Goal: Task Accomplishment & Management: Manage account settings

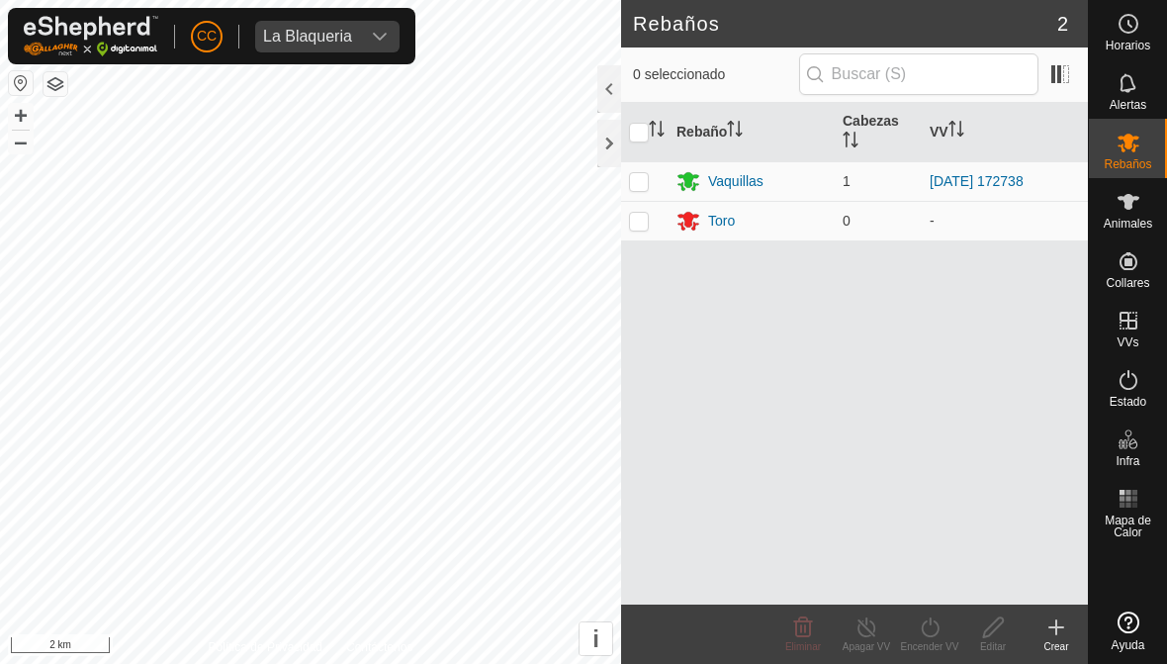
click at [340, 49] on span "La Blaqueria" at bounding box center [307, 37] width 105 height 32
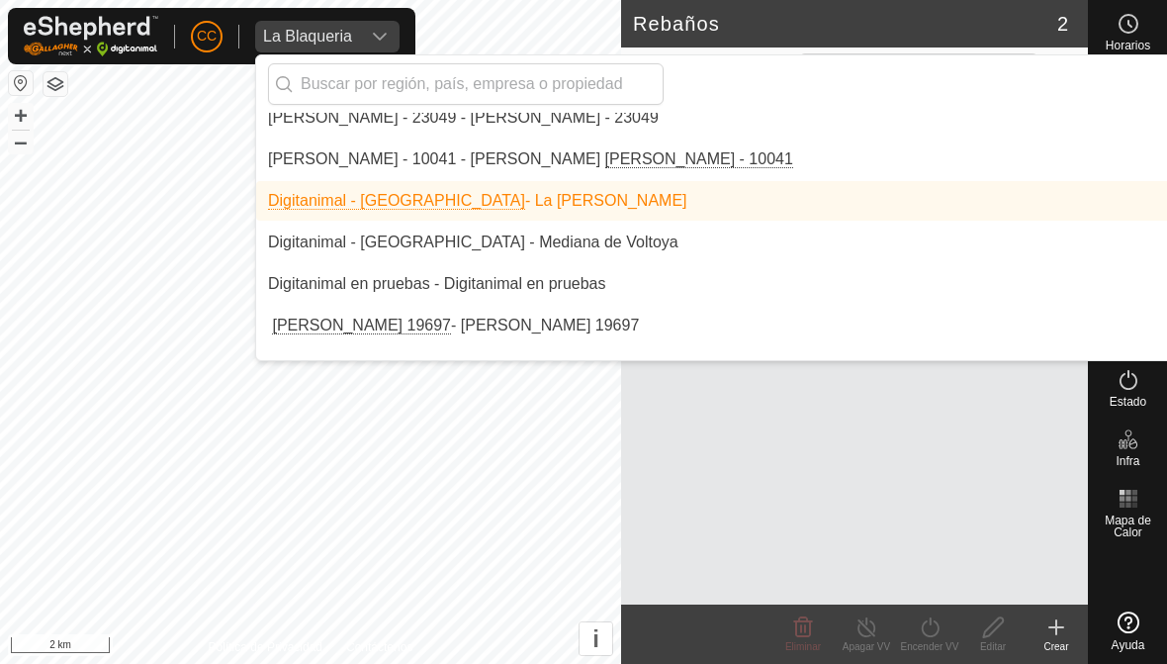
scroll to position [4669, 0]
click at [585, 96] on input "text" at bounding box center [466, 84] width 396 height 42
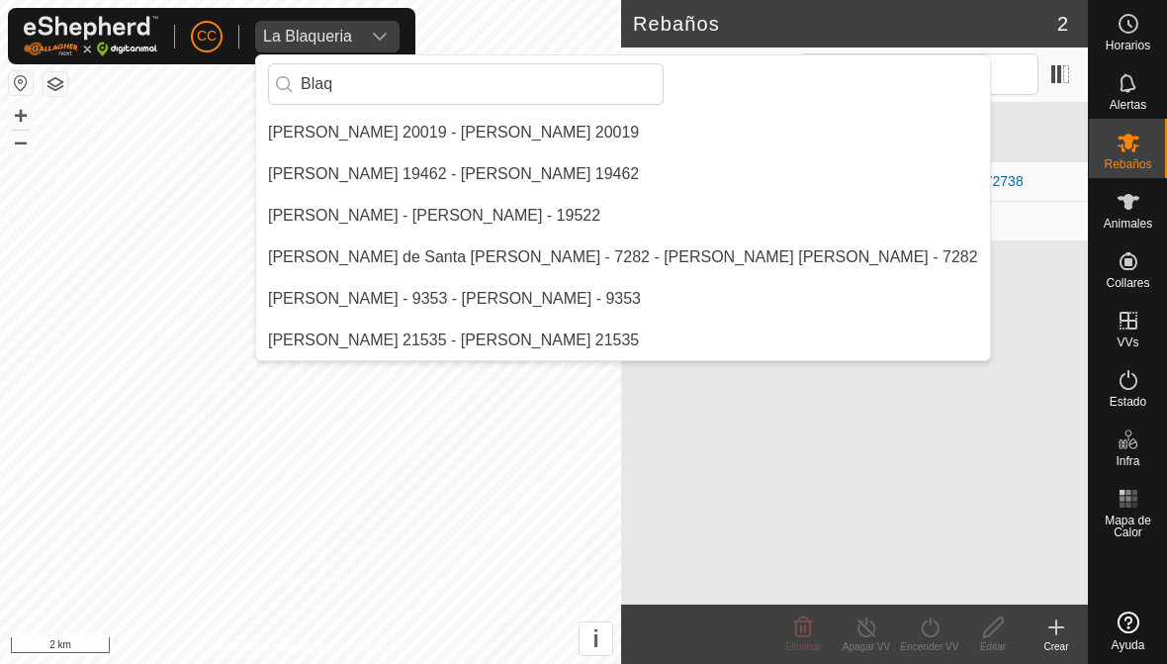
scroll to position [0, 0]
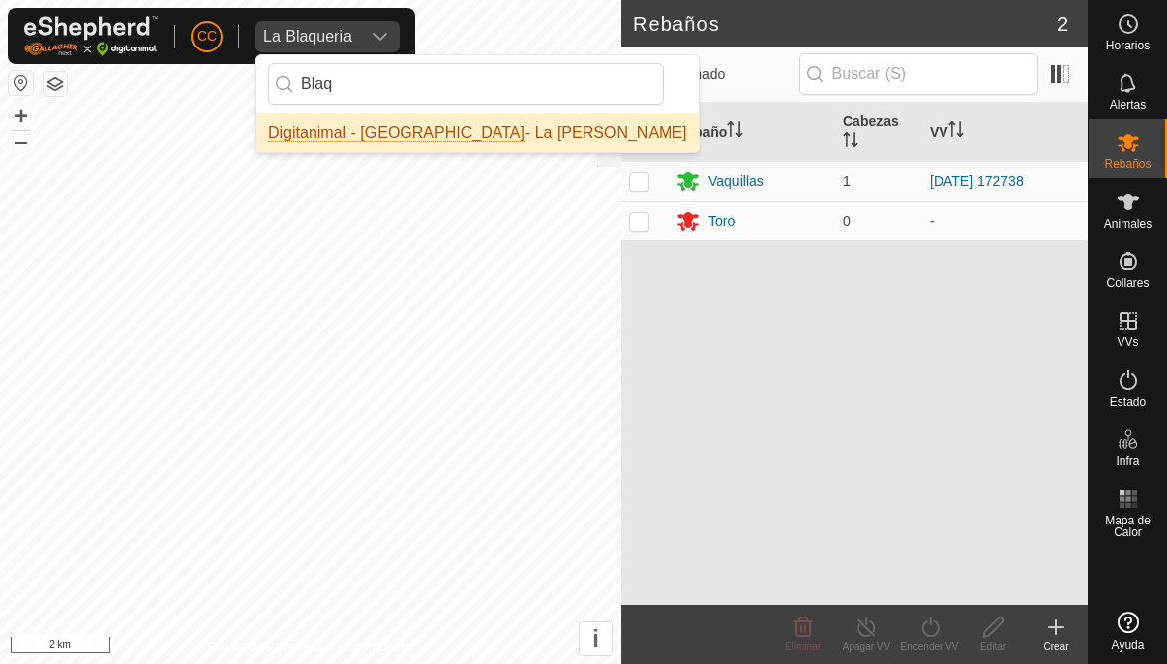
type input "Blaq"
click at [562, 128] on li "Digitanimal - [GEOGRAPHIC_DATA] - La [PERSON_NAME]" at bounding box center [477, 133] width 443 height 40
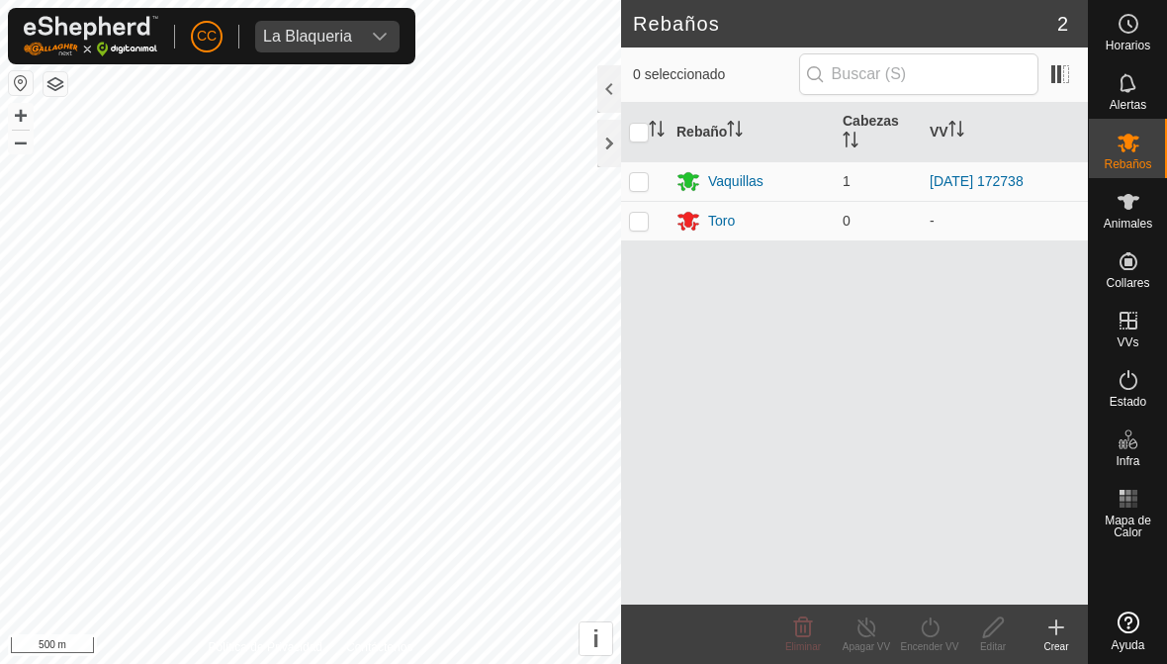
click at [304, 50] on span "La Blaqueria" at bounding box center [307, 37] width 105 height 32
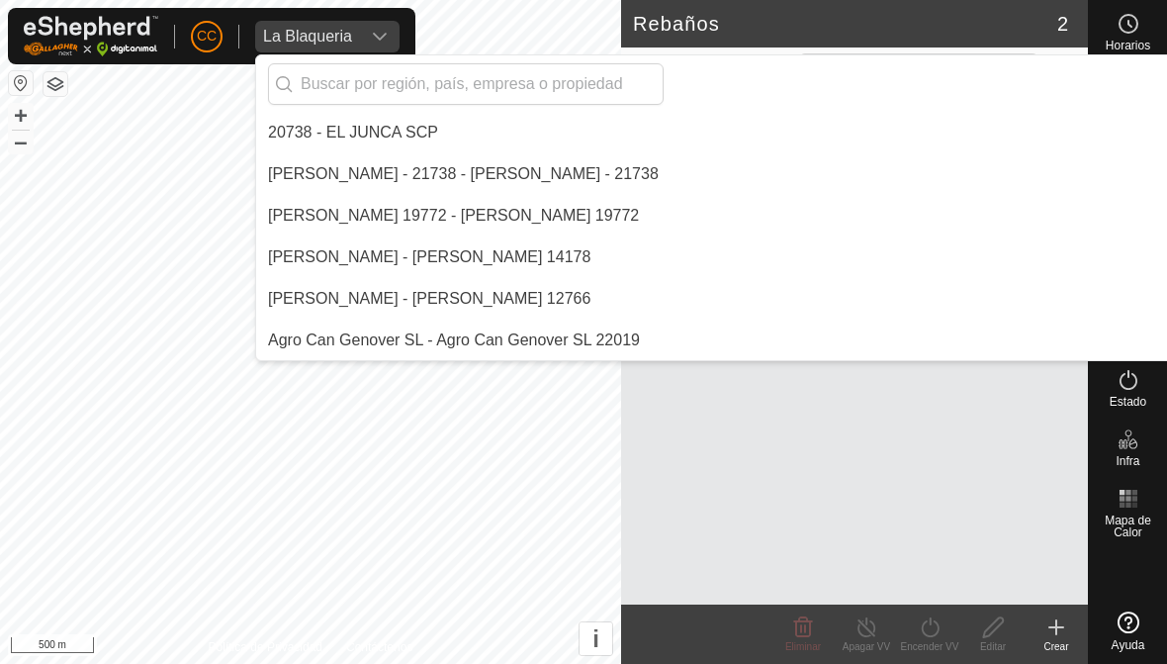
scroll to position [4529, 0]
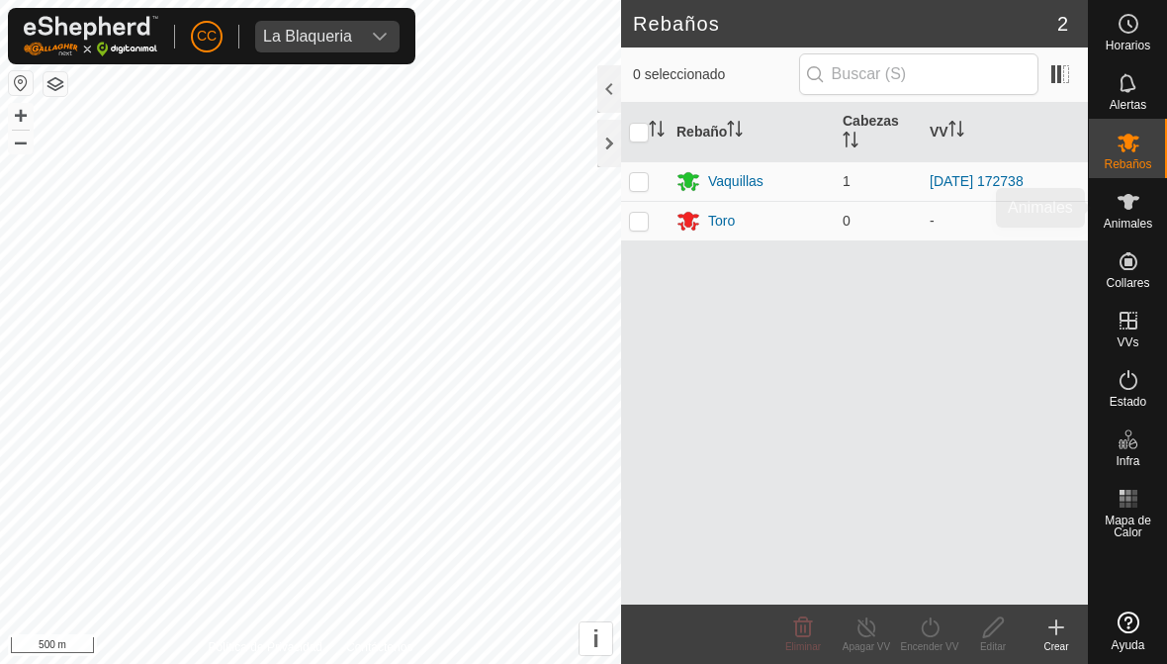
click at [1128, 223] on span "Animales" at bounding box center [1128, 224] width 48 height 12
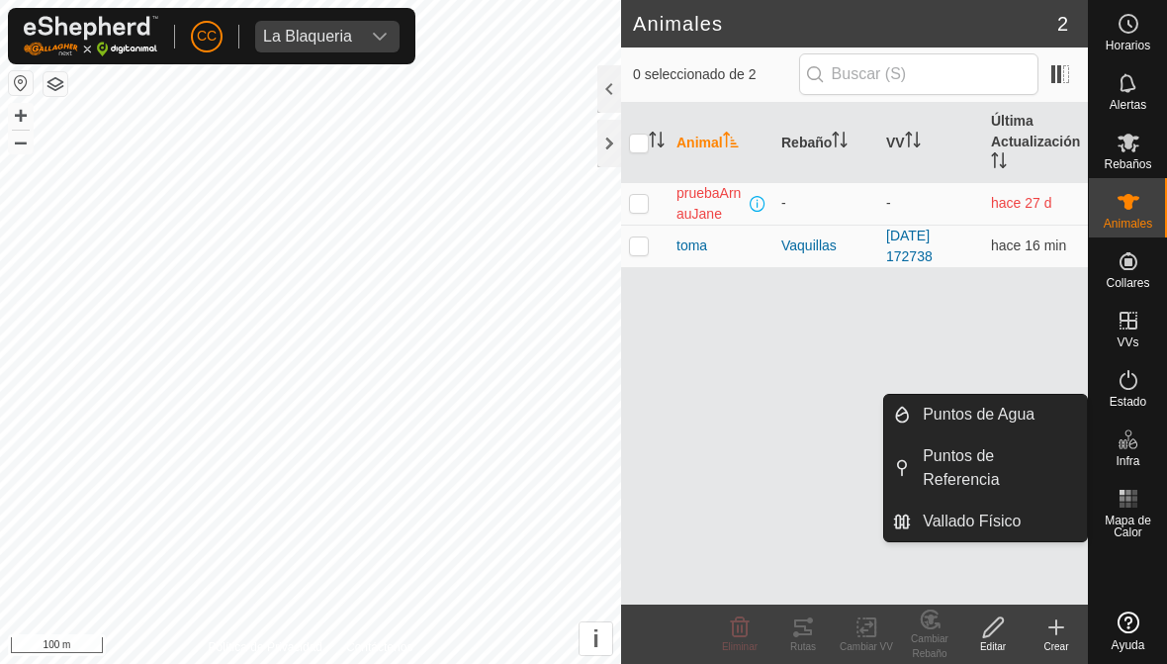
click at [1019, 411] on span "Puntos de Agua" at bounding box center [979, 415] width 112 height 24
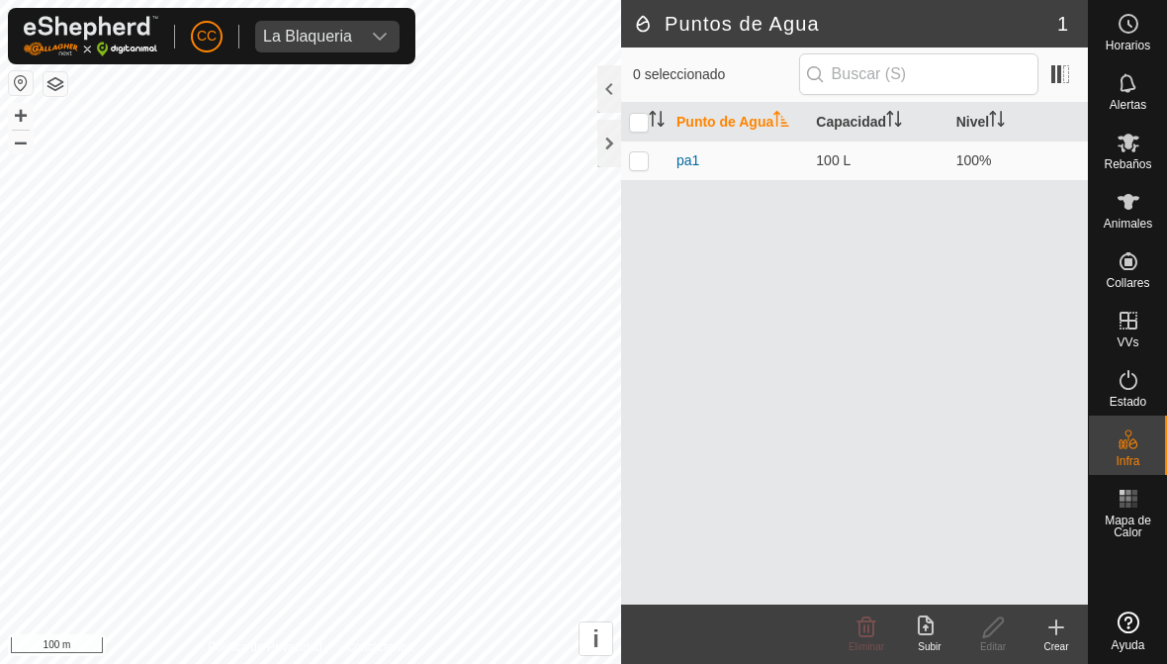
click at [1060, 632] on icon at bounding box center [1057, 627] width 24 height 24
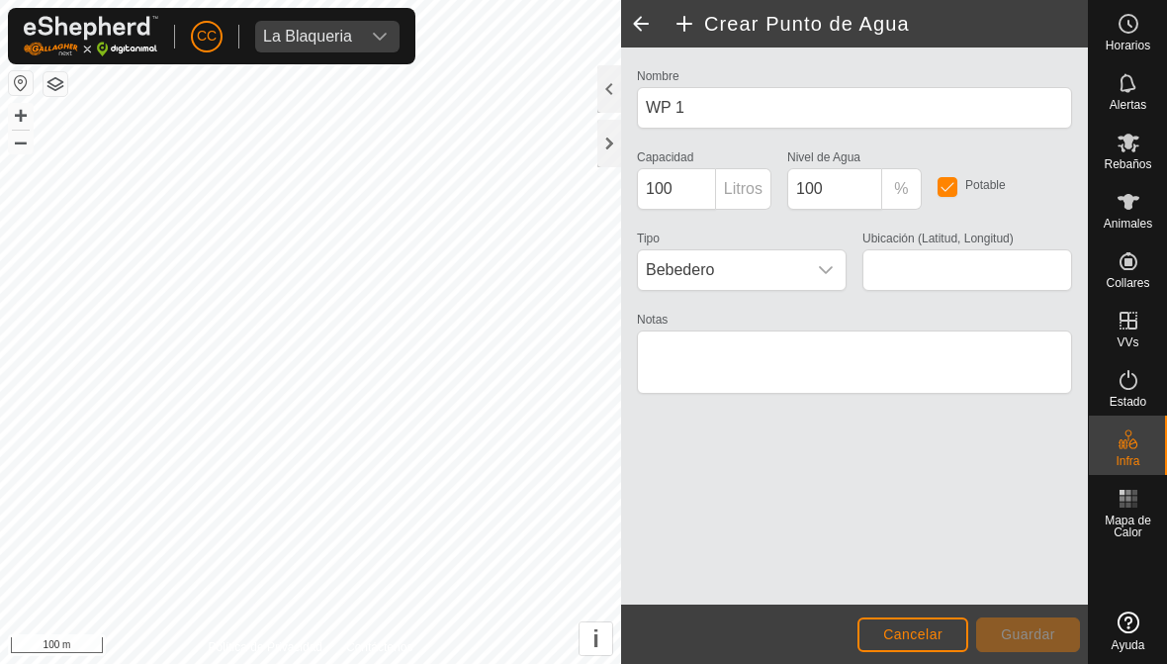
type input "41.717839, -6.315758"
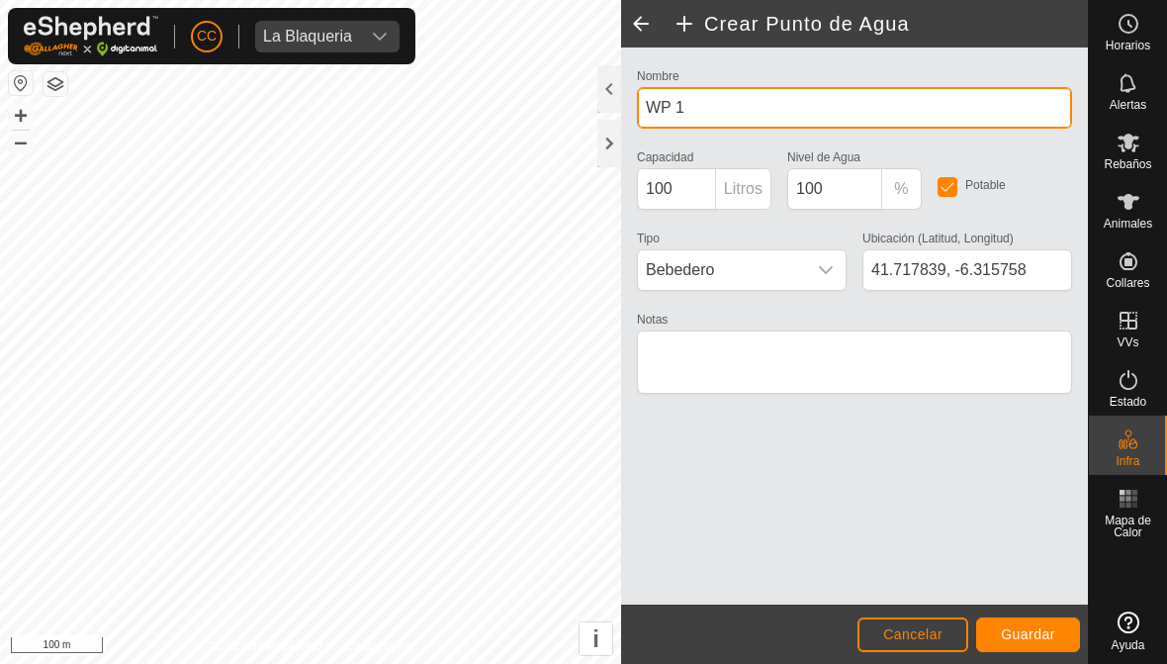
click at [752, 115] on input "WP 1" at bounding box center [854, 108] width 435 height 42
type input "W"
type input "Agua"
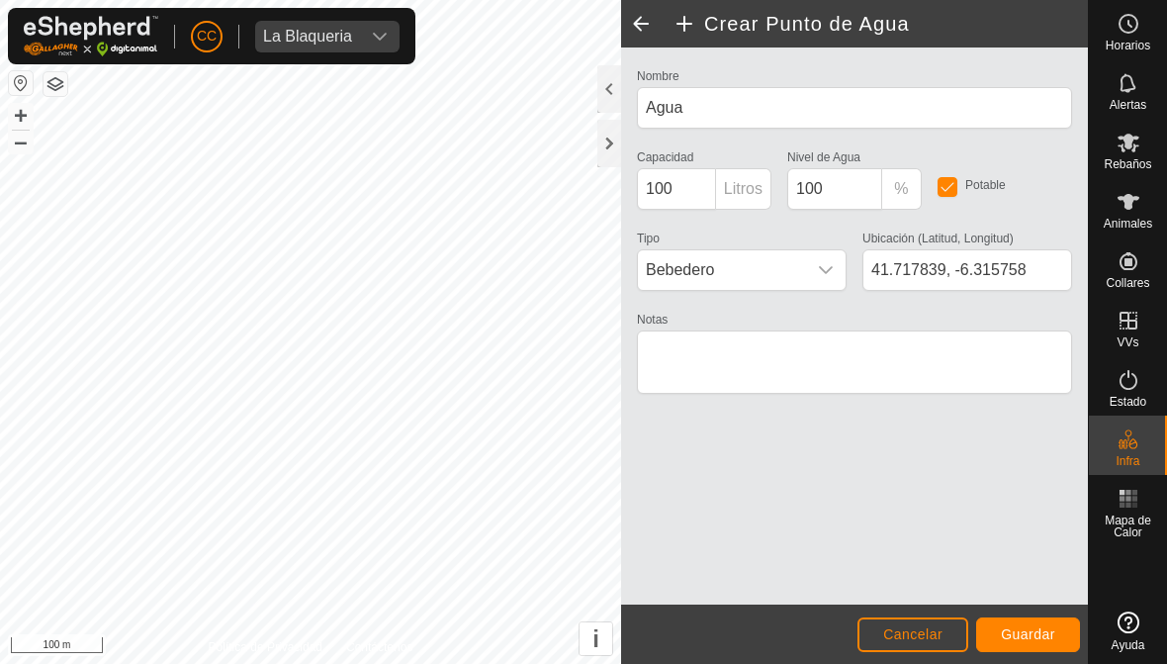
click at [932, 634] on span "Cancelar" at bounding box center [912, 634] width 59 height 16
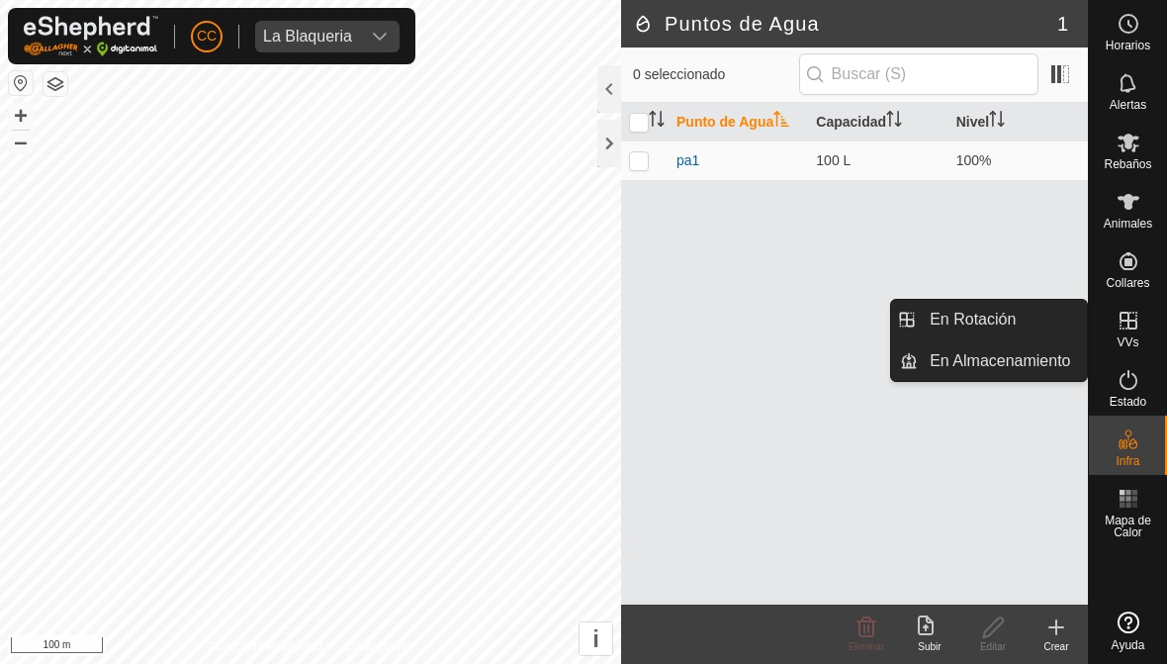
click at [1008, 356] on span "En Almacenamiento" at bounding box center [1000, 361] width 140 height 24
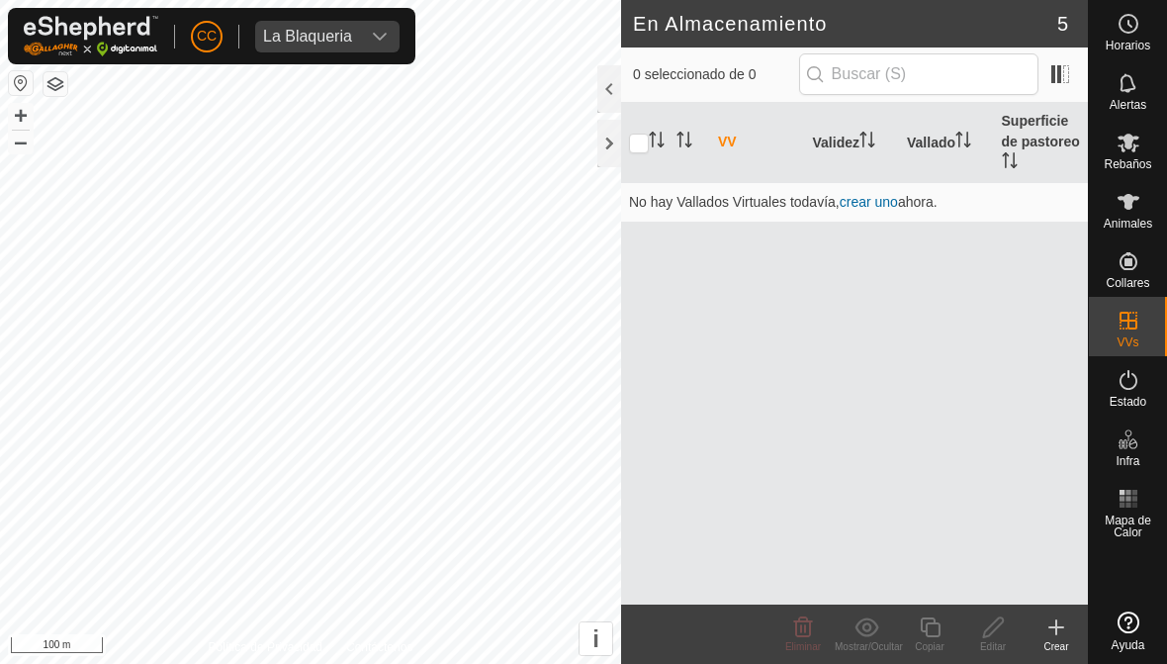
click at [1051, 635] on icon at bounding box center [1057, 627] width 24 height 24
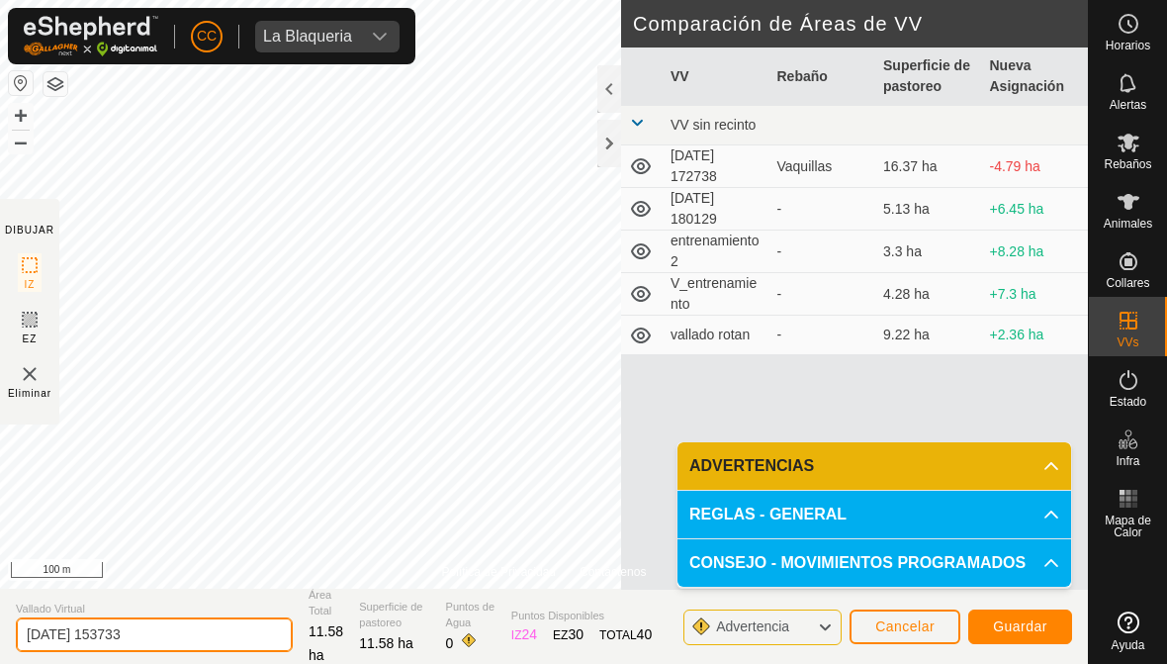
click at [140, 637] on input "[DATE] 153733" at bounding box center [154, 634] width 277 height 35
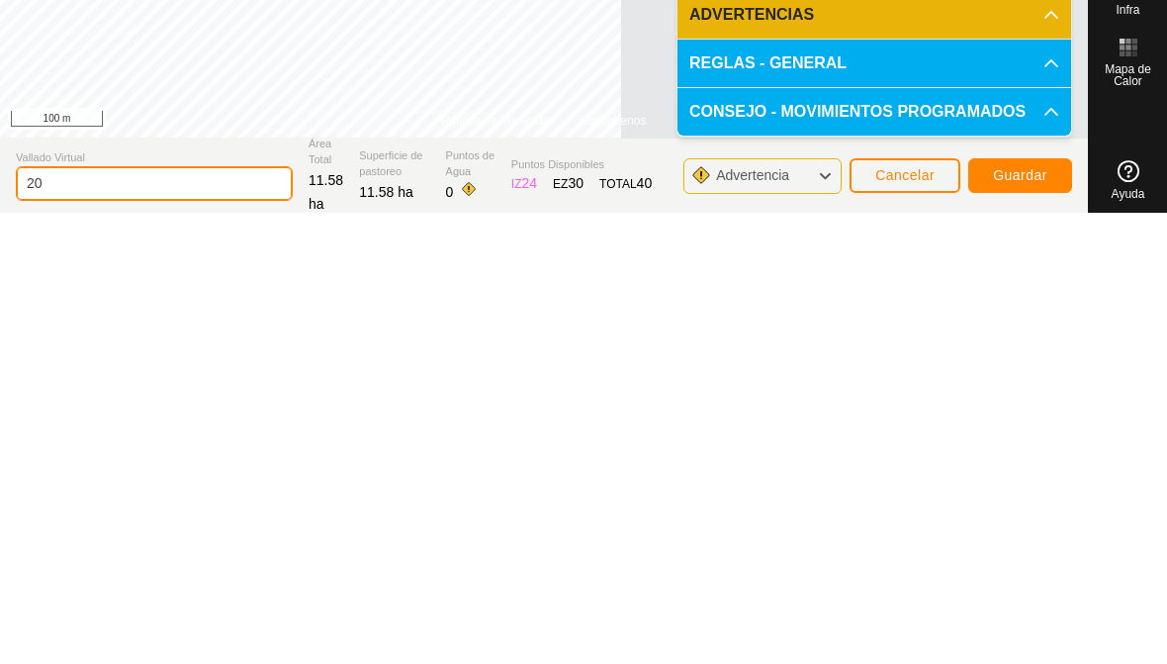
type input "2"
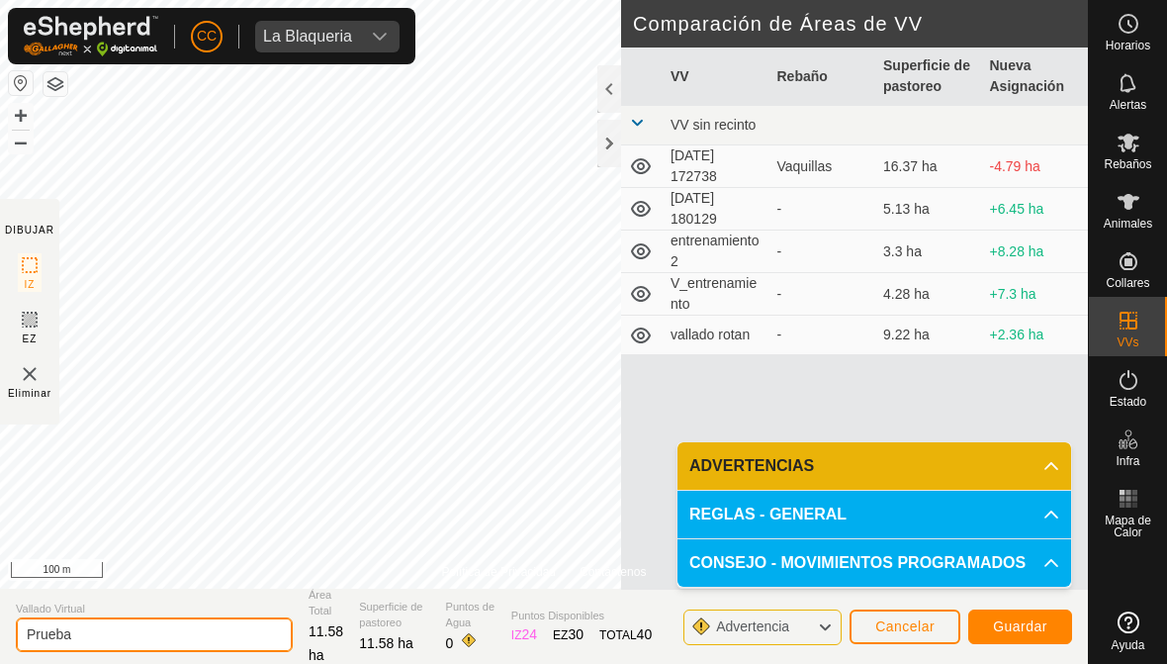
type input "Prueba"
click at [1027, 624] on span "Guardar" at bounding box center [1020, 626] width 54 height 16
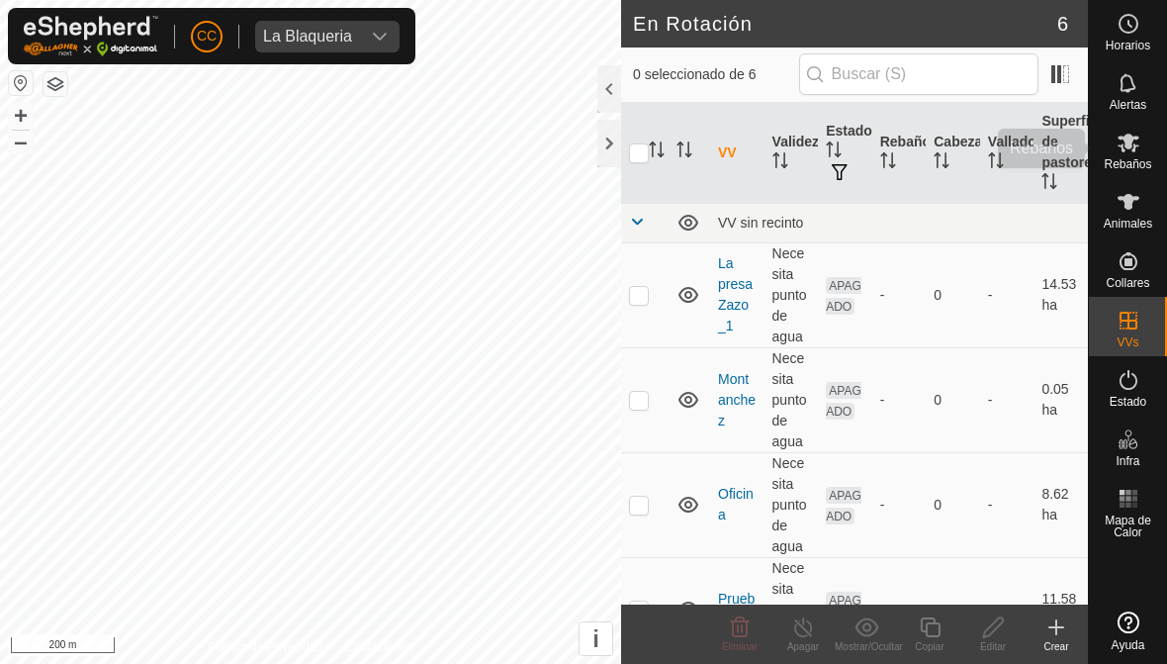
click at [1141, 146] on es-mob-svg-icon at bounding box center [1129, 143] width 36 height 32
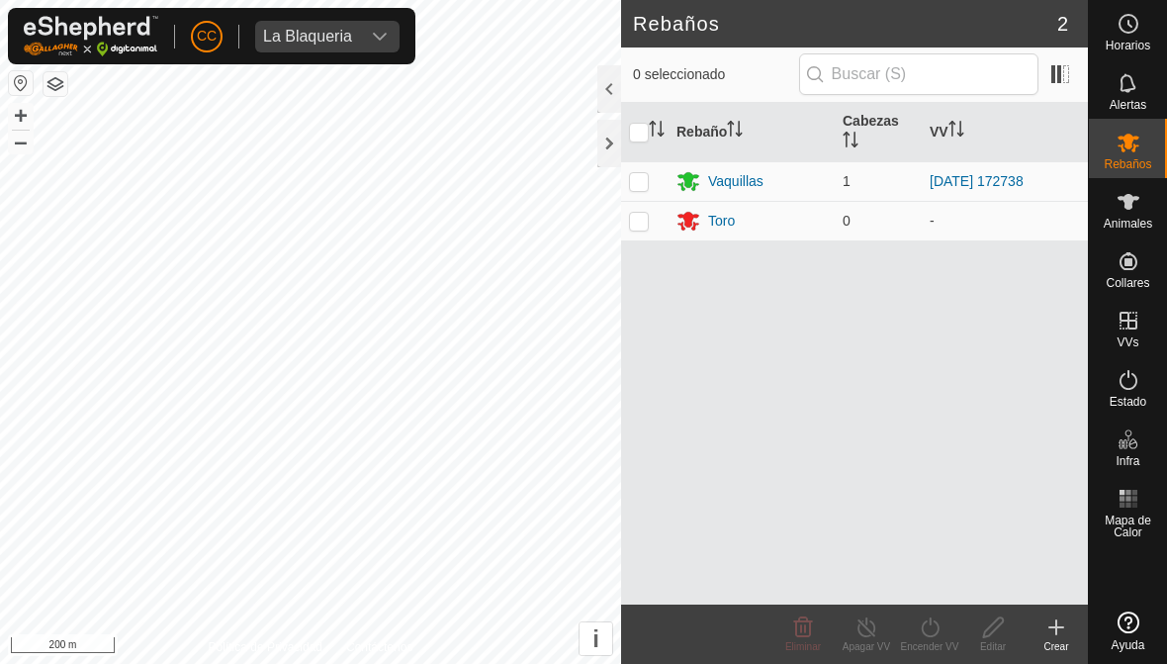
click at [649, 177] on td at bounding box center [644, 181] width 47 height 40
checkbox input "true"
click at [932, 627] on icon at bounding box center [930, 627] width 25 height 24
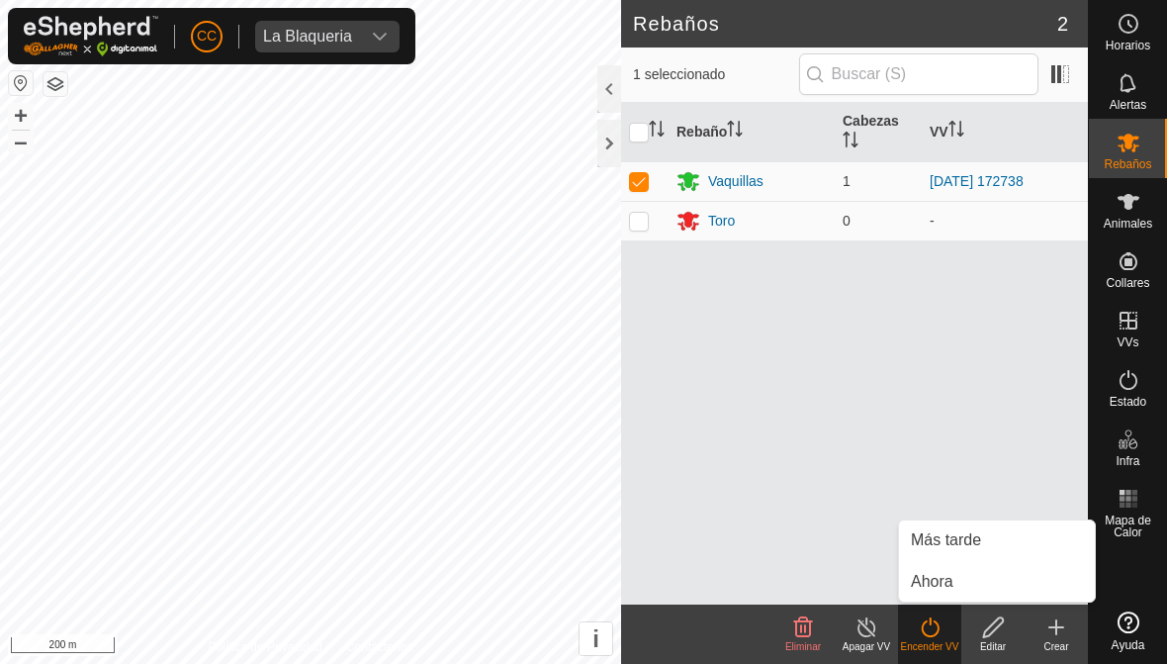
click at [1001, 542] on link "Más tarde" at bounding box center [997, 540] width 196 height 40
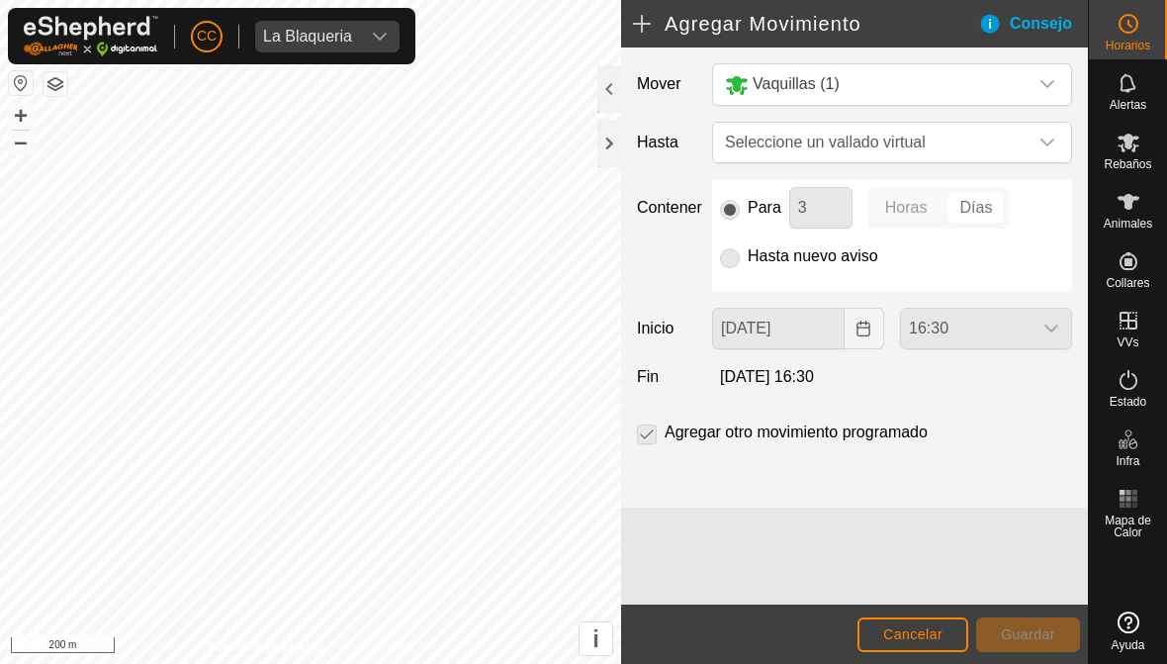
click at [935, 644] on button "Cancelar" at bounding box center [913, 634] width 111 height 35
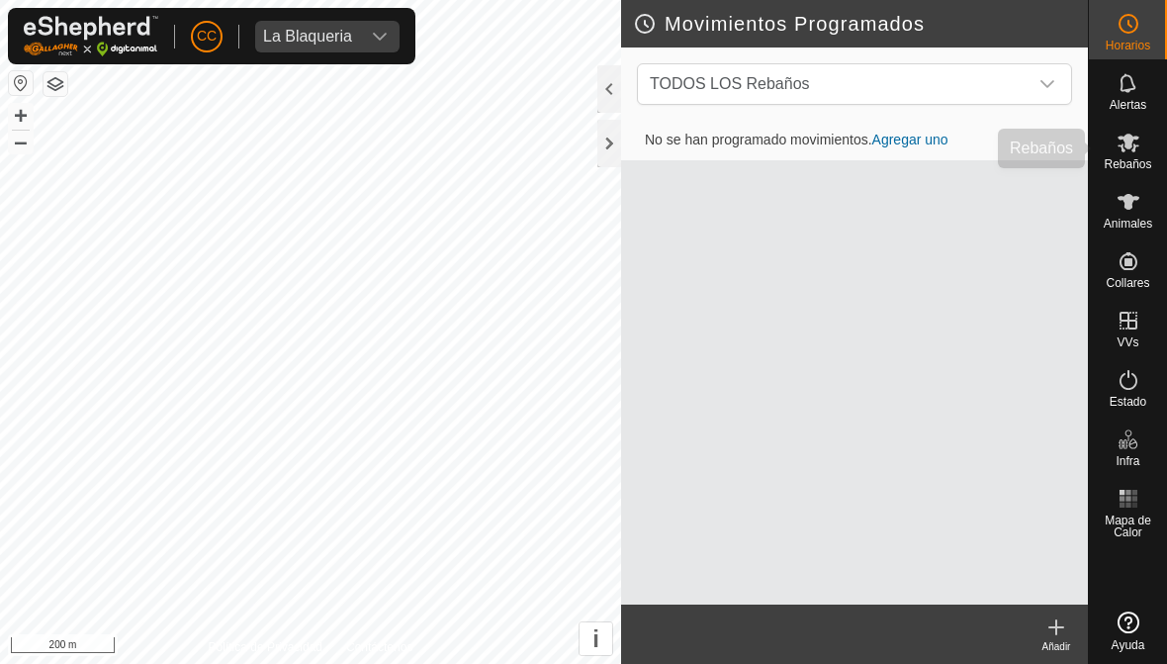
click at [1134, 160] on span "Rebaños" at bounding box center [1127, 164] width 47 height 12
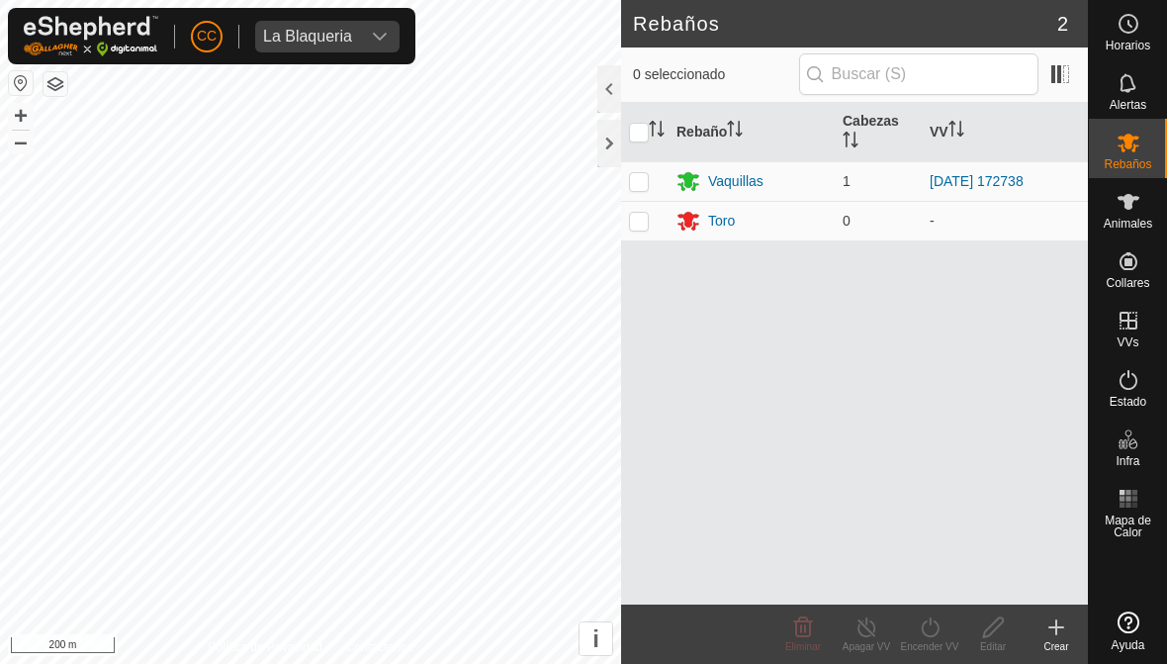
click at [648, 173] on p-checkbox at bounding box center [639, 181] width 20 height 16
checkbox input "true"
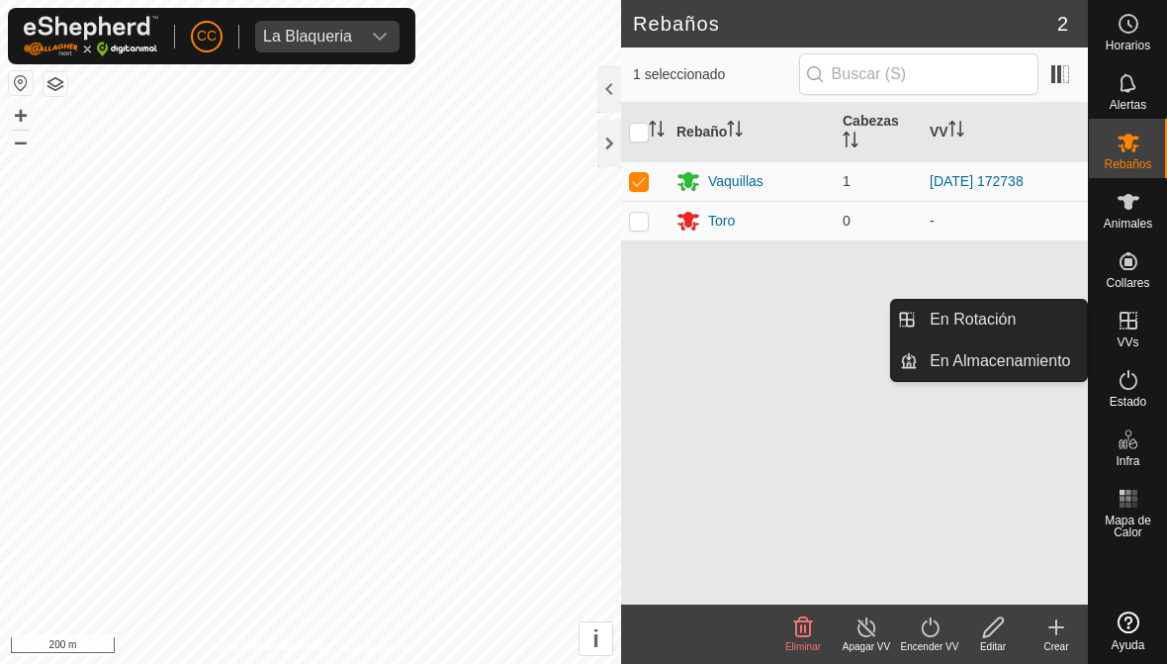
click at [1033, 360] on span "En Almacenamiento" at bounding box center [1000, 361] width 140 height 24
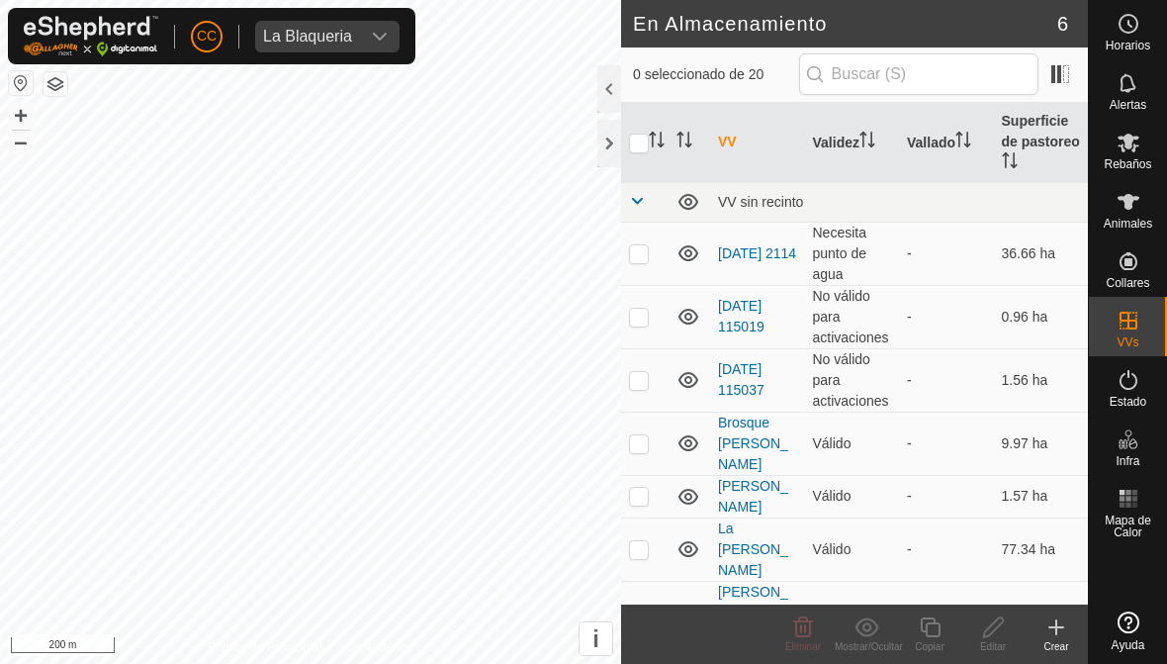
click at [1059, 639] on div "Crear" at bounding box center [1056, 646] width 63 height 15
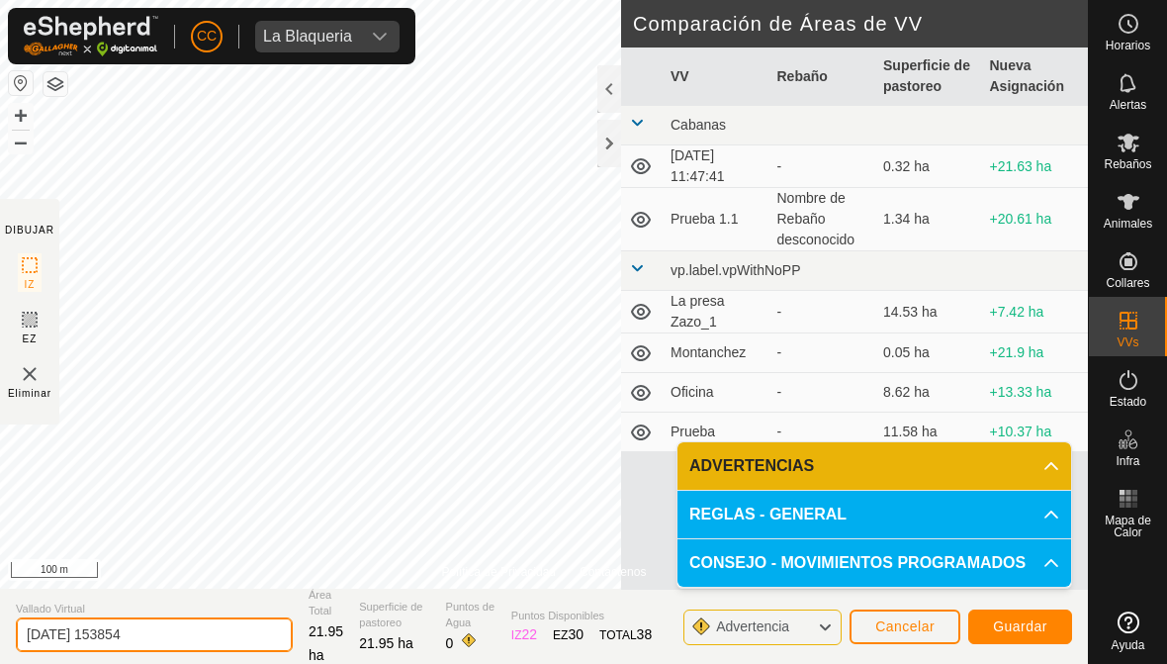
click at [183, 639] on input "[DATE] 153854" at bounding box center [154, 634] width 277 height 35
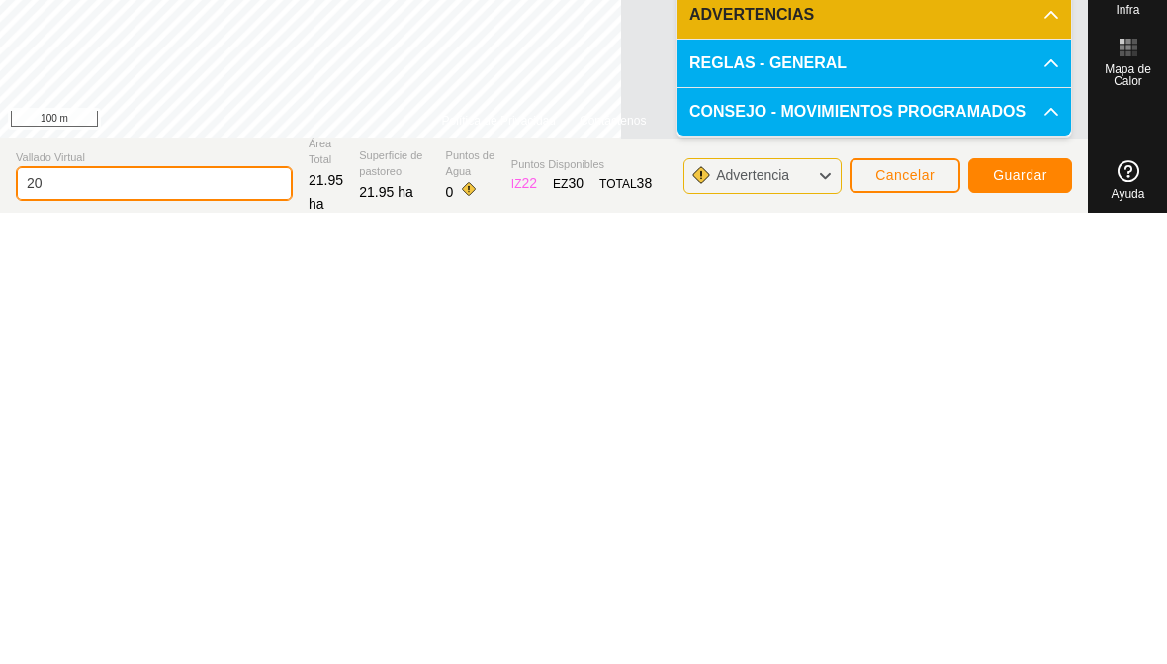
type input "2"
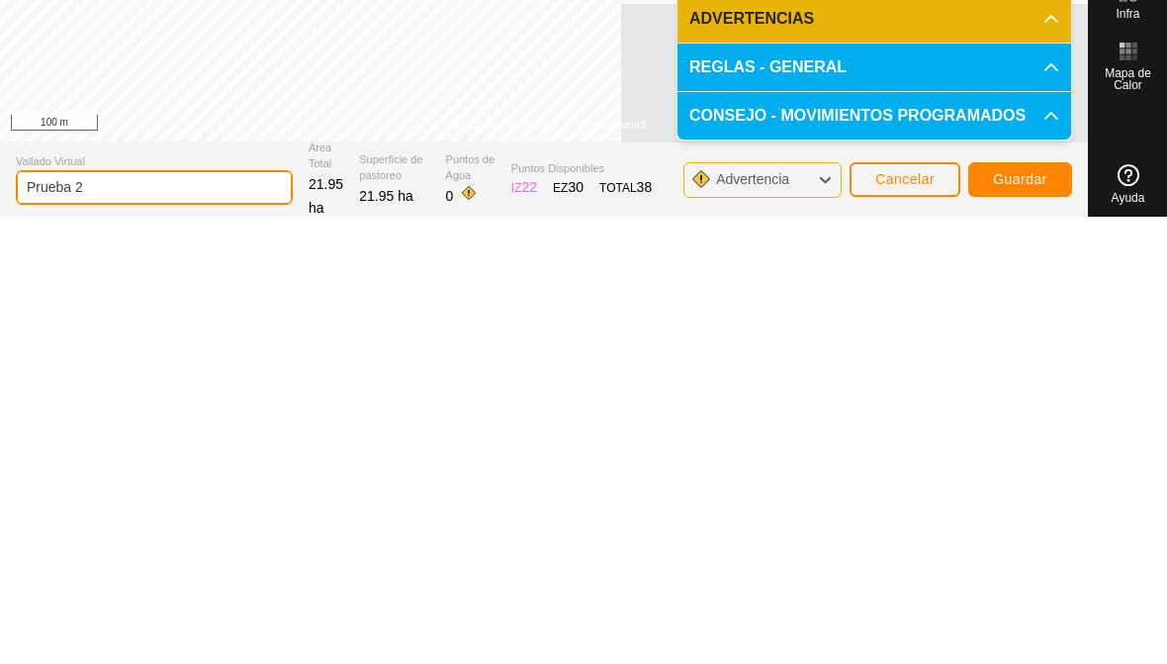
type input "Prueba 2"
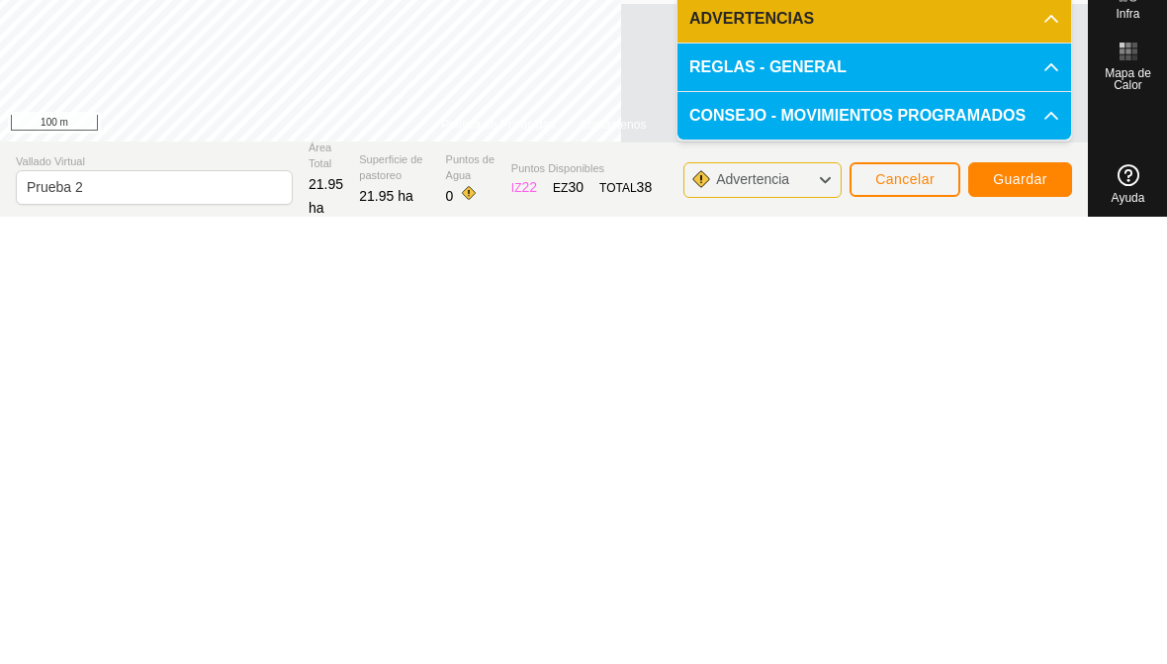
click at [1034, 618] on span "Guardar" at bounding box center [1020, 626] width 54 height 16
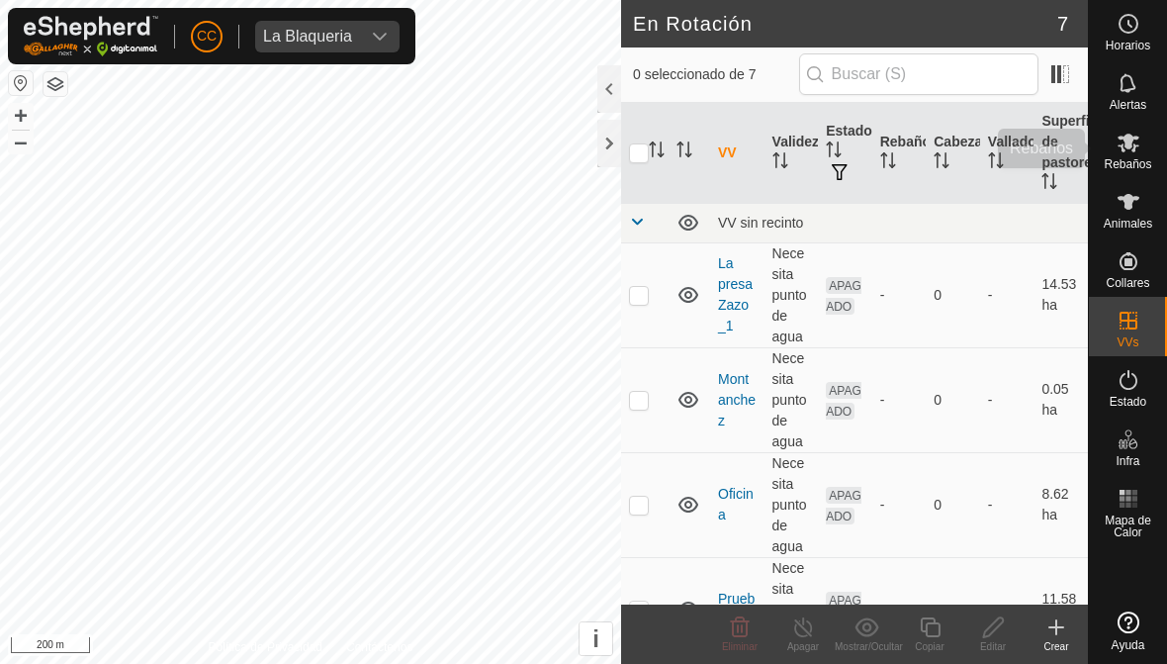
click at [1133, 154] on es-mob-svg-icon at bounding box center [1129, 143] width 36 height 32
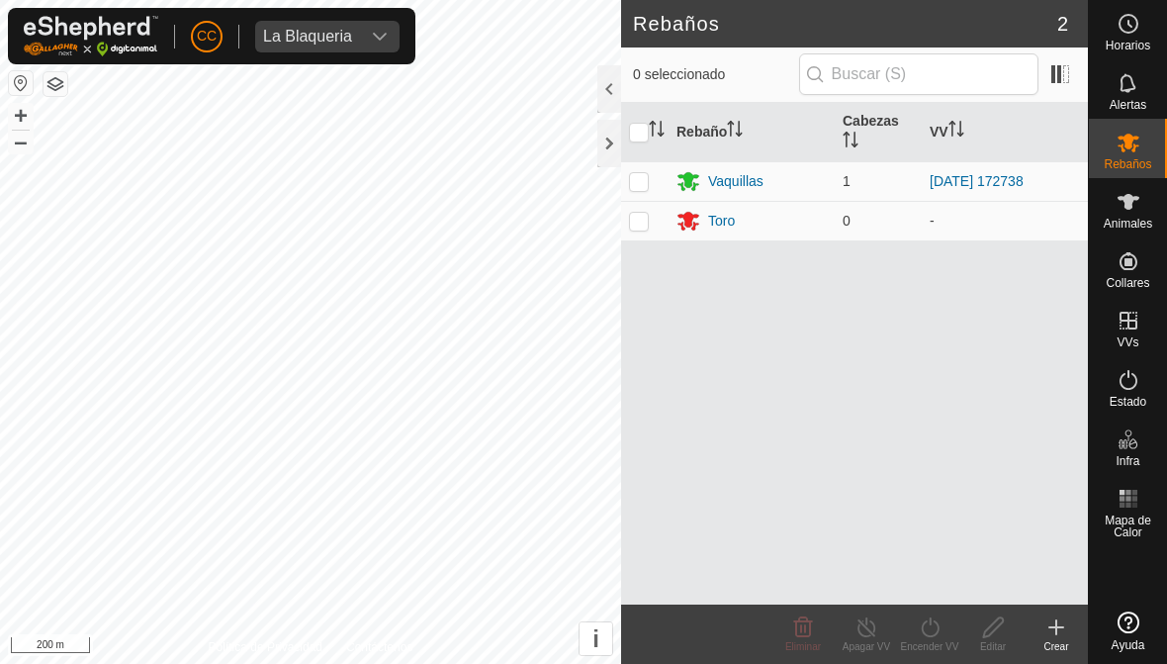
click at [641, 185] on p-checkbox at bounding box center [639, 181] width 20 height 16
checkbox input "true"
click at [932, 625] on icon at bounding box center [930, 627] width 25 height 24
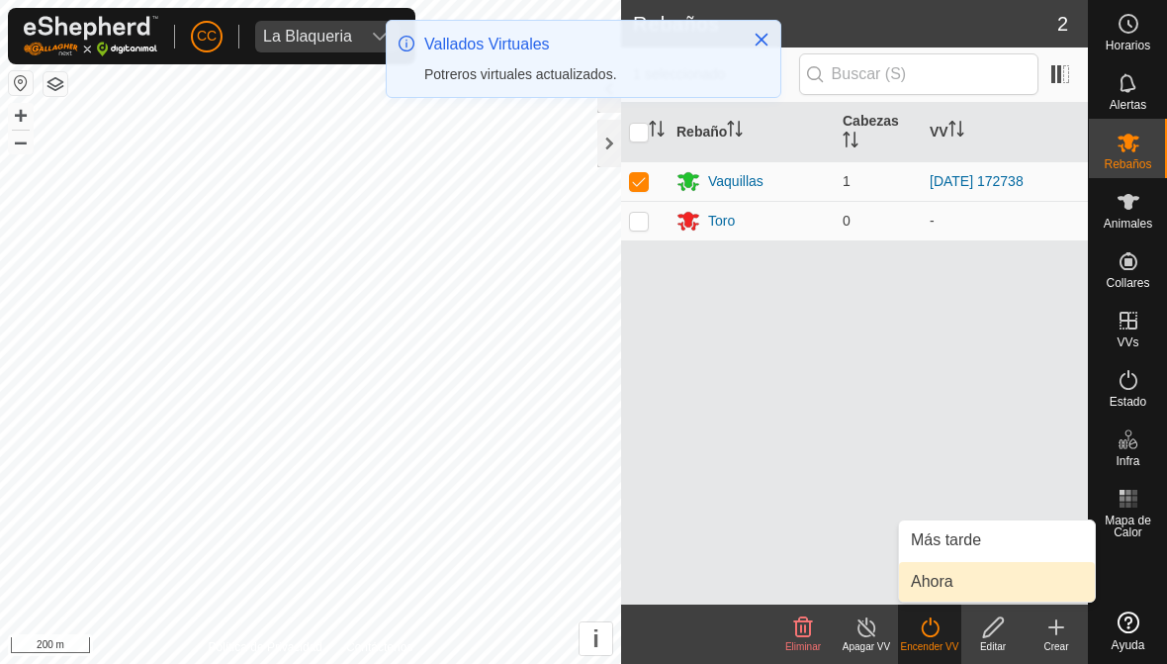
click at [1037, 580] on link "Ahora" at bounding box center [997, 582] width 196 height 40
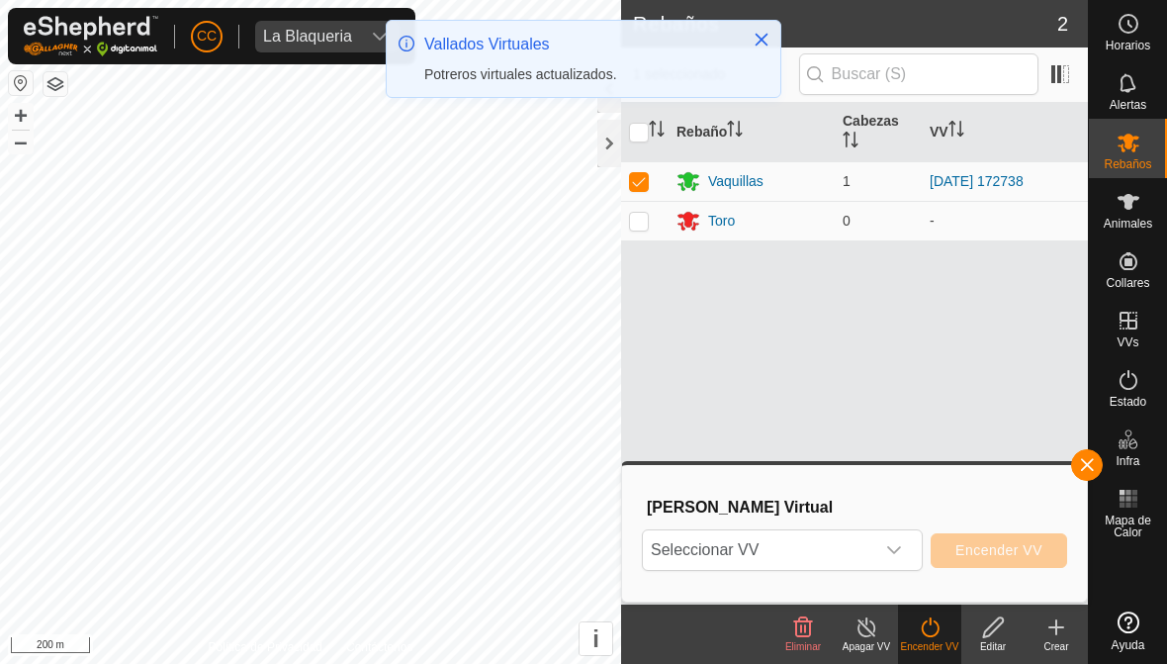
click at [889, 547] on icon "dropdown trigger" at bounding box center [894, 550] width 14 height 8
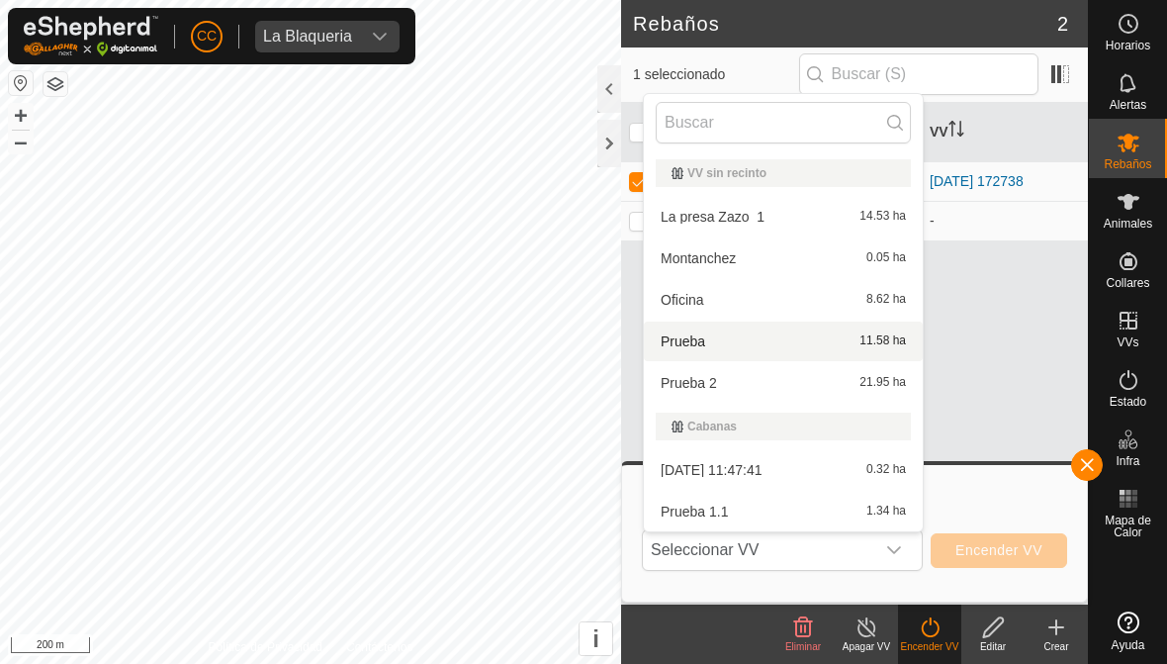
click at [713, 340] on div "Prueba 11.58 ha" at bounding box center [783, 341] width 255 height 24
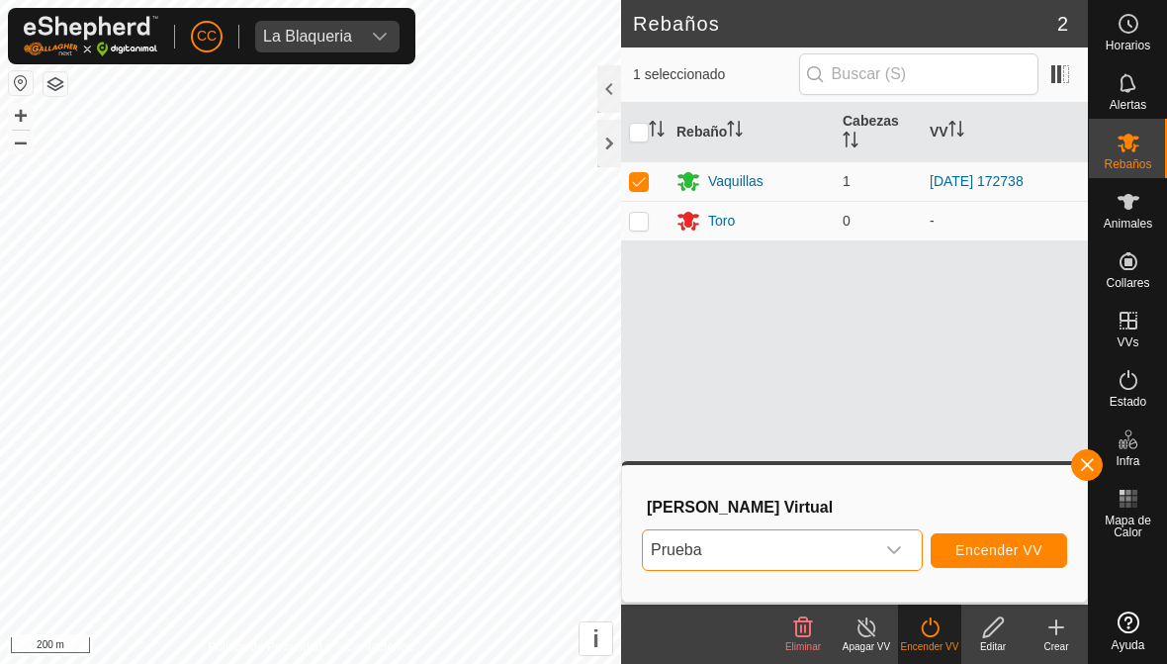
click at [1031, 545] on span "Encender VV" at bounding box center [999, 550] width 87 height 16
click at [1035, 548] on span "Encender VV" at bounding box center [999, 550] width 87 height 16
click at [982, 543] on span "Encender VV" at bounding box center [999, 550] width 87 height 16
click at [1016, 557] on span "Encender VV" at bounding box center [999, 550] width 87 height 16
click at [891, 543] on icon "dropdown trigger" at bounding box center [894, 550] width 16 height 16
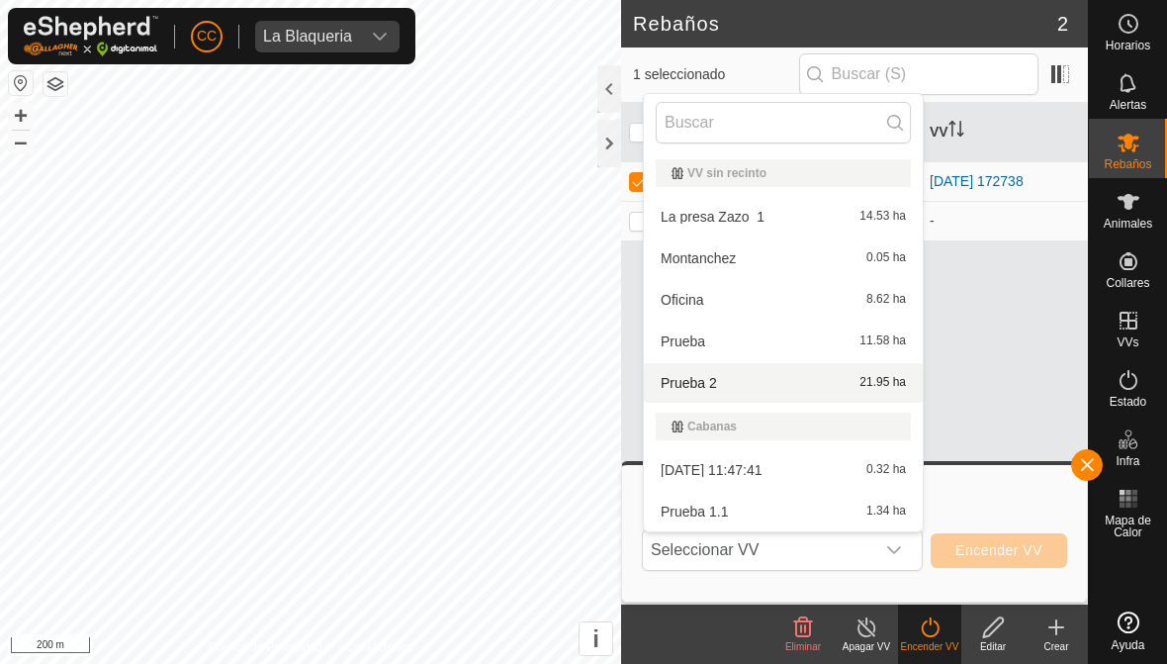
click at [791, 386] on div "Prueba 2 21.95 ha" at bounding box center [783, 383] width 255 height 24
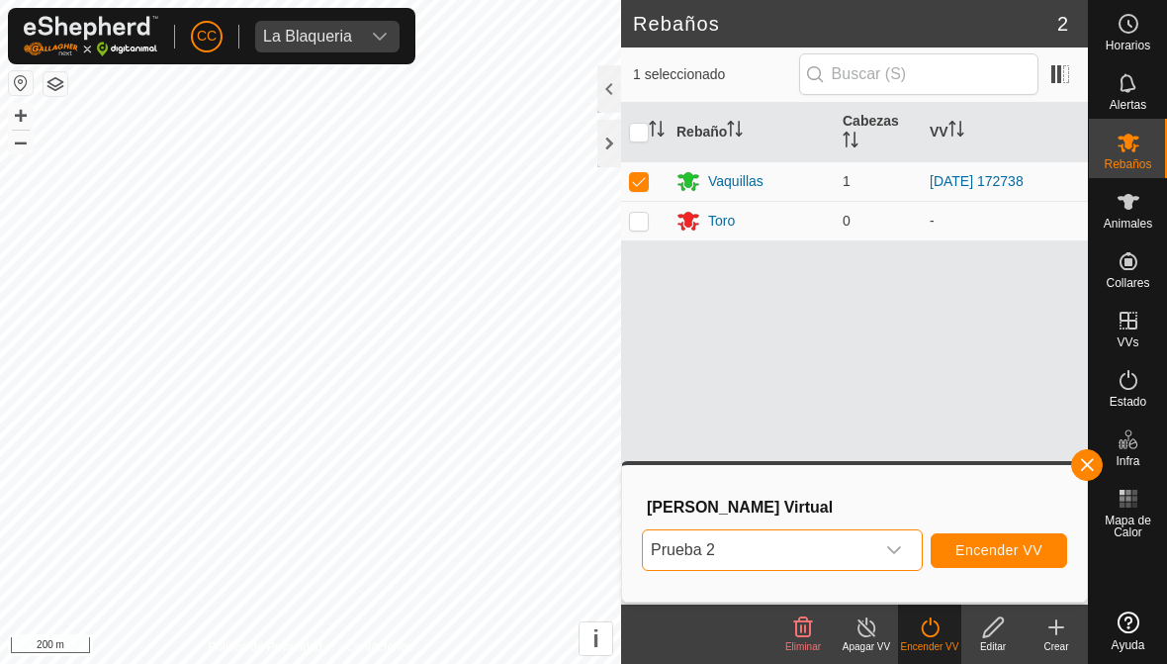
click at [996, 545] on span "Encender VV" at bounding box center [999, 550] width 87 height 16
click at [1015, 555] on span "Encender VV" at bounding box center [999, 550] width 87 height 16
click at [1004, 555] on span "Encender VV" at bounding box center [999, 550] width 87 height 16
click at [1092, 469] on span "button" at bounding box center [1087, 465] width 16 height 16
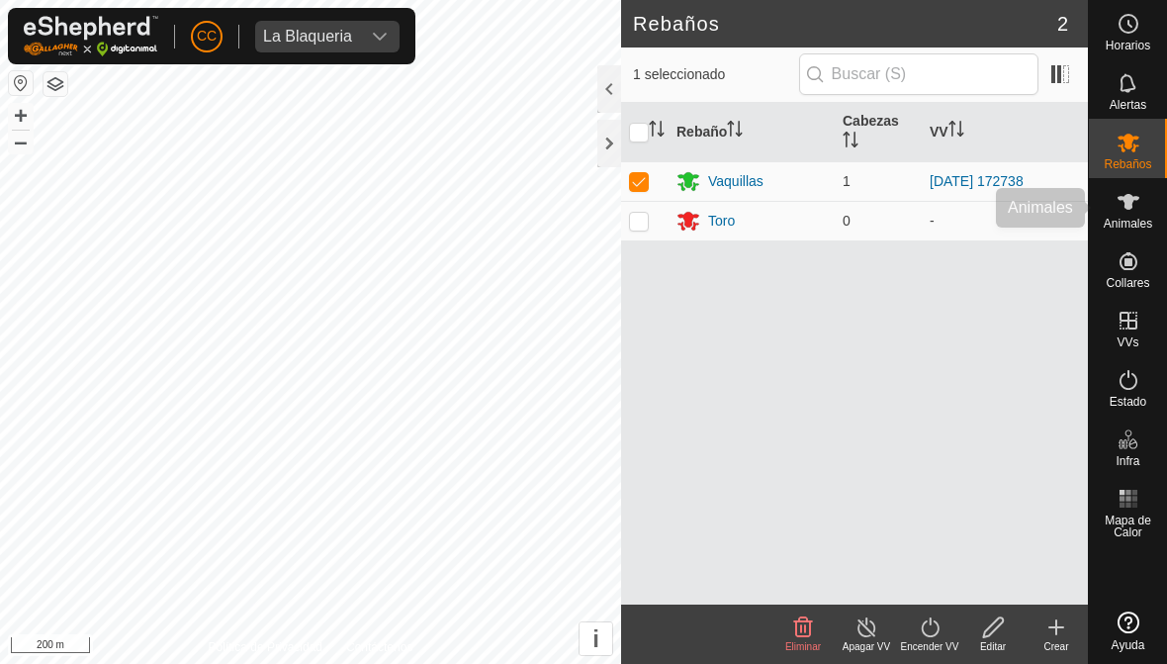
click at [1122, 234] on div "Animales" at bounding box center [1128, 207] width 78 height 59
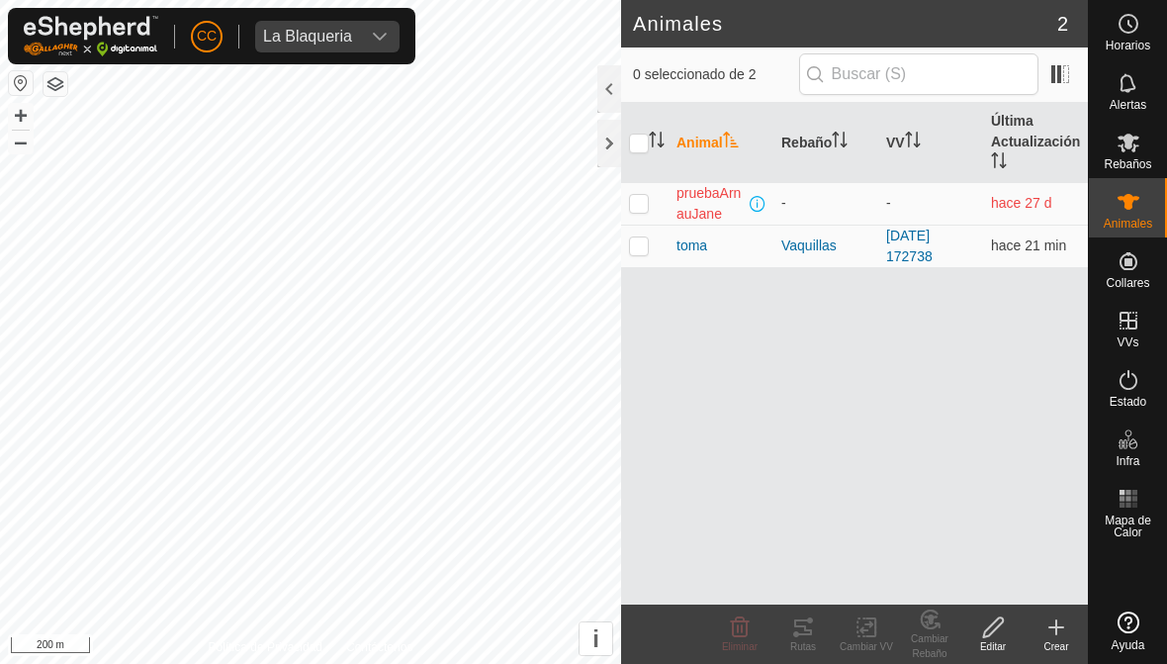
click at [649, 242] on td at bounding box center [644, 246] width 47 height 43
checkbox input "true"
click at [873, 631] on icon at bounding box center [867, 627] width 25 height 24
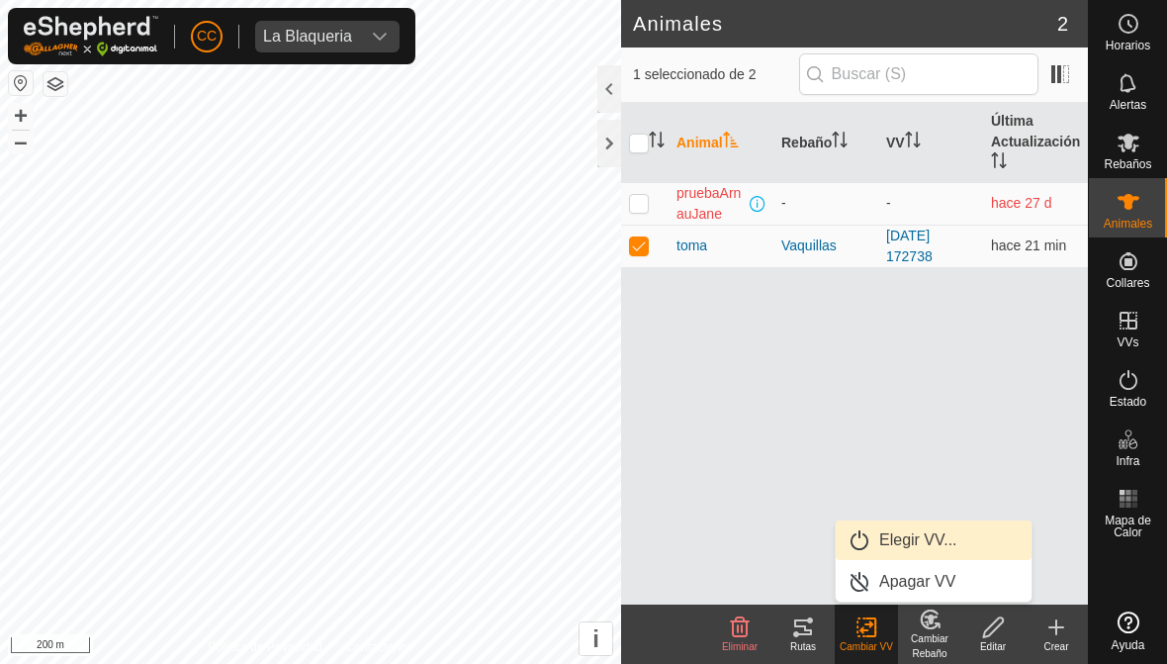
click at [944, 540] on span "Elegir VV..." at bounding box center [918, 540] width 78 height 24
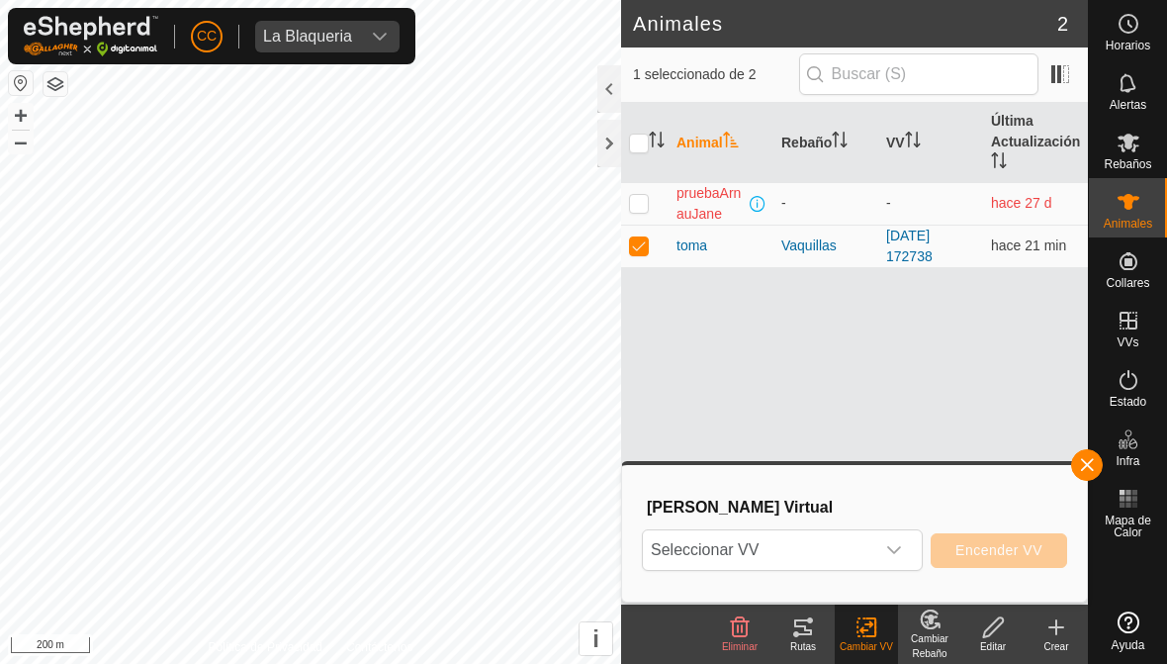
click at [873, 547] on span "Seleccionar VV" at bounding box center [758, 550] width 231 height 40
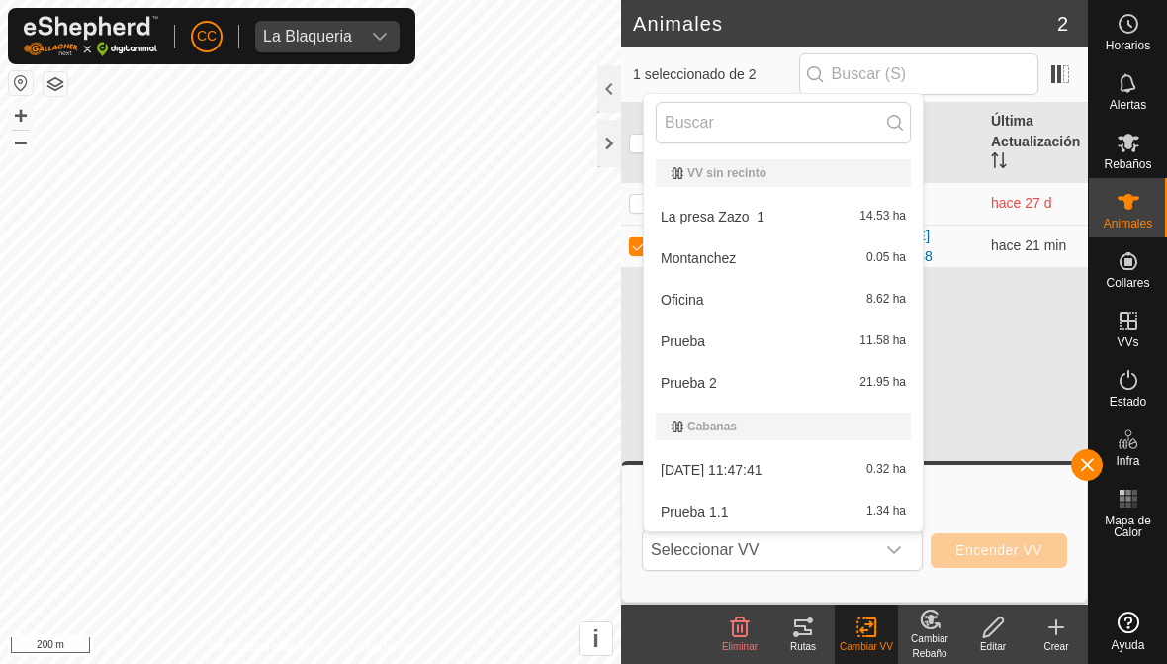
click at [775, 346] on div "Prueba 11.58 ha" at bounding box center [783, 341] width 255 height 24
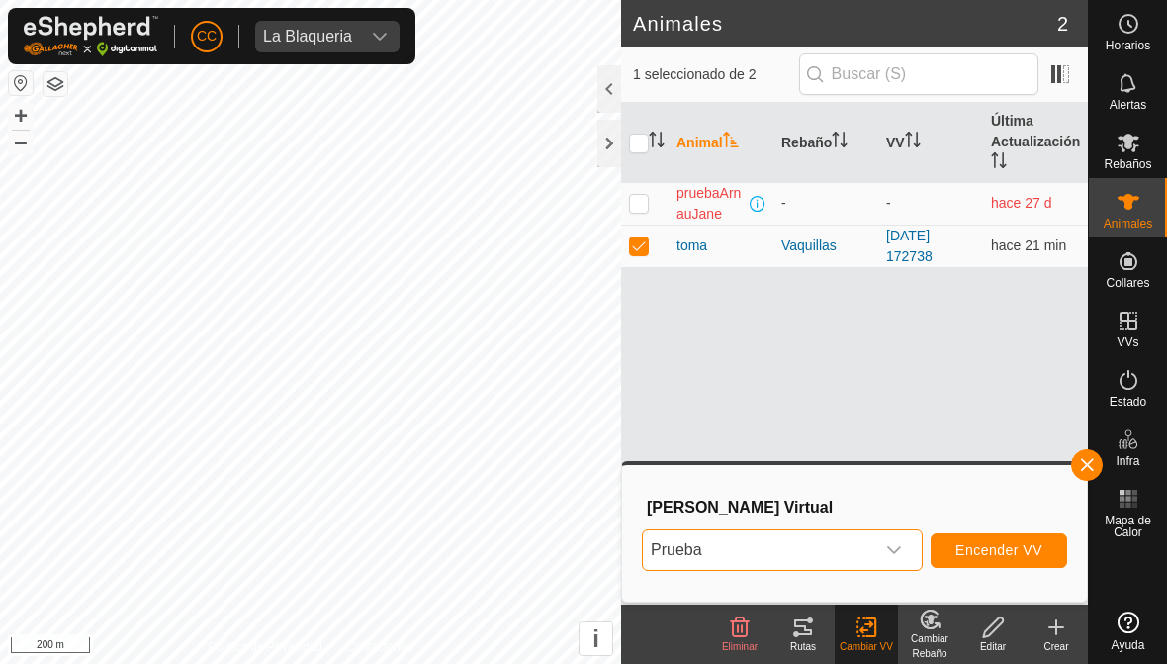
click at [1028, 548] on span "Encender VV" at bounding box center [999, 550] width 87 height 16
click at [1017, 548] on span "Encender VV" at bounding box center [999, 550] width 87 height 16
click at [1086, 465] on span "button" at bounding box center [1087, 465] width 16 height 16
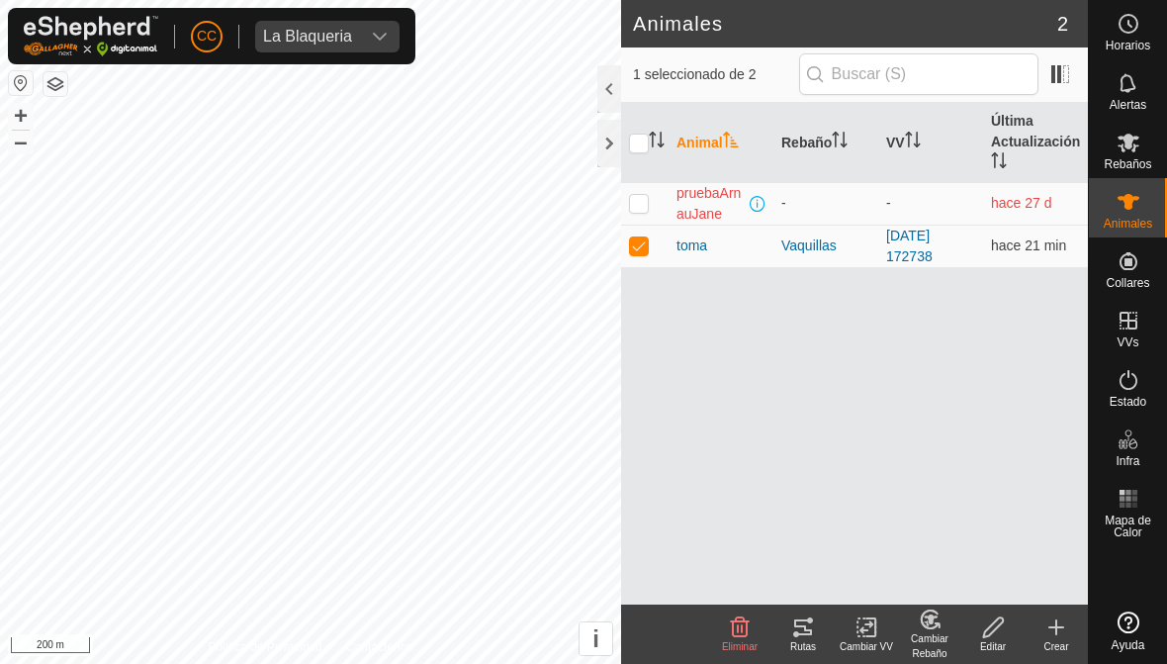
click at [862, 624] on icon at bounding box center [867, 627] width 25 height 24
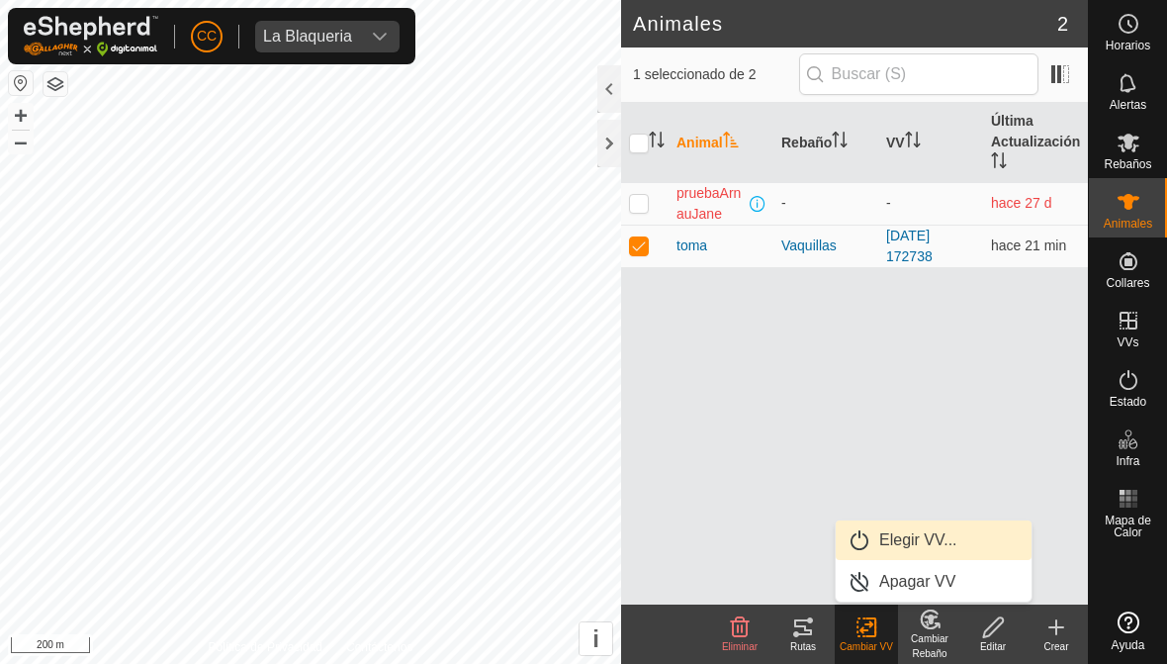
click at [958, 544] on link "Elegir VV..." at bounding box center [934, 540] width 196 height 40
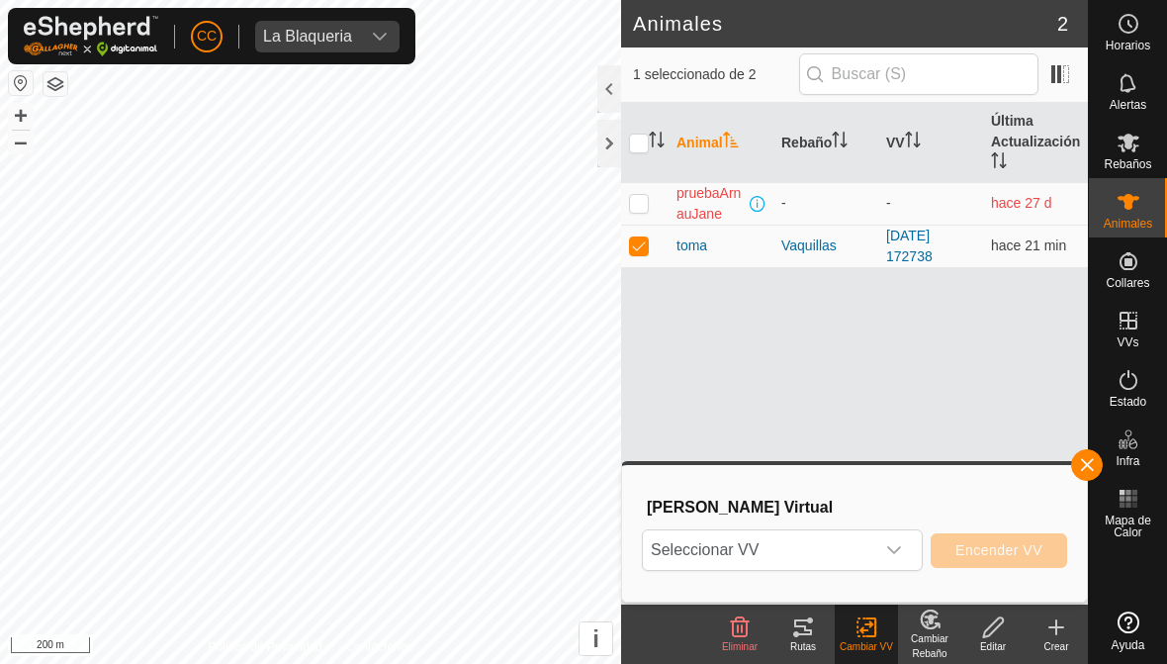
click at [890, 549] on icon "dropdown trigger" at bounding box center [894, 550] width 14 height 8
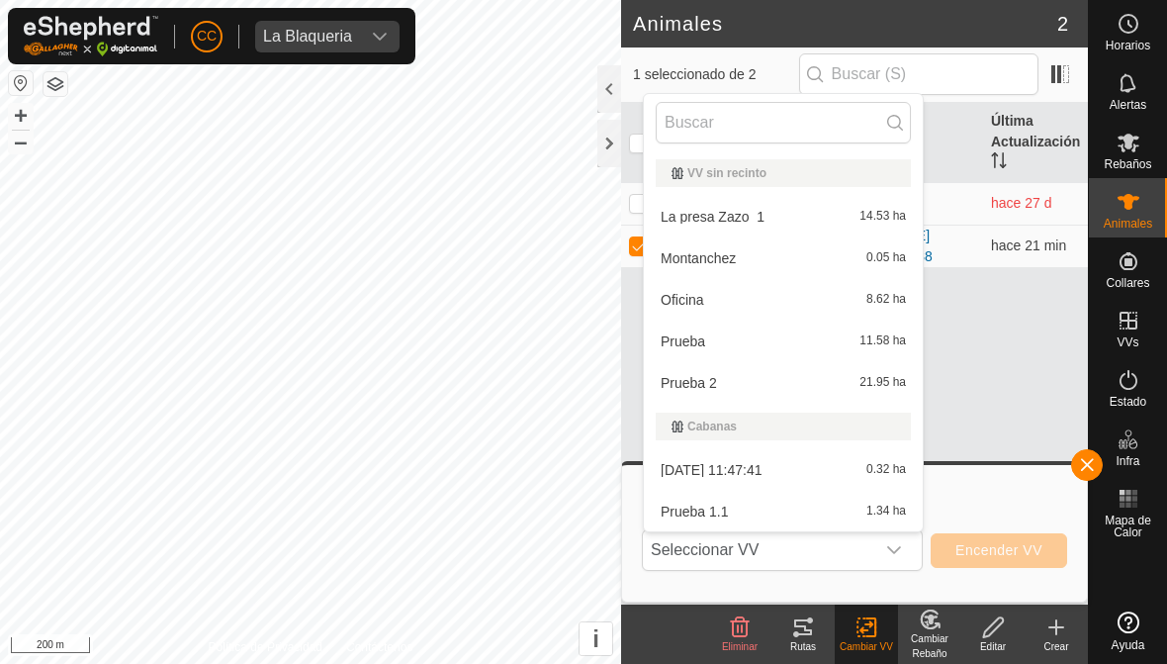
click at [776, 338] on div "Prueba 11.58 ha" at bounding box center [783, 341] width 255 height 24
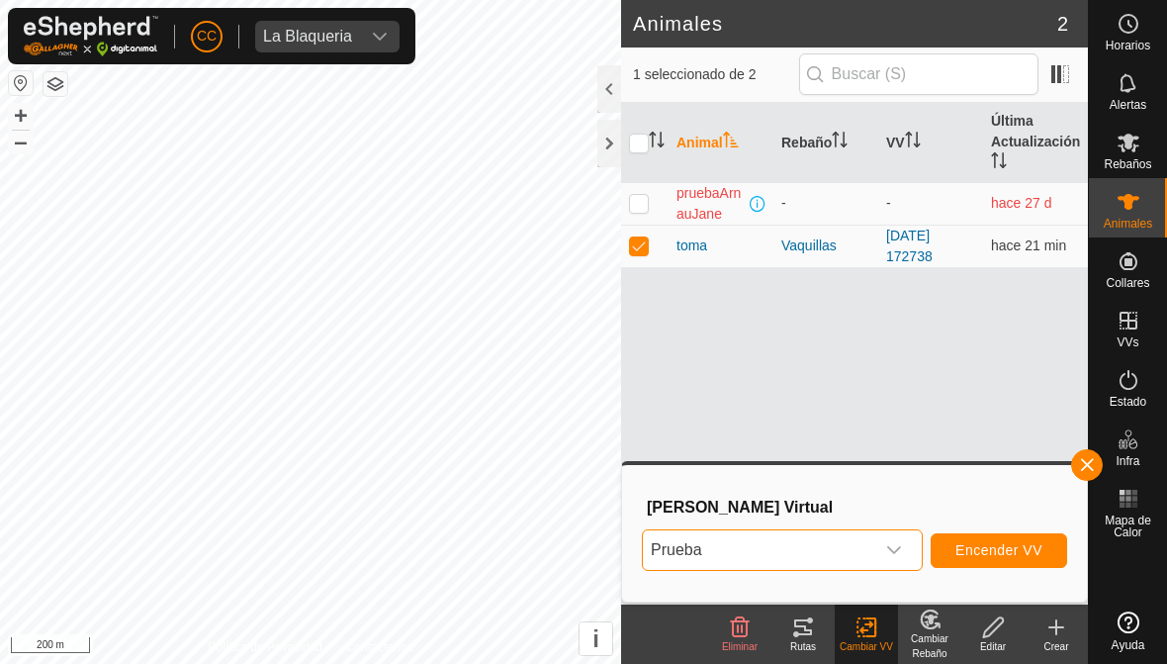
click at [1006, 547] on span "Encender VV" at bounding box center [999, 550] width 87 height 16
click at [982, 555] on span "Encender VV" at bounding box center [999, 550] width 87 height 16
click at [981, 554] on span "Encender VV" at bounding box center [999, 550] width 87 height 16
click at [991, 556] on span "Encender VV" at bounding box center [999, 550] width 87 height 16
click at [990, 556] on span "Encender VV" at bounding box center [999, 550] width 87 height 16
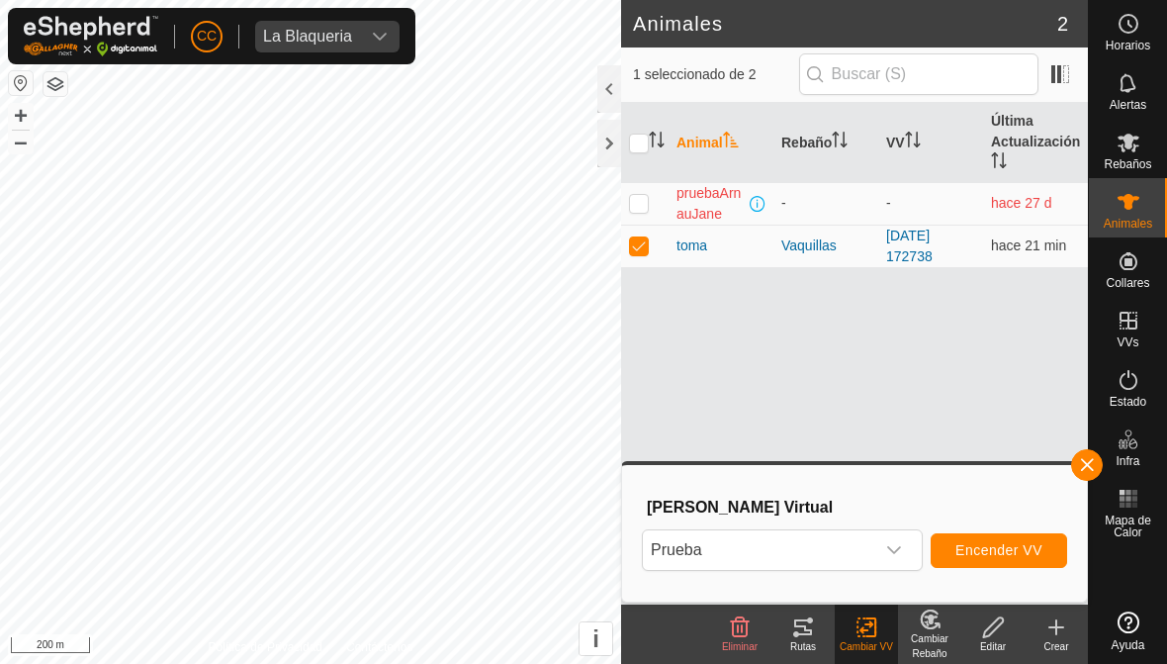
click at [1014, 550] on span "Encender VV" at bounding box center [999, 550] width 87 height 16
click at [1025, 546] on span "Encender VV" at bounding box center [999, 550] width 87 height 16
click at [1007, 540] on button "Encender VV" at bounding box center [999, 550] width 137 height 35
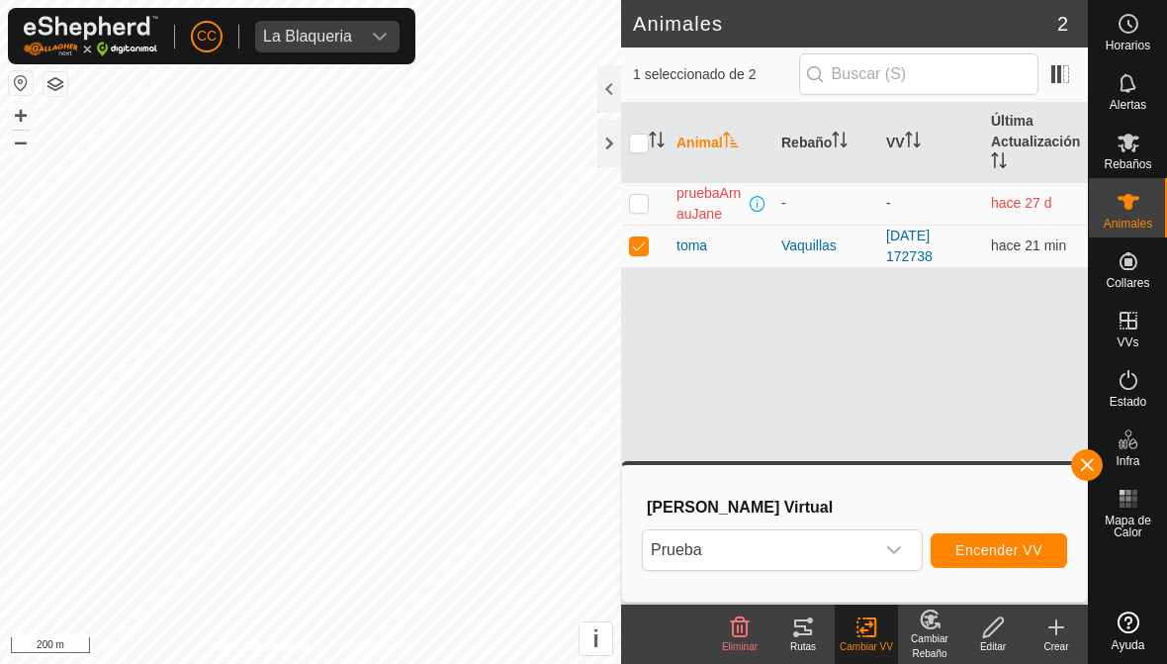
click at [1006, 540] on button "Encender VV" at bounding box center [999, 550] width 137 height 35
click at [1027, 552] on span "Encender VV" at bounding box center [999, 550] width 87 height 16
click at [1026, 552] on span "Encender VV" at bounding box center [999, 550] width 87 height 16
click at [1014, 563] on button "Encender VV" at bounding box center [999, 550] width 137 height 35
click at [1028, 551] on span "Encender VV" at bounding box center [999, 550] width 87 height 16
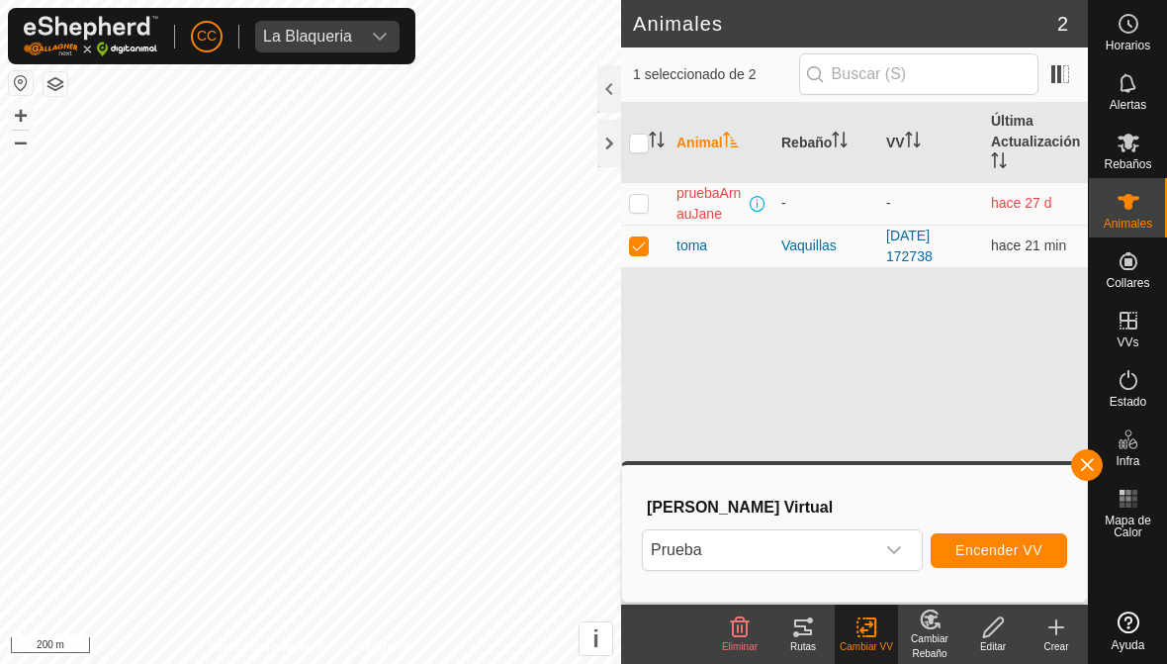
click at [1093, 463] on span "button" at bounding box center [1087, 465] width 16 height 16
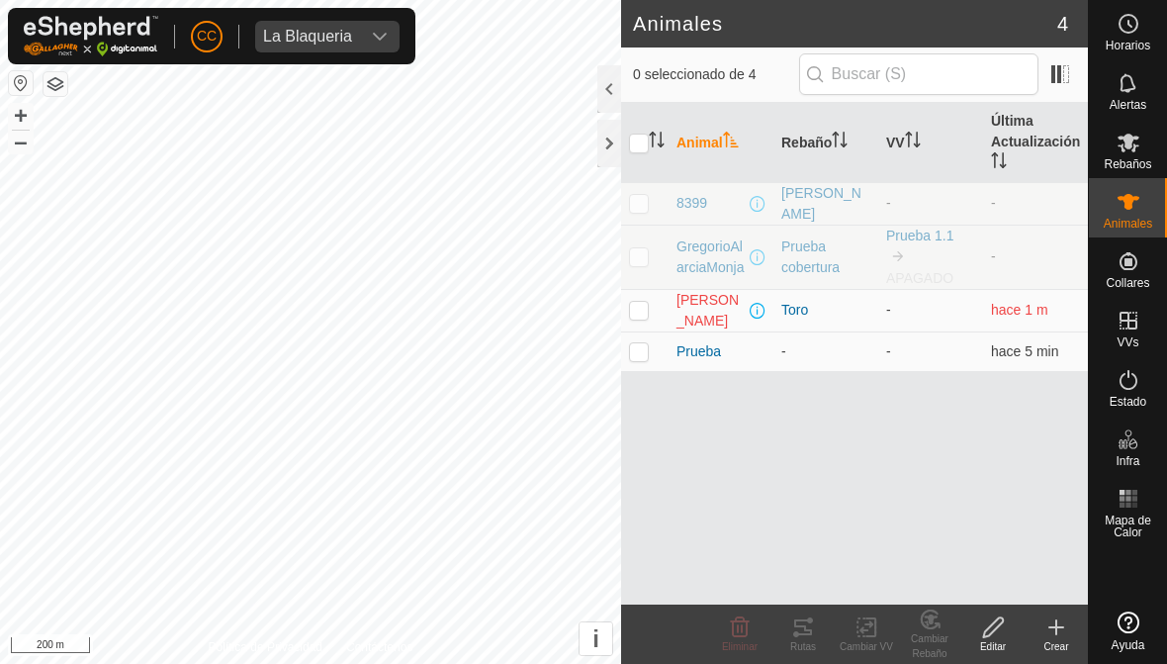
click at [659, 355] on td at bounding box center [644, 351] width 47 height 40
click at [639, 350] on p-checkbox at bounding box center [639, 351] width 20 height 16
checkbox input "false"
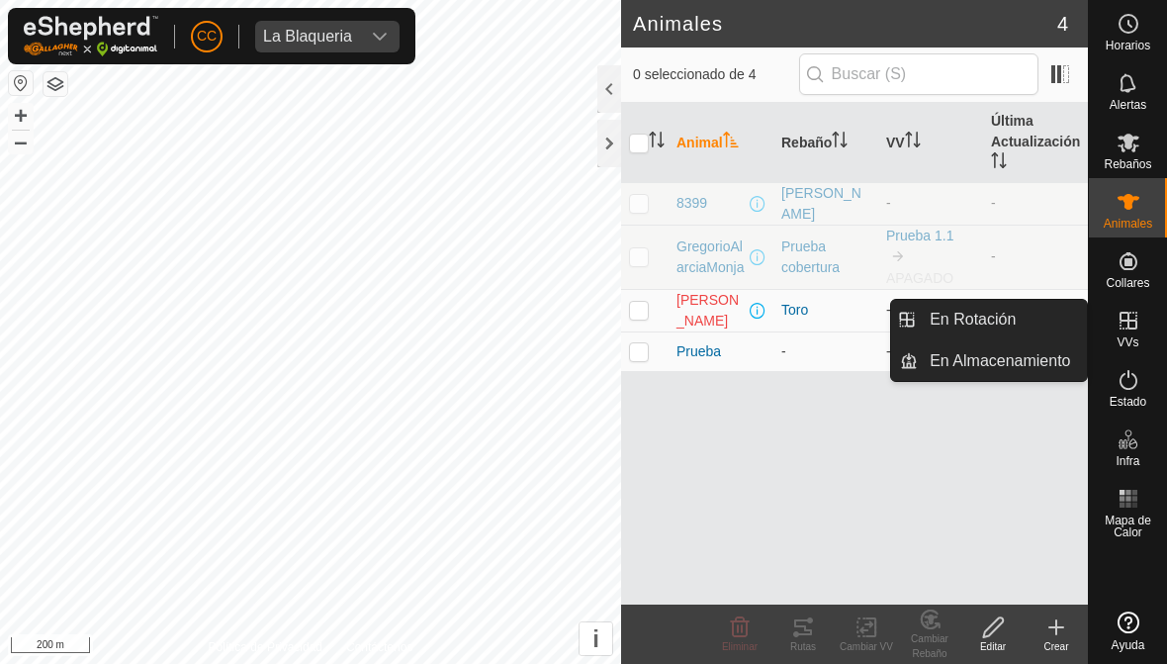
click at [1051, 367] on span "En Almacenamiento" at bounding box center [1000, 361] width 140 height 24
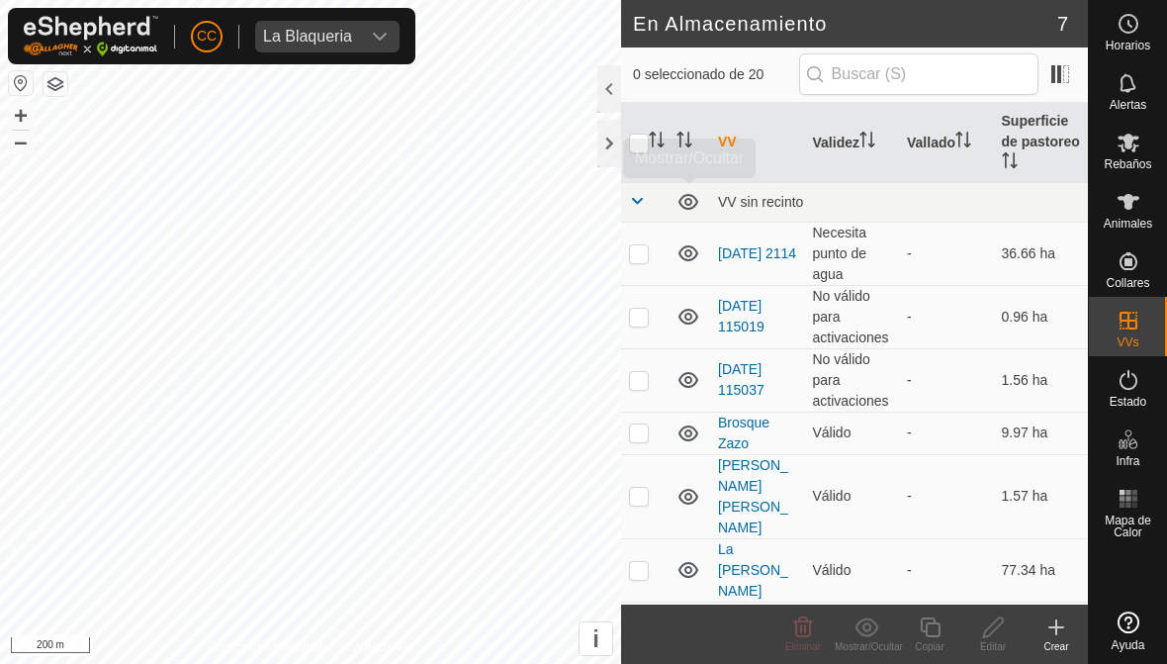
click at [672, 194] on td at bounding box center [690, 202] width 42 height 40
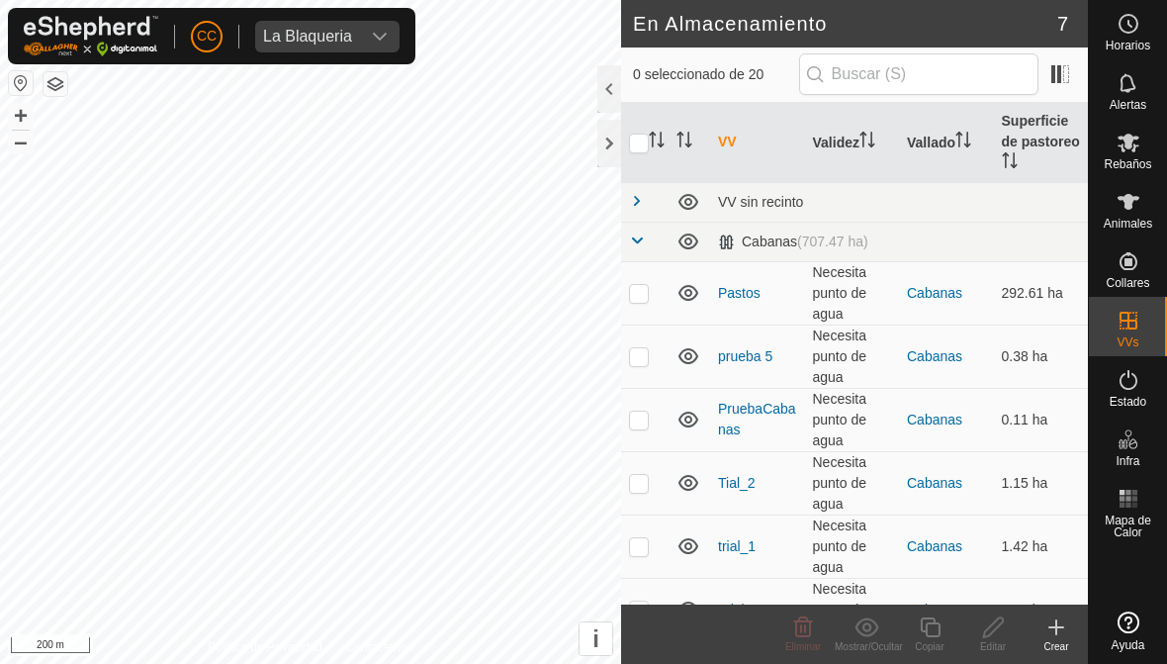
click at [653, 239] on td at bounding box center [644, 242] width 47 height 40
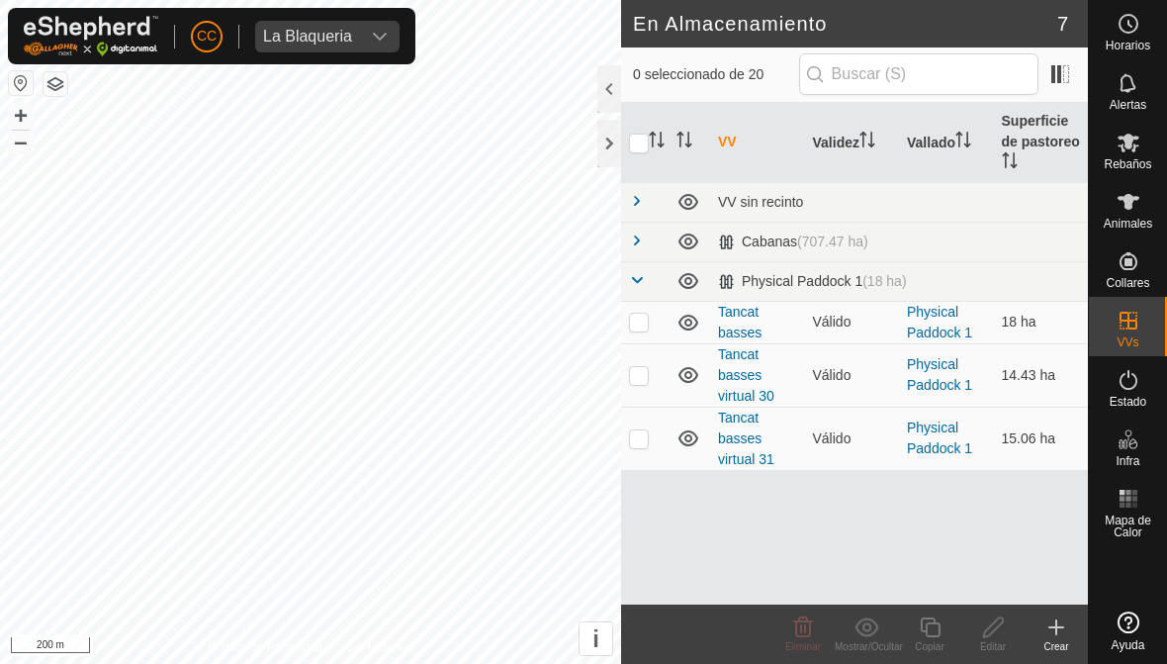
click at [639, 207] on span at bounding box center [637, 201] width 16 height 16
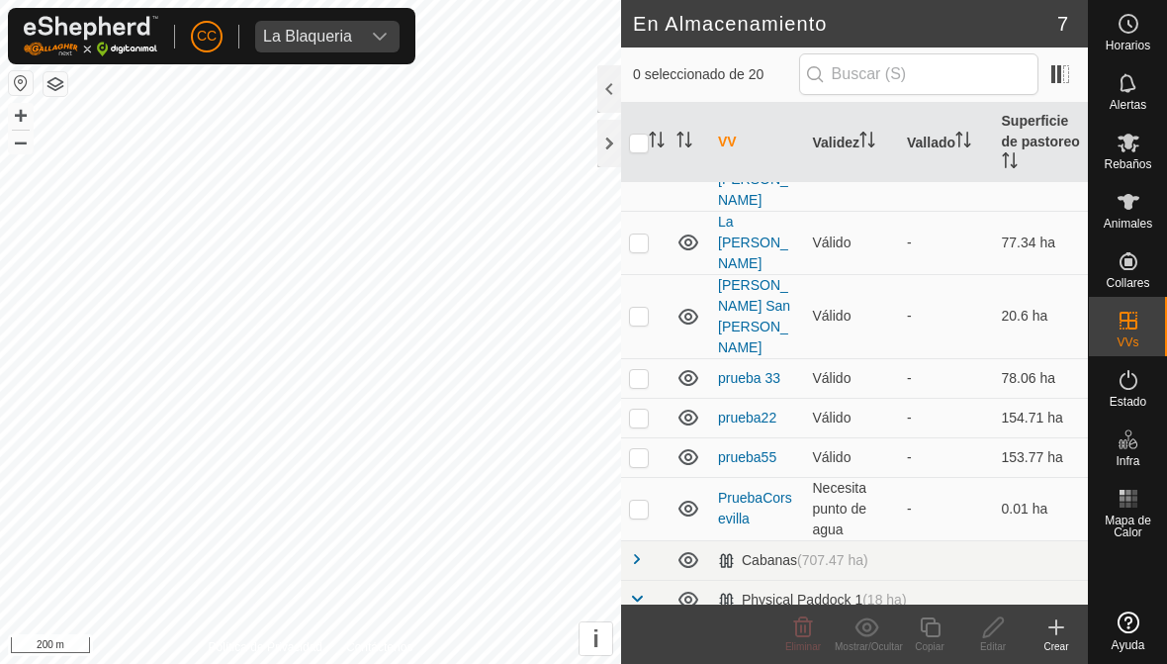
scroll to position [328, 0]
click at [642, 550] on span at bounding box center [637, 558] width 16 height 16
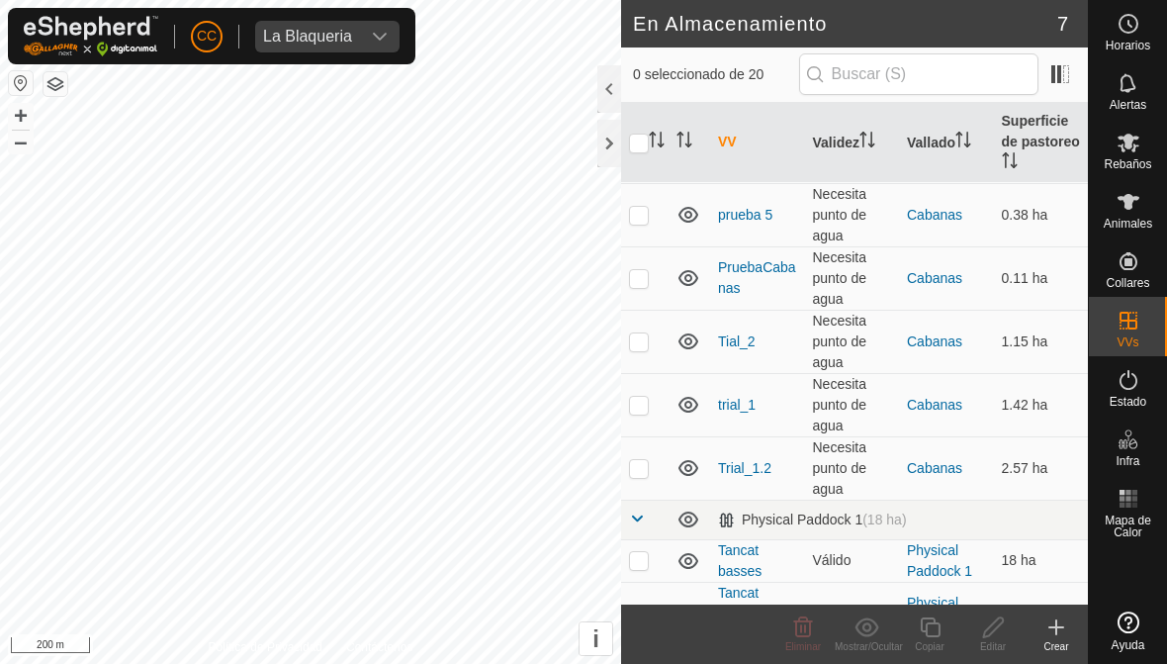
scroll to position [785, 0]
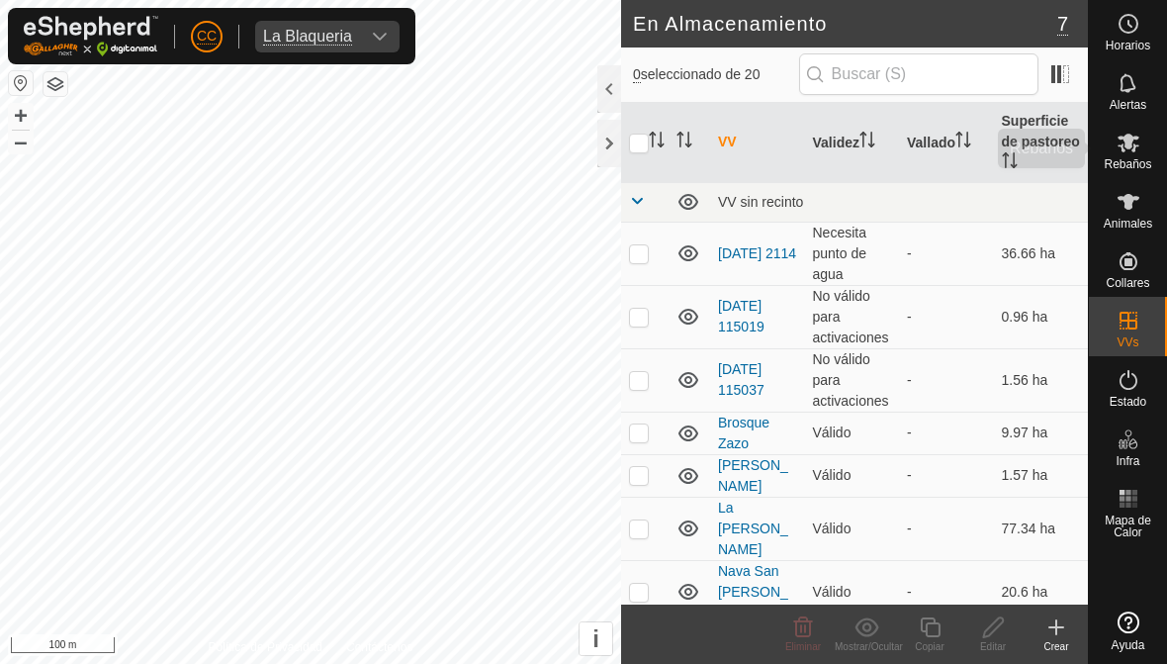
click at [1138, 152] on icon at bounding box center [1129, 143] width 24 height 24
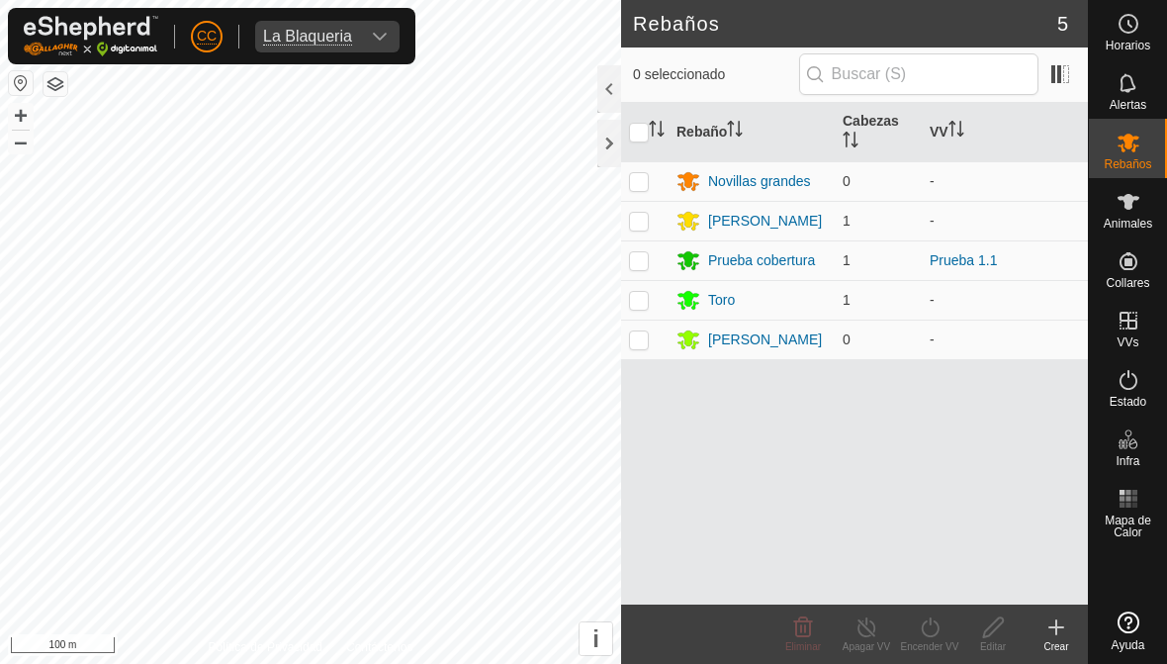
click at [647, 259] on p-checkbox at bounding box center [639, 260] width 20 height 16
checkbox input "true"
click at [937, 642] on div "Encender VV" at bounding box center [929, 646] width 63 height 15
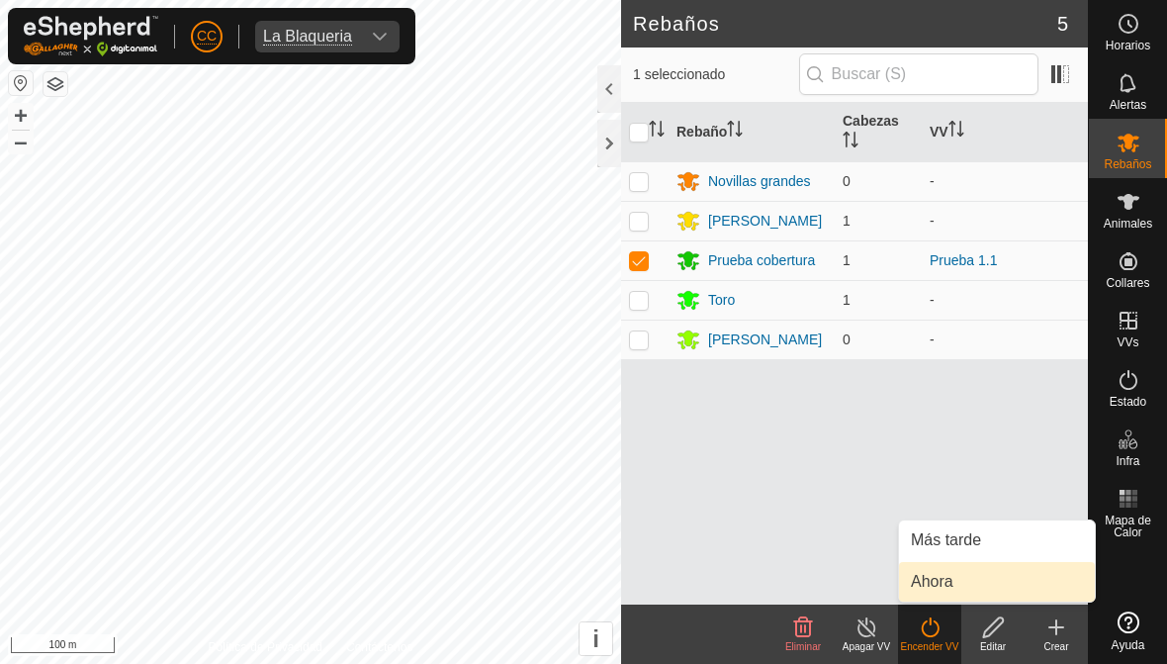
click at [1013, 586] on link "Ahora" at bounding box center [997, 582] width 196 height 40
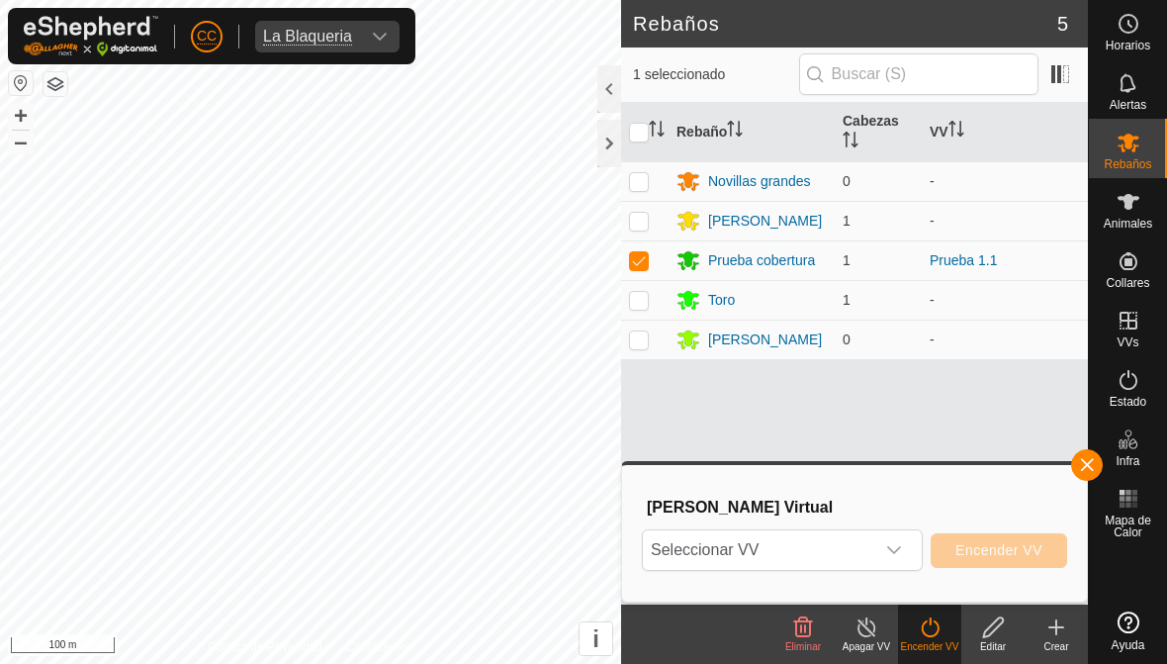
click at [690, 553] on span "Seleccionar VV" at bounding box center [758, 550] width 231 height 40
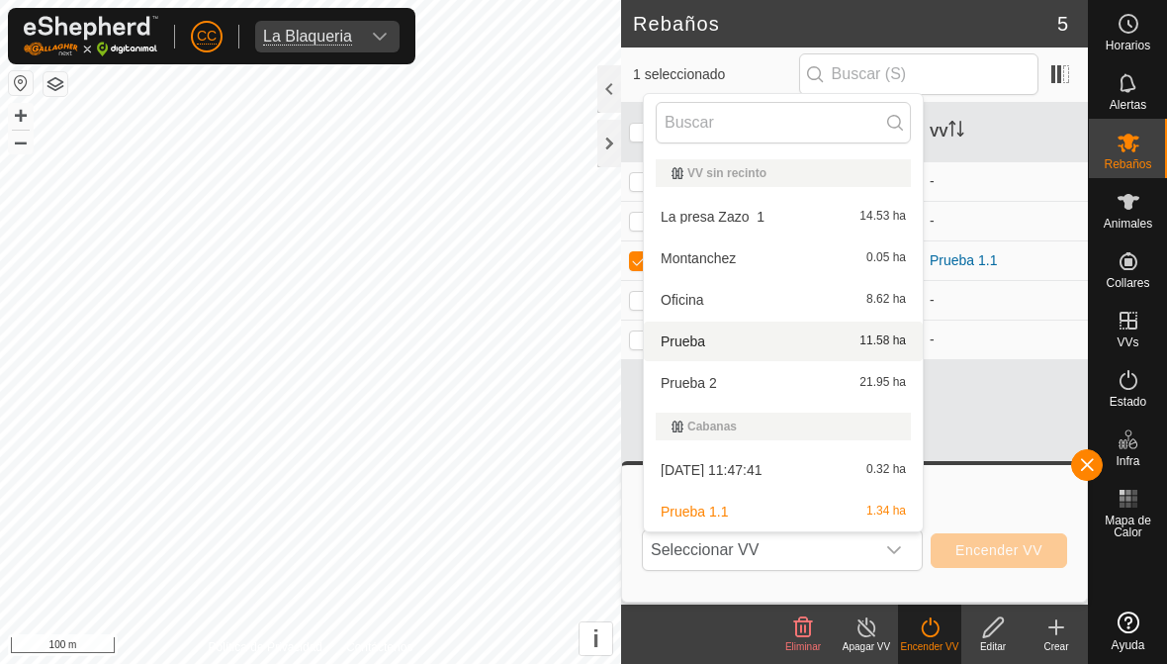
click at [796, 338] on div "Prueba 11.58 ha" at bounding box center [783, 341] width 255 height 24
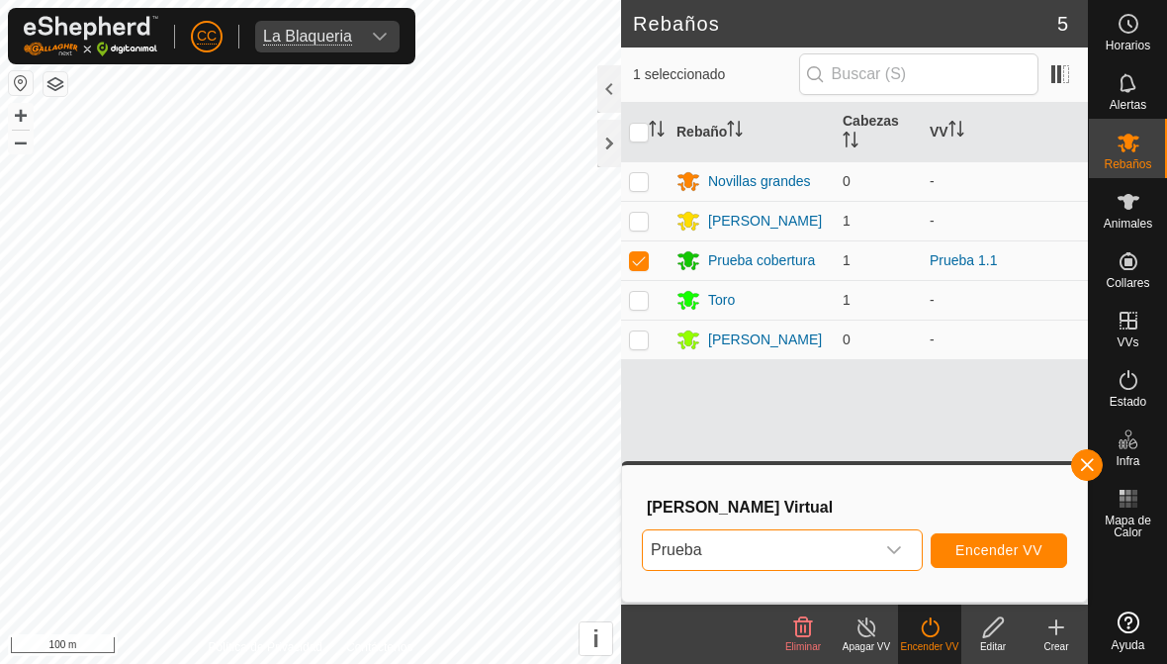
click at [887, 559] on div "dropdown trigger" at bounding box center [894, 550] width 40 height 40
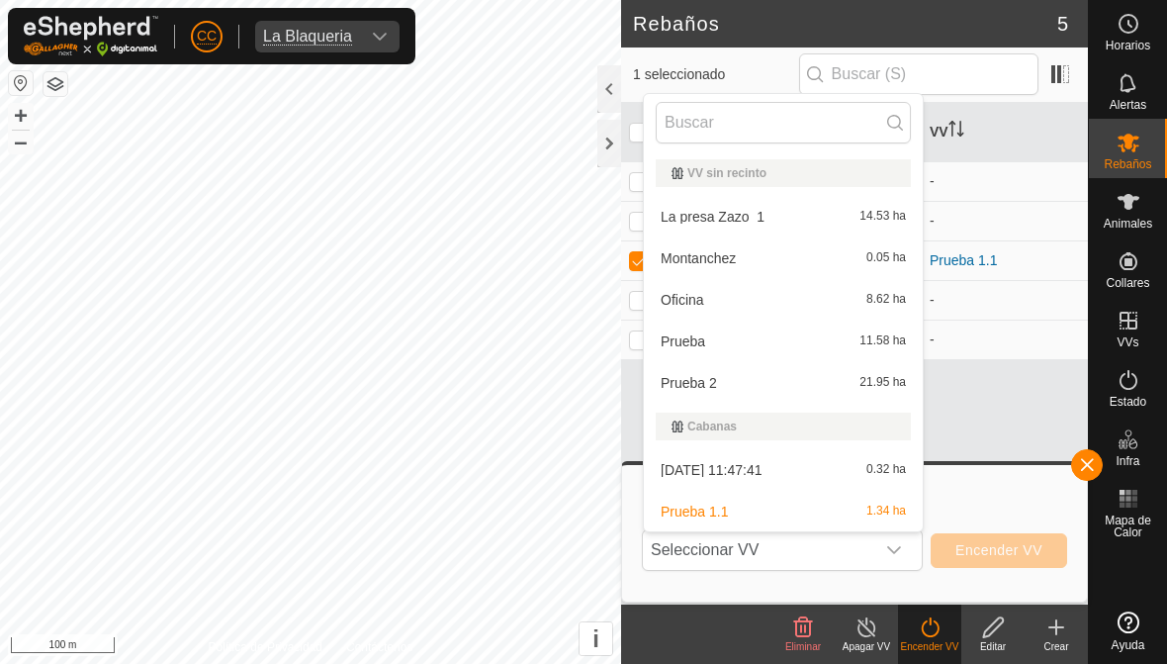
click at [812, 296] on div "Oficina 8.62 ha" at bounding box center [783, 300] width 255 height 24
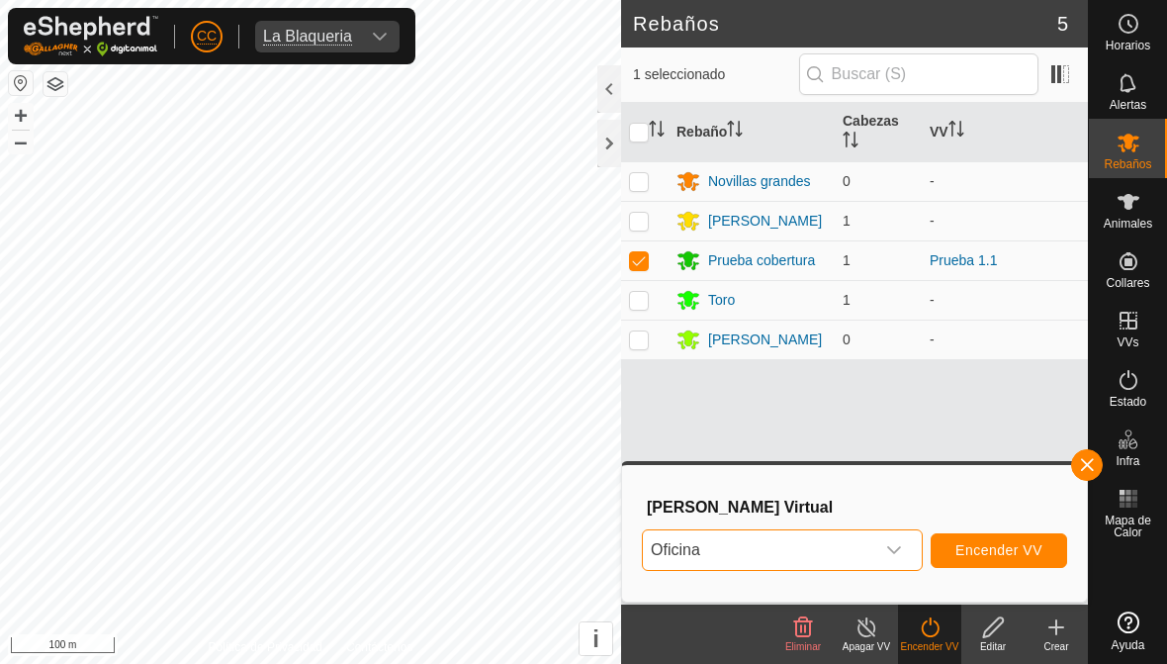
click at [1010, 546] on span "Encender VV" at bounding box center [999, 550] width 87 height 16
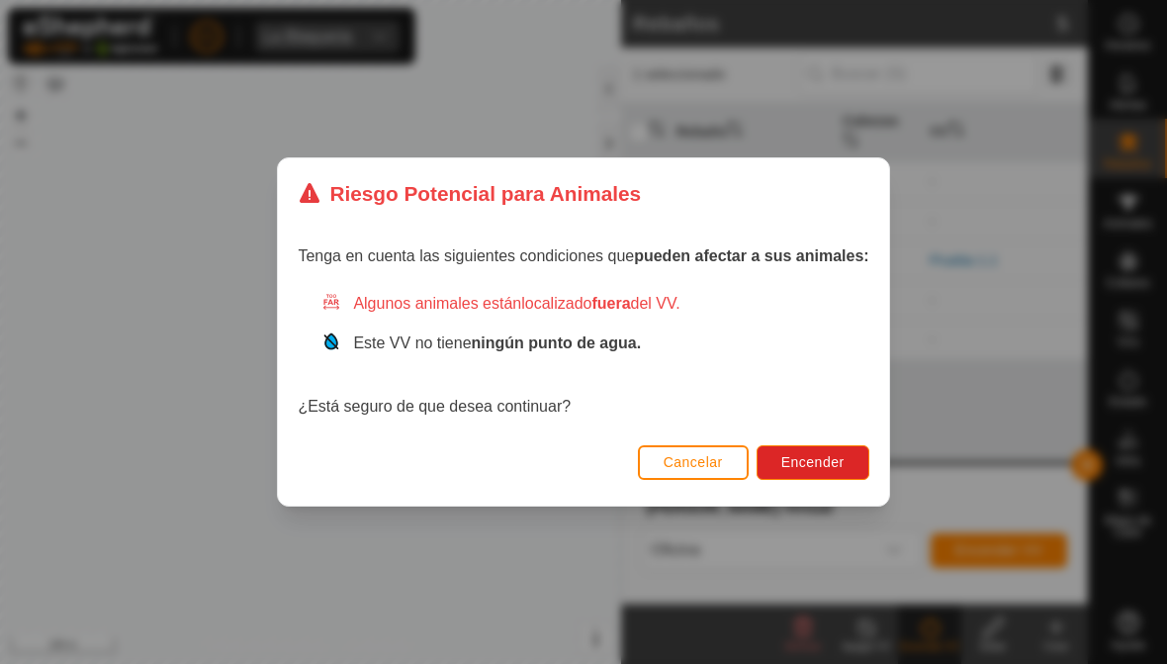
click at [828, 459] on span "Encender" at bounding box center [812, 462] width 63 height 16
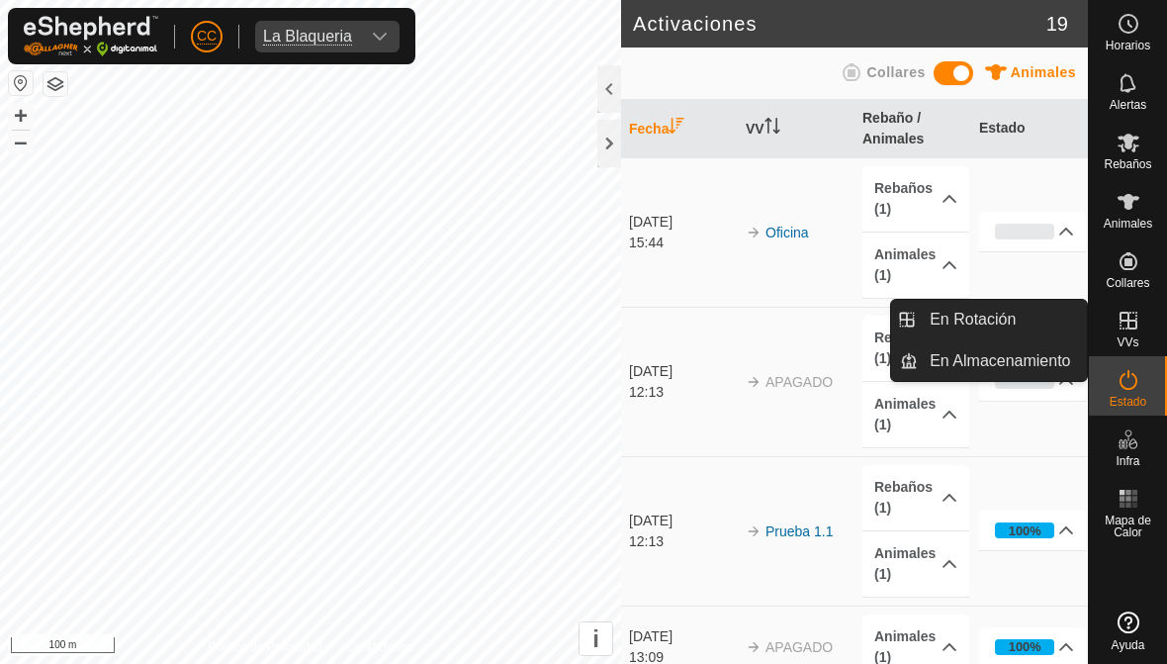
click at [1027, 360] on span "En Almacenamiento" at bounding box center [1000, 361] width 140 height 24
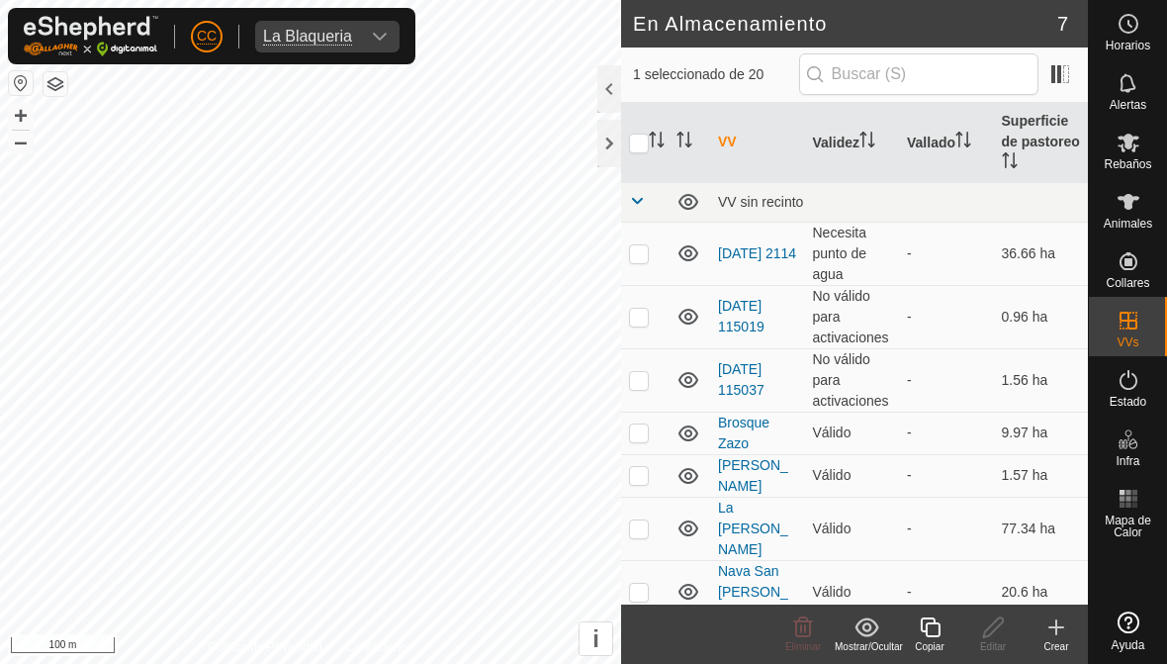
click at [1065, 639] on div "Crear" at bounding box center [1056, 646] width 63 height 15
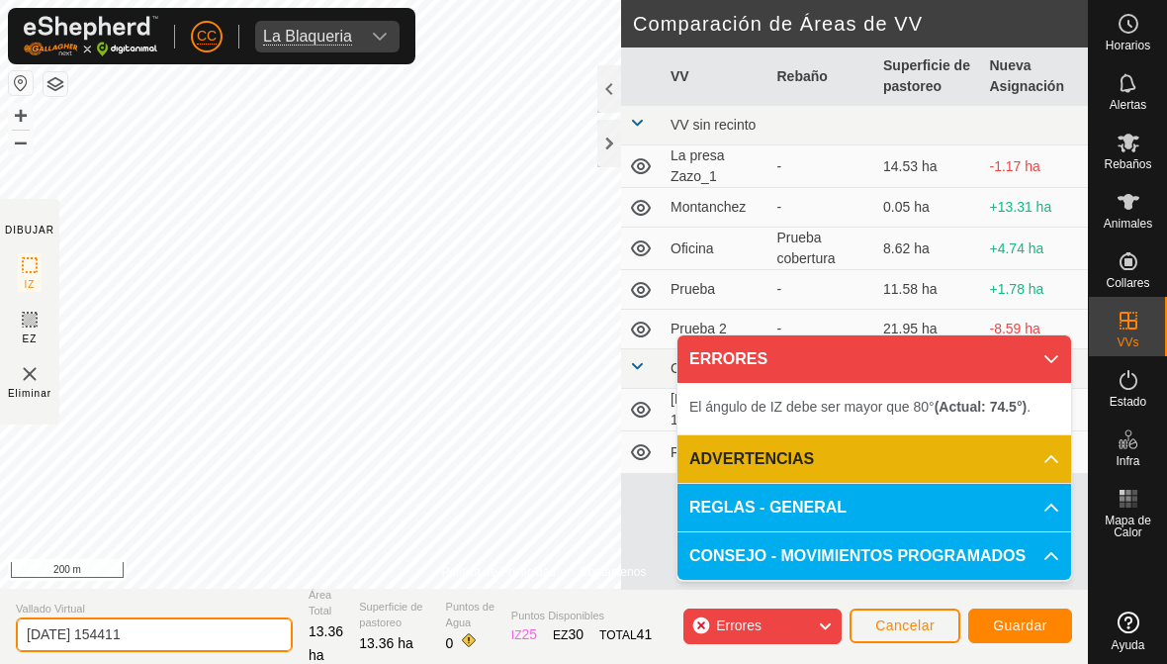
click at [183, 624] on input "2025-10-03 154411" at bounding box center [154, 634] width 277 height 35
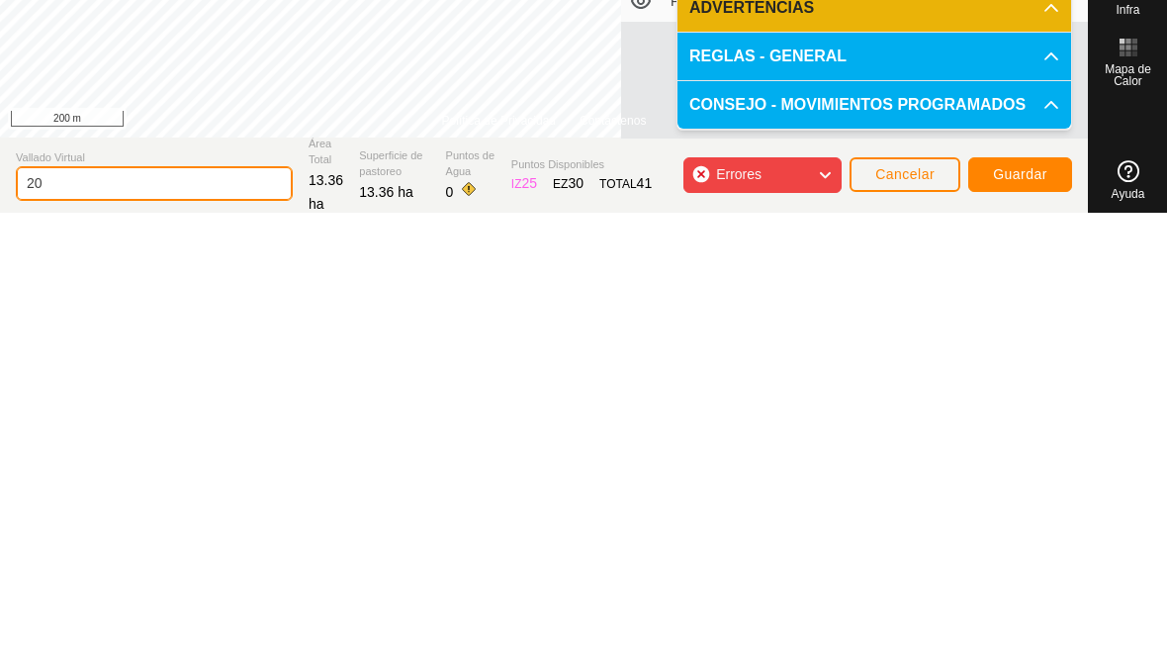
type input "2"
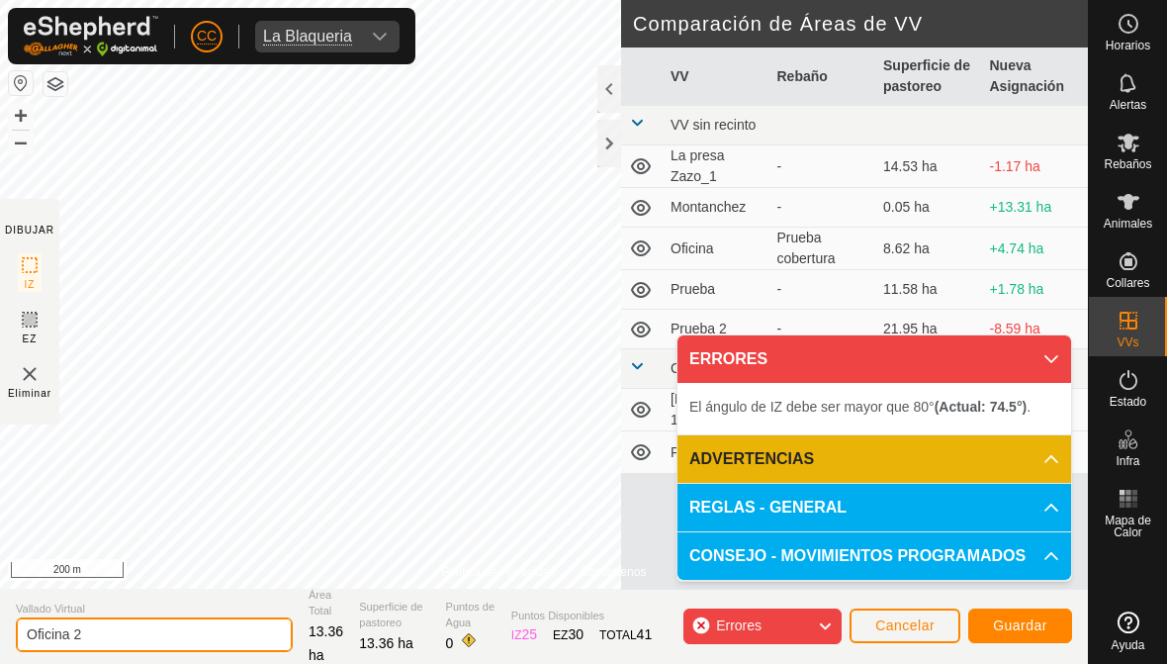
type input "Oficina 2"
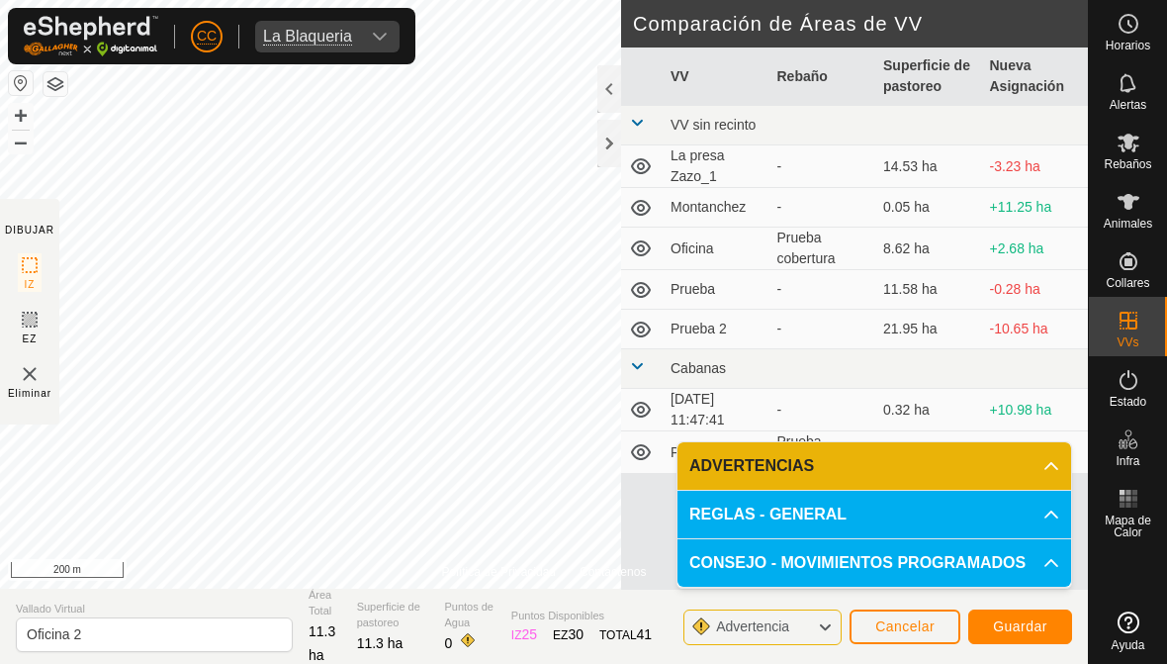
click at [1044, 631] on span "Guardar" at bounding box center [1020, 626] width 54 height 16
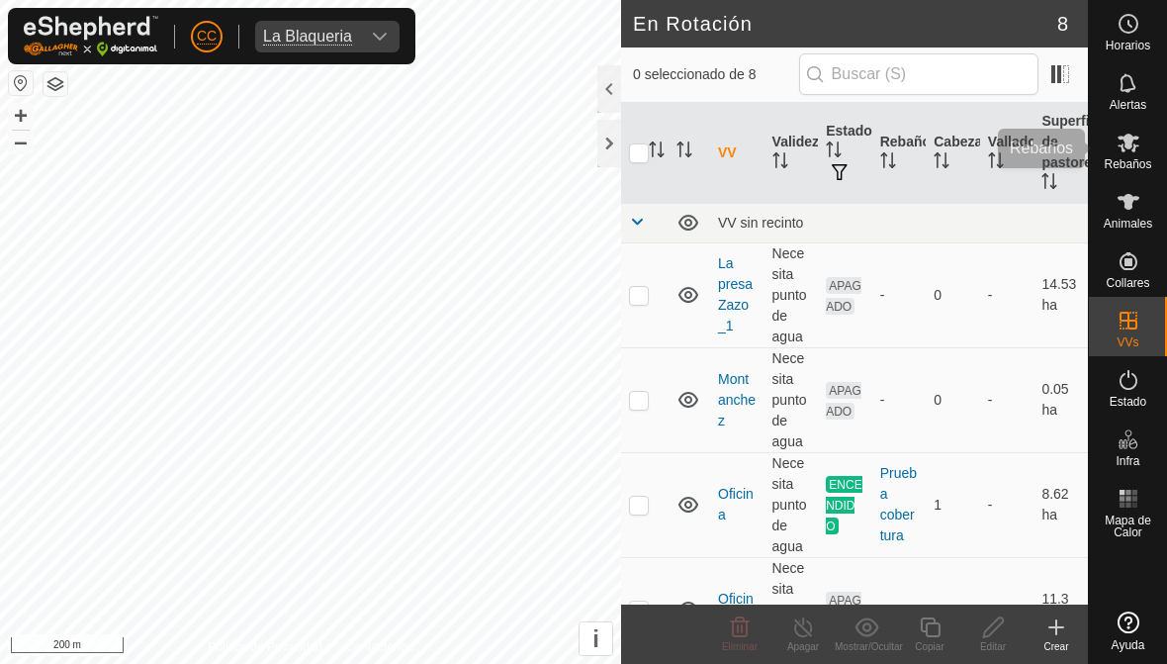
click at [1125, 152] on icon at bounding box center [1129, 143] width 24 height 24
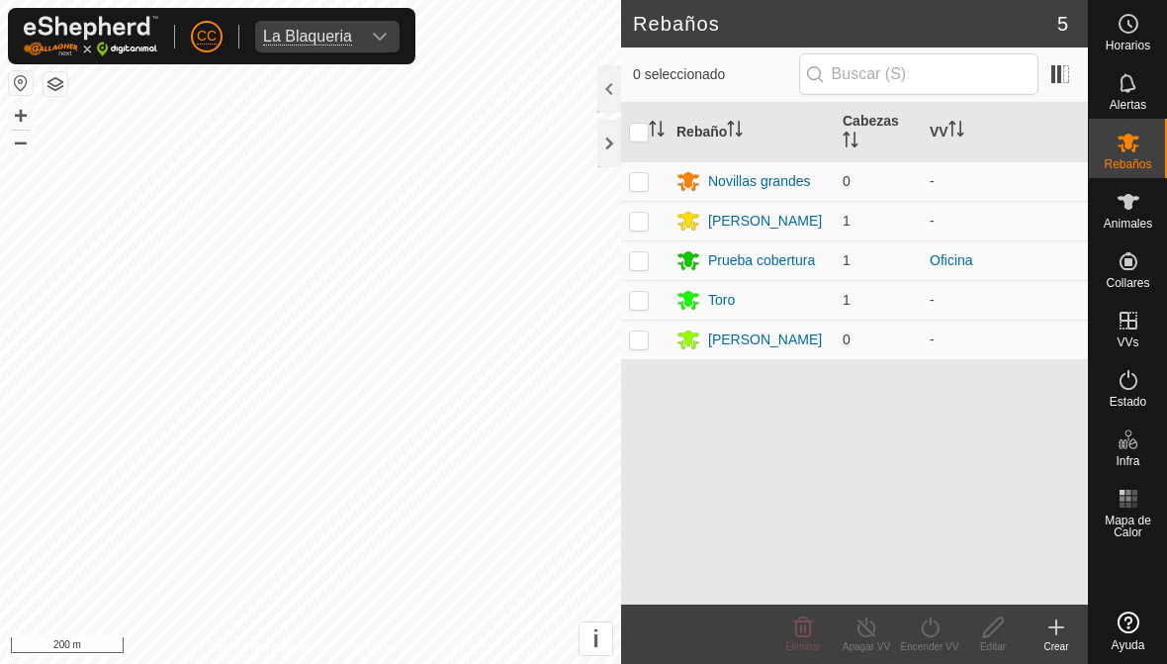
click at [649, 255] on td at bounding box center [644, 260] width 47 height 40
checkbox input "true"
click at [937, 642] on div "Encender VV" at bounding box center [929, 646] width 63 height 15
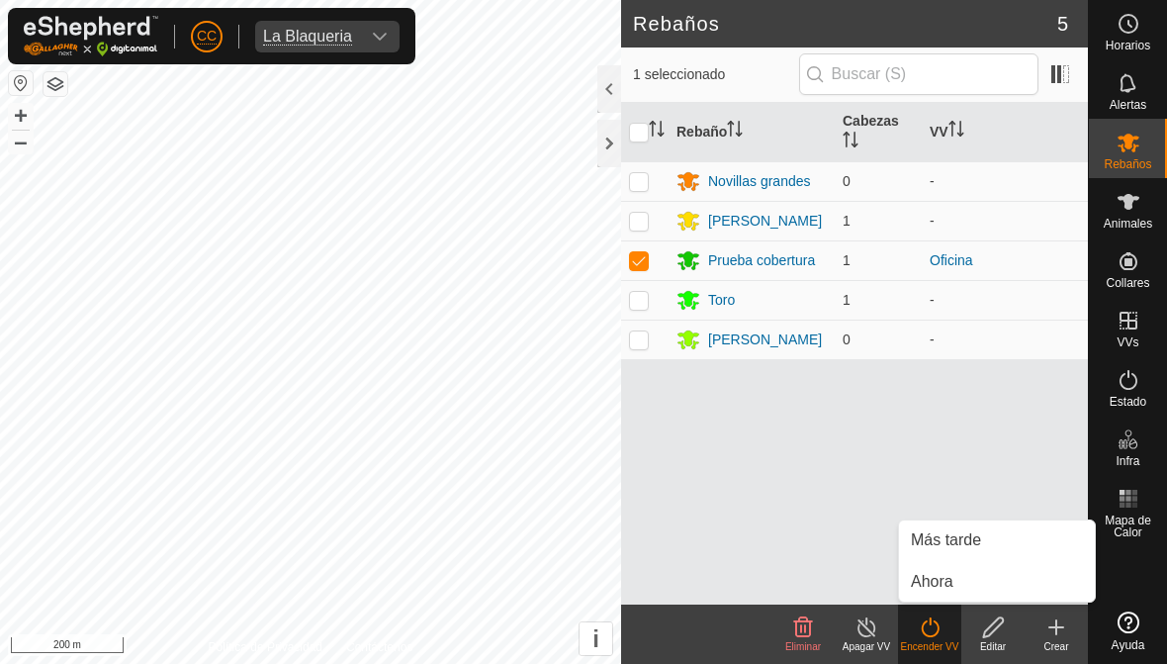
click at [1011, 541] on link "Más tarde" at bounding box center [997, 540] width 196 height 40
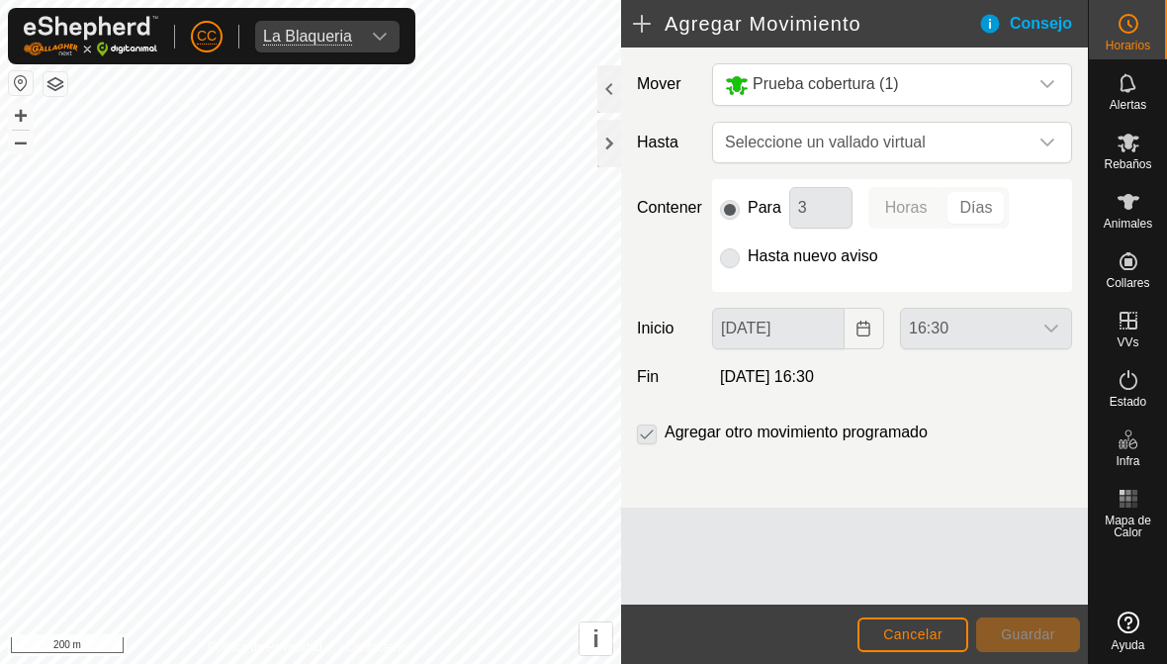
click at [1037, 139] on div "dropdown trigger" at bounding box center [1048, 143] width 40 height 40
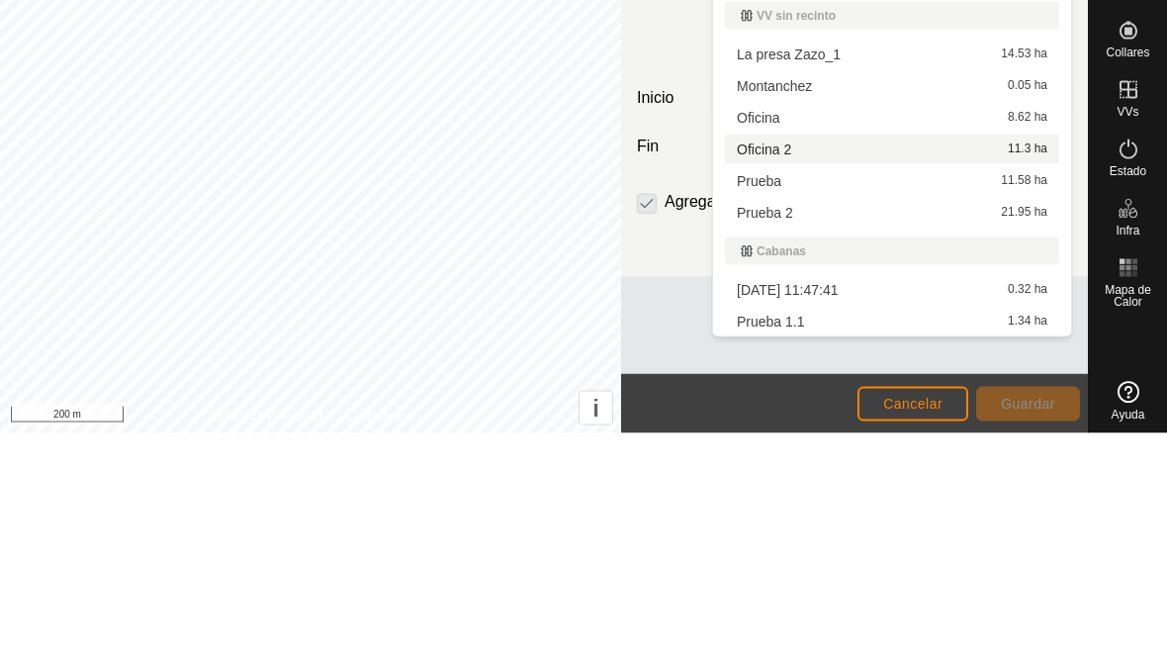
click at [786, 373] on span "Oficina 2" at bounding box center [764, 380] width 54 height 14
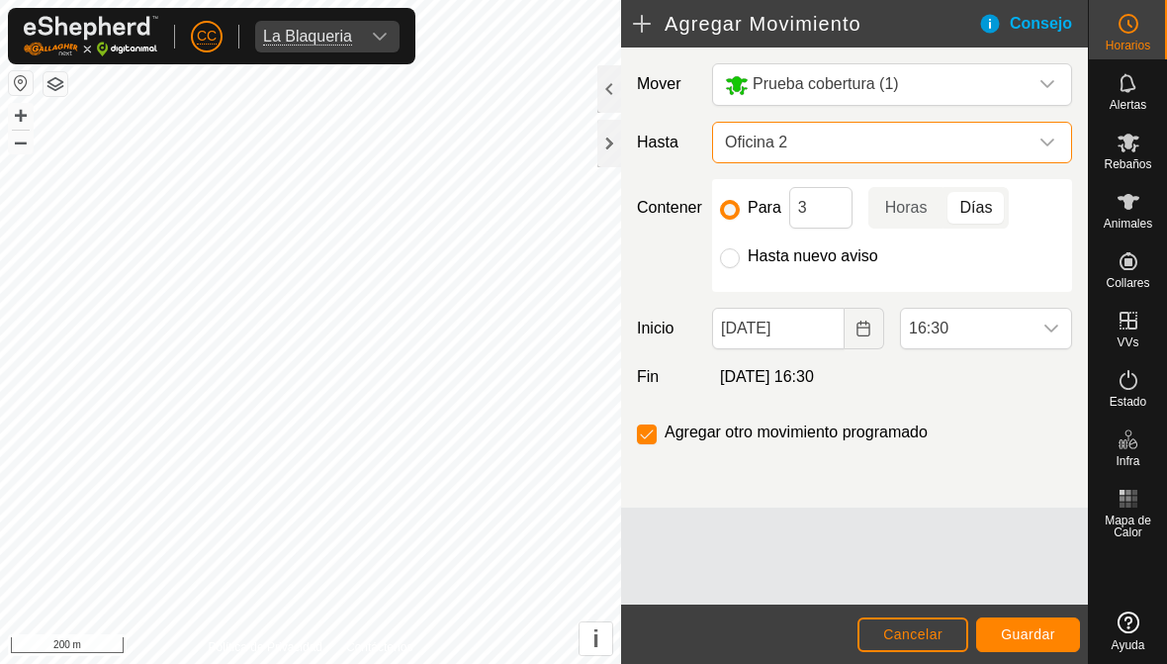
click at [1030, 331] on span "16:30" at bounding box center [966, 329] width 131 height 40
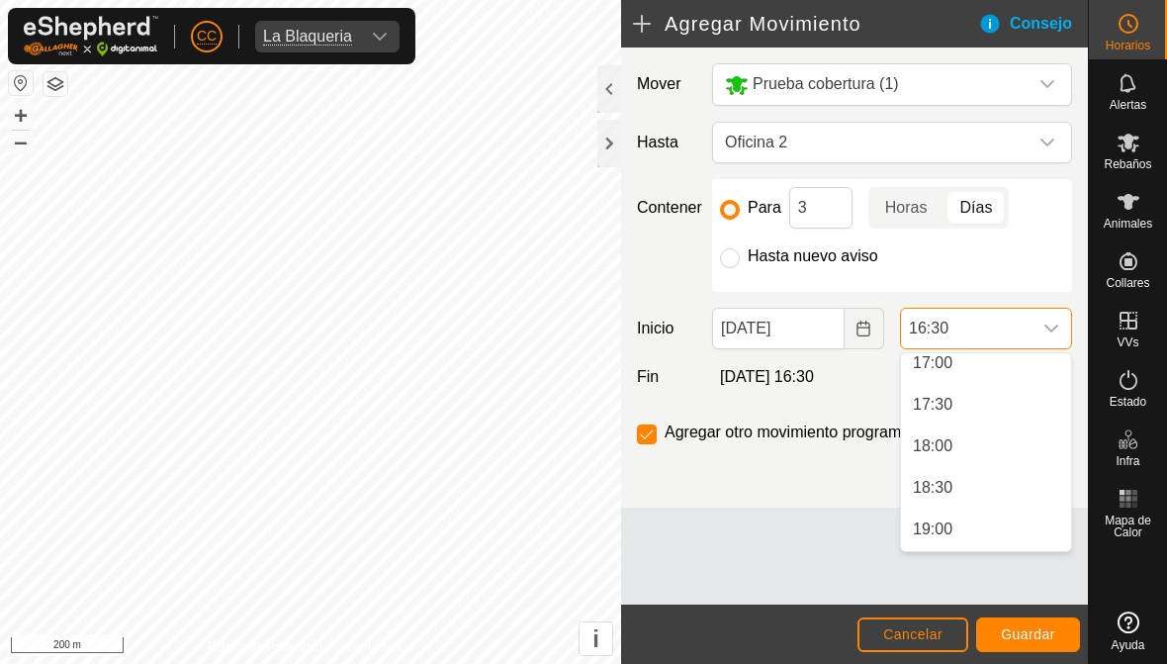
click at [986, 528] on li "19:00" at bounding box center [986, 529] width 170 height 40
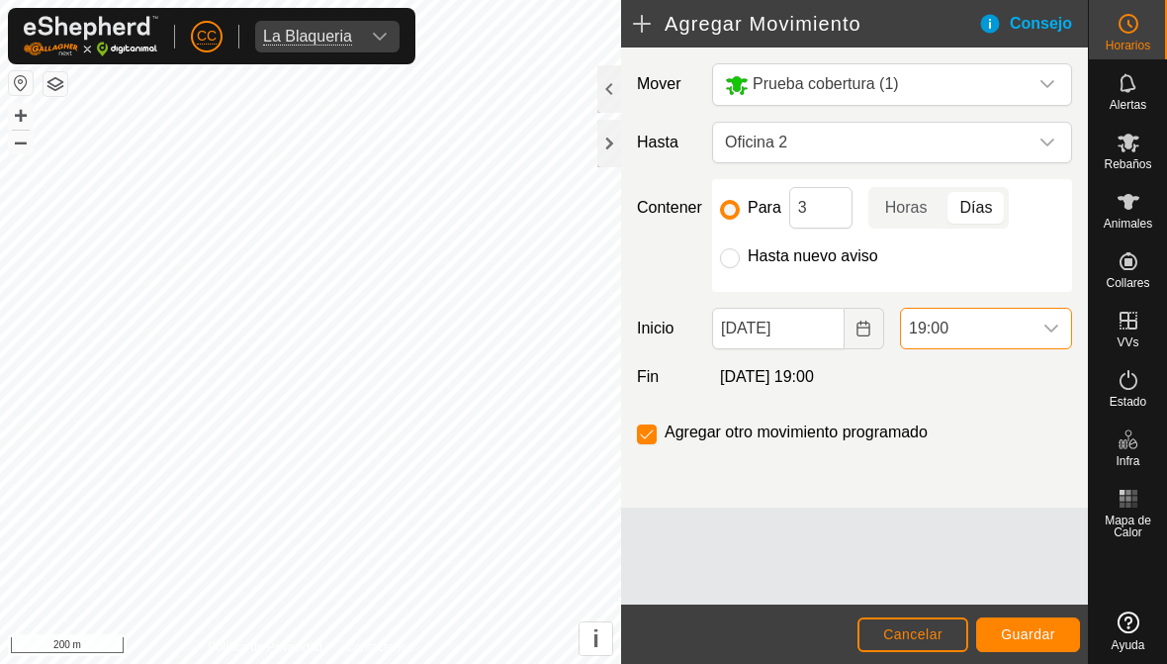
scroll to position [1371, 0]
click at [913, 629] on span "Cancelar" at bounding box center [912, 634] width 59 height 16
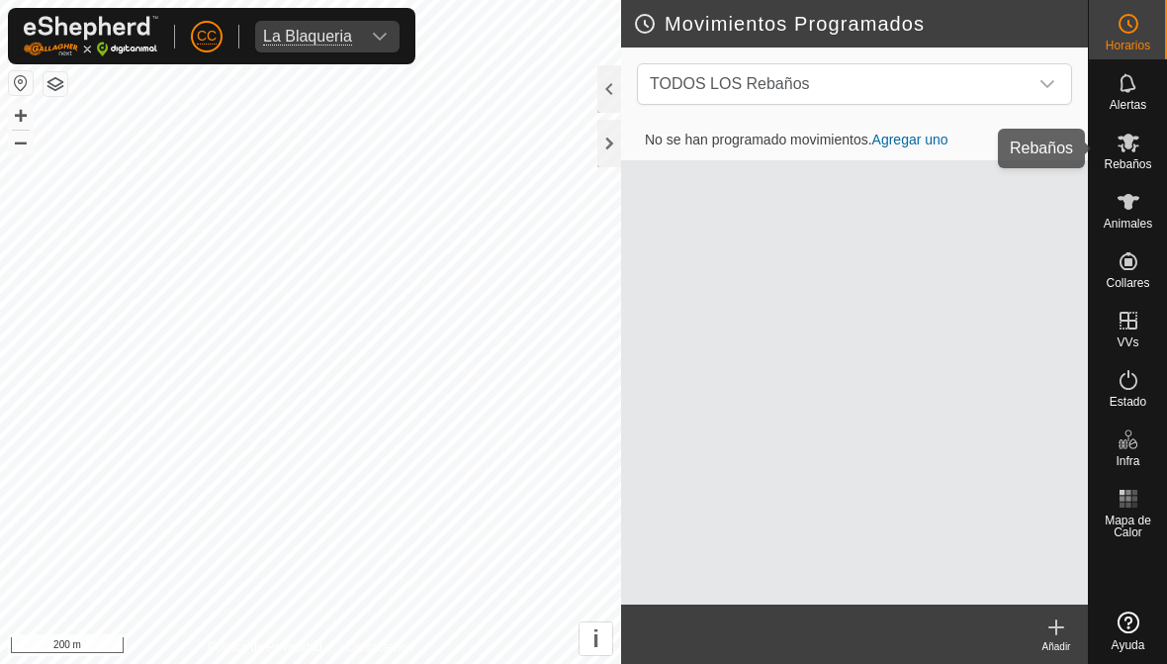
click at [1129, 168] on span "Rebaños" at bounding box center [1127, 164] width 47 height 12
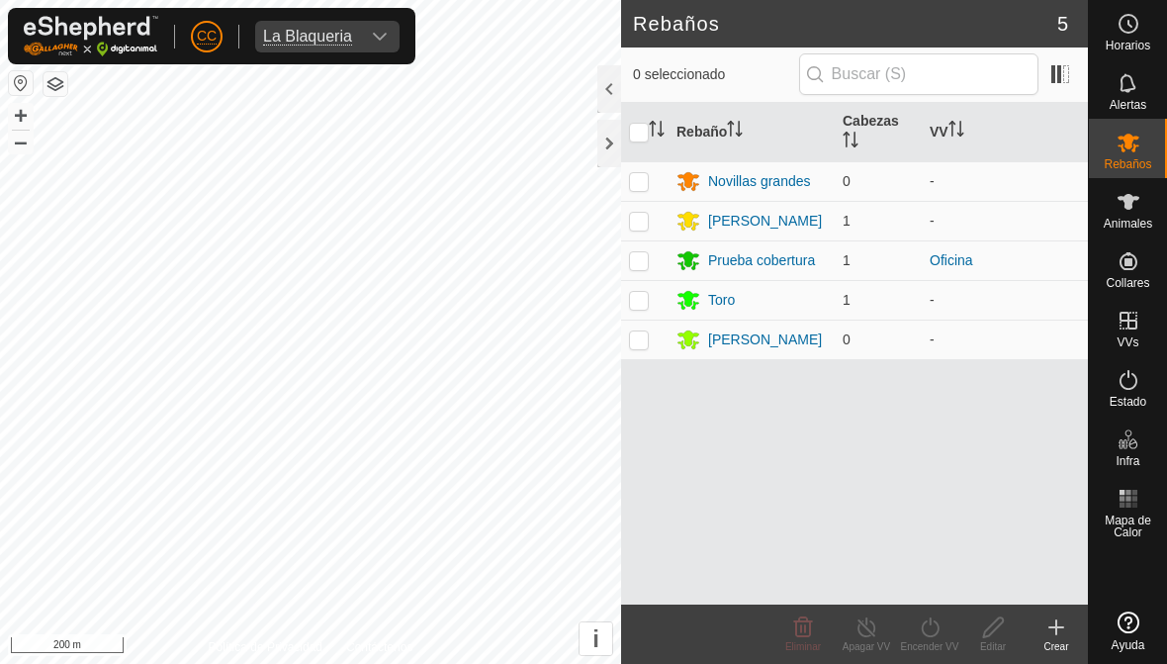
click at [1051, 645] on div "Crear" at bounding box center [1056, 646] width 63 height 15
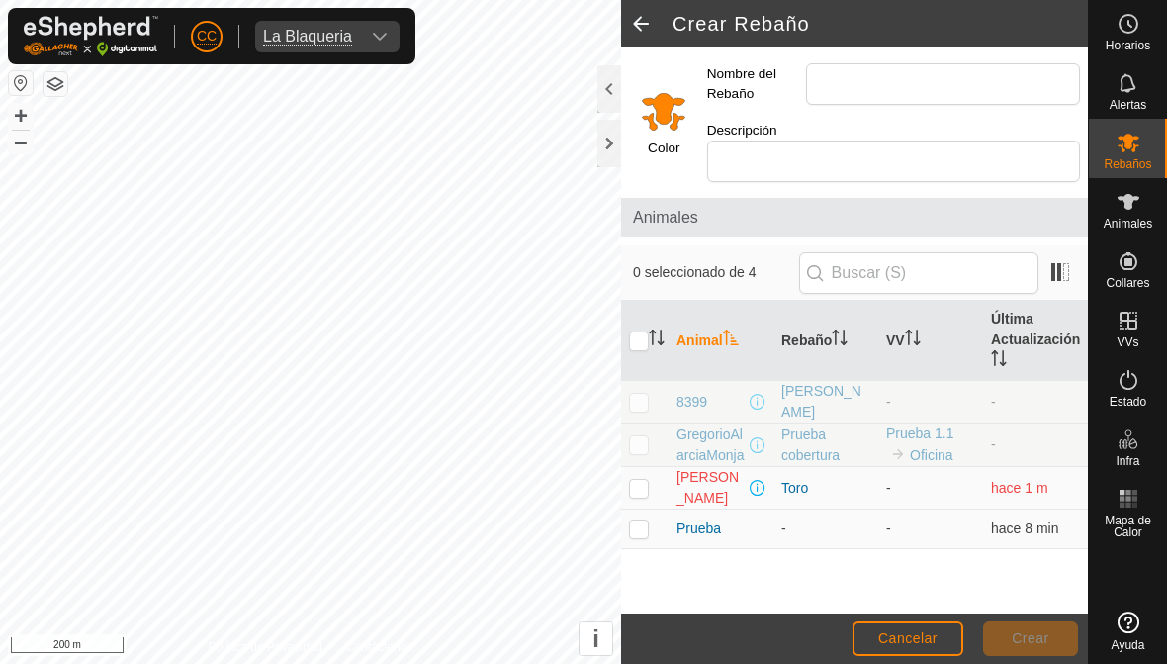
click at [631, 27] on span at bounding box center [641, 23] width 40 height 47
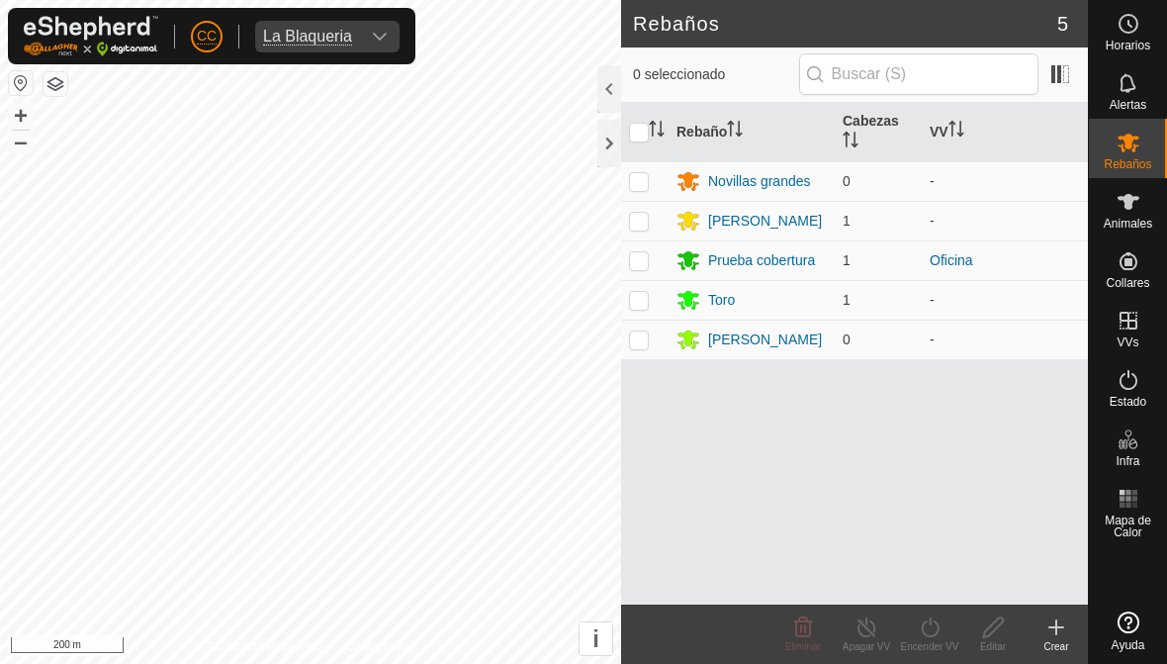
click at [785, 183] on div "Novillas grandes" at bounding box center [759, 181] width 103 height 21
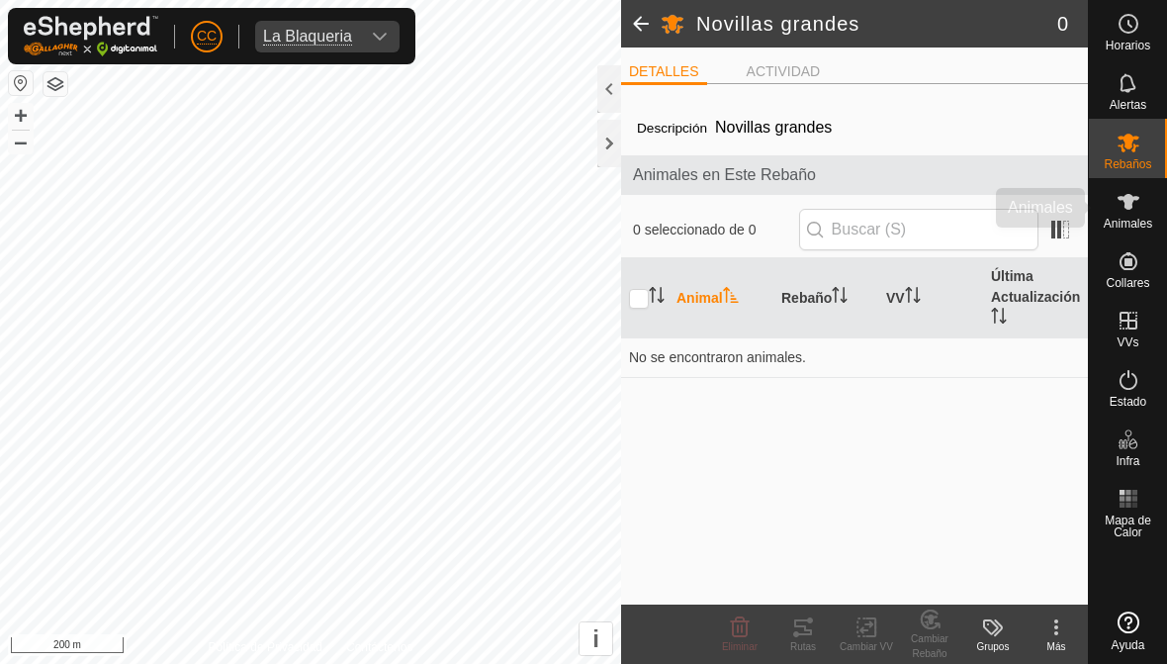
click at [1125, 219] on span "Animales" at bounding box center [1128, 224] width 48 height 12
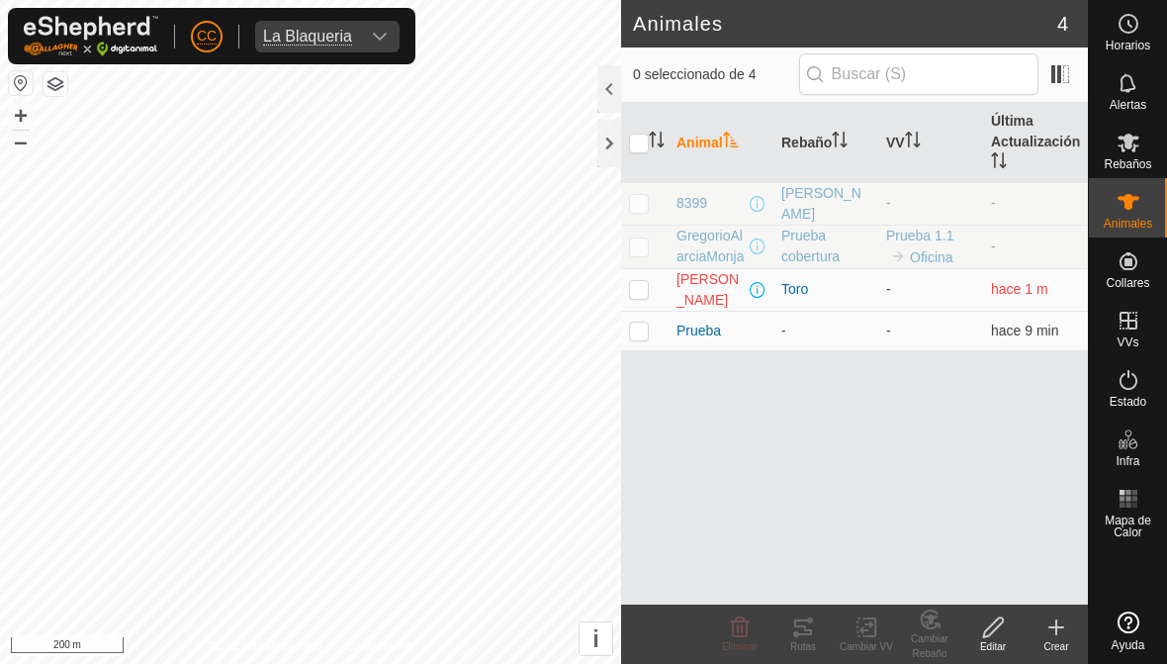
click at [642, 328] on p-checkbox at bounding box center [639, 330] width 20 height 16
click at [927, 629] on icon at bounding box center [930, 619] width 25 height 24
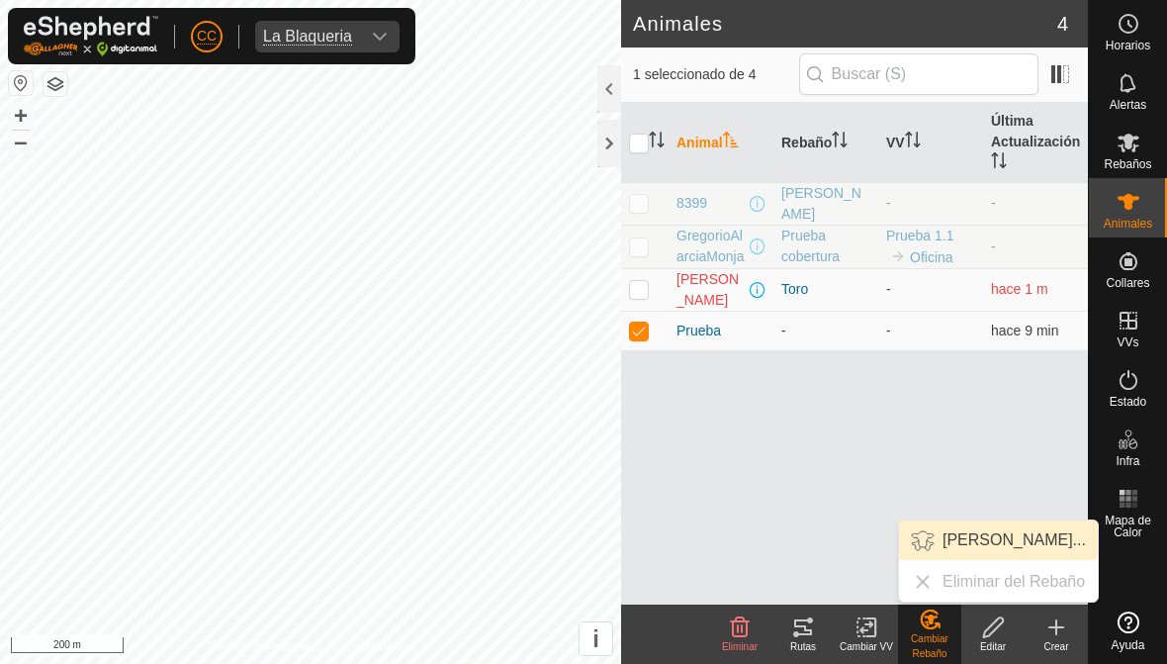
click at [1042, 546] on span "Elegir Rebaño..." at bounding box center [1014, 540] width 143 height 24
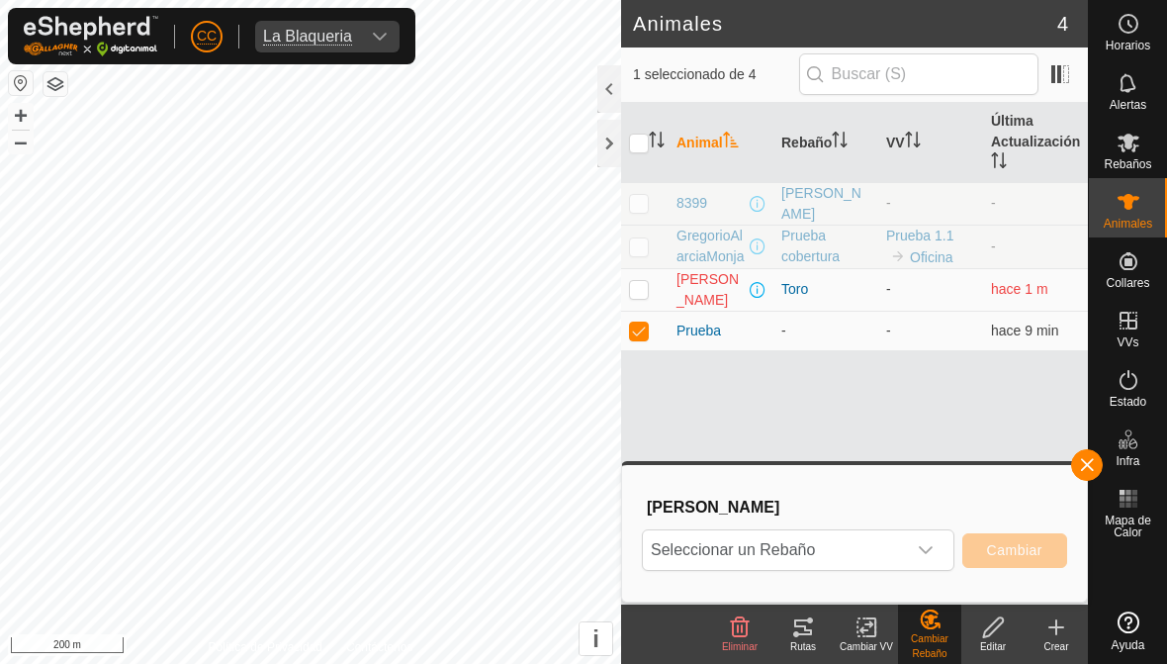
click at [902, 539] on span "Seleccionar un Rebaño" at bounding box center [774, 550] width 263 height 40
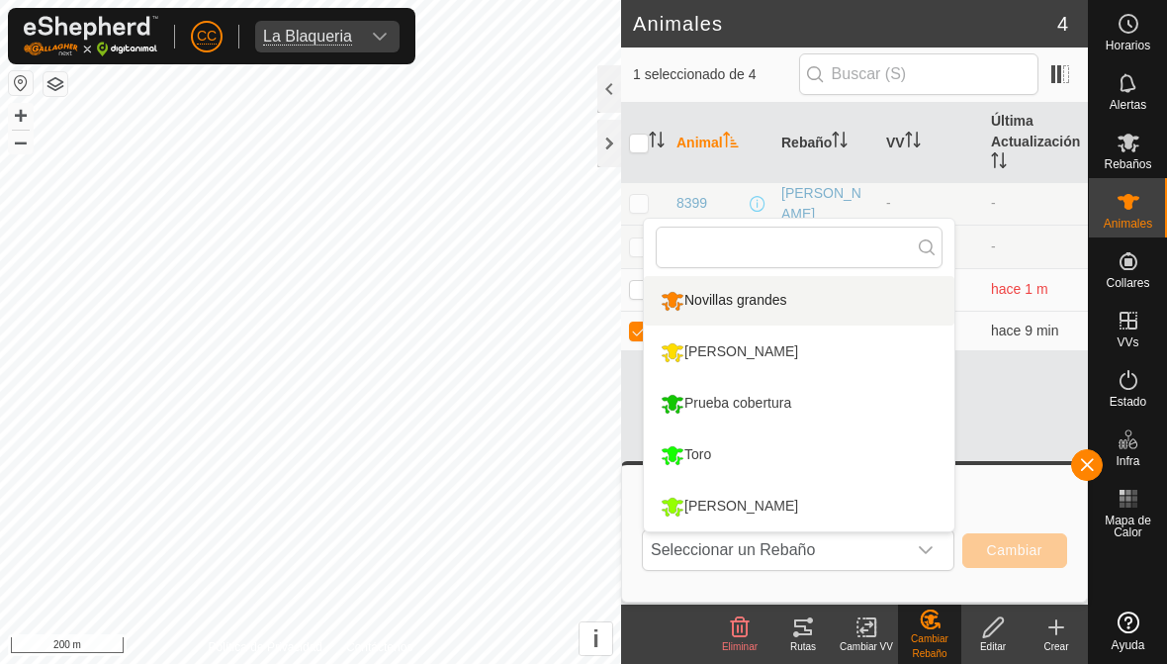
click at [773, 307] on div "Novillas grandes" at bounding box center [724, 301] width 137 height 34
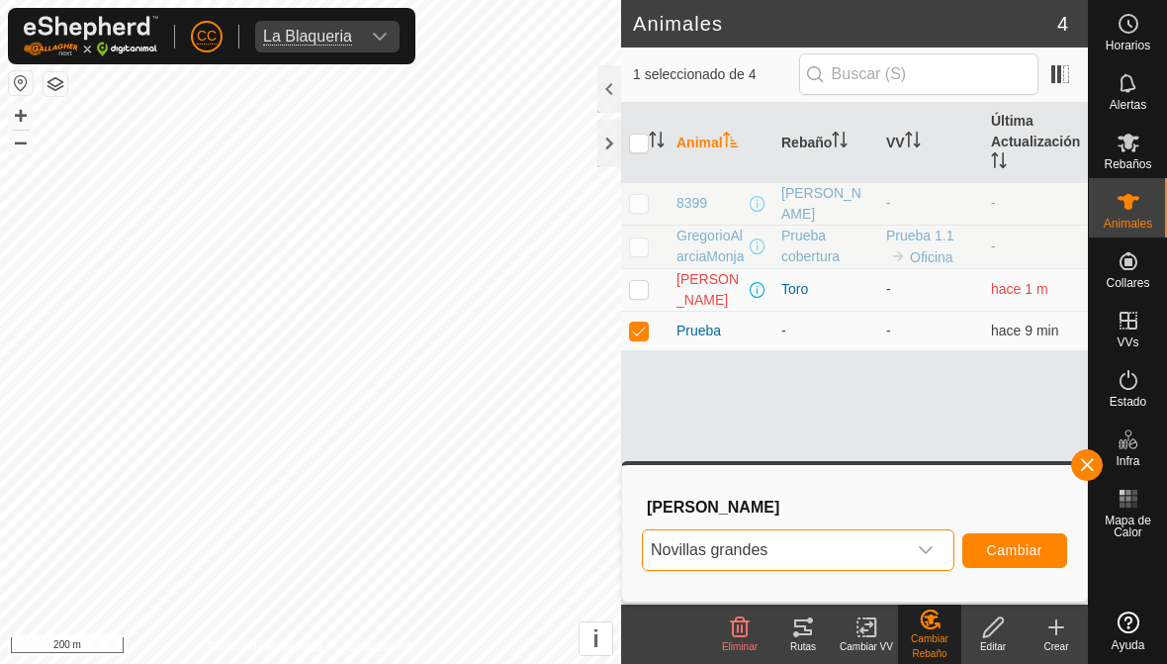
click at [1037, 547] on span "Cambiar" at bounding box center [1014, 550] width 55 height 16
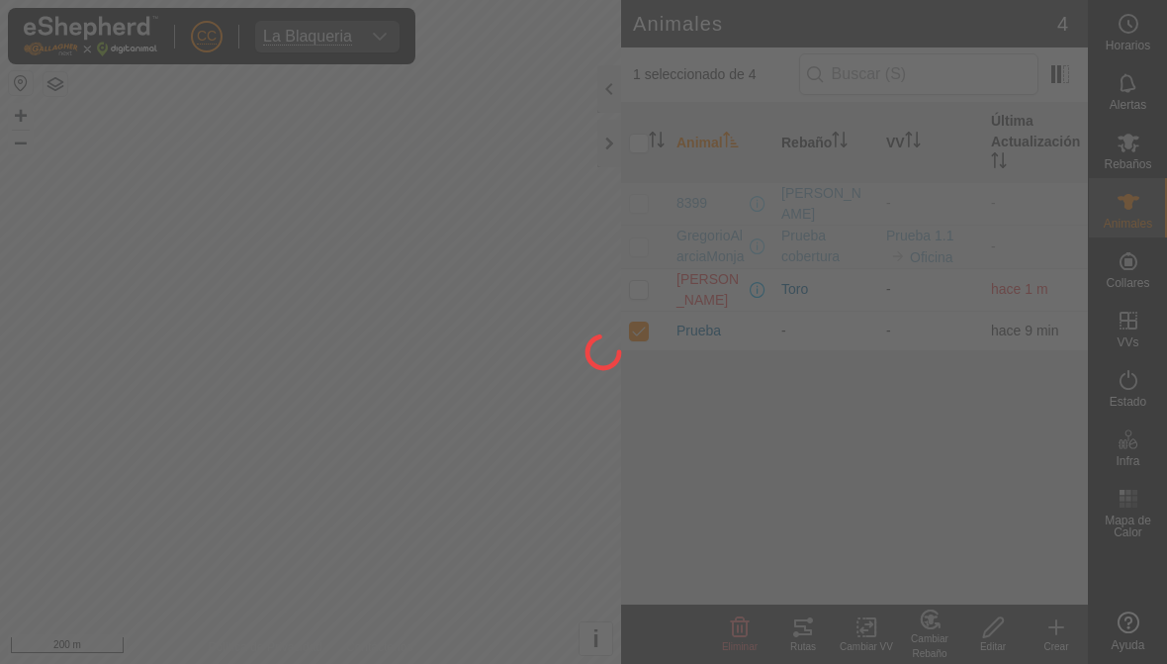
checkbox input "false"
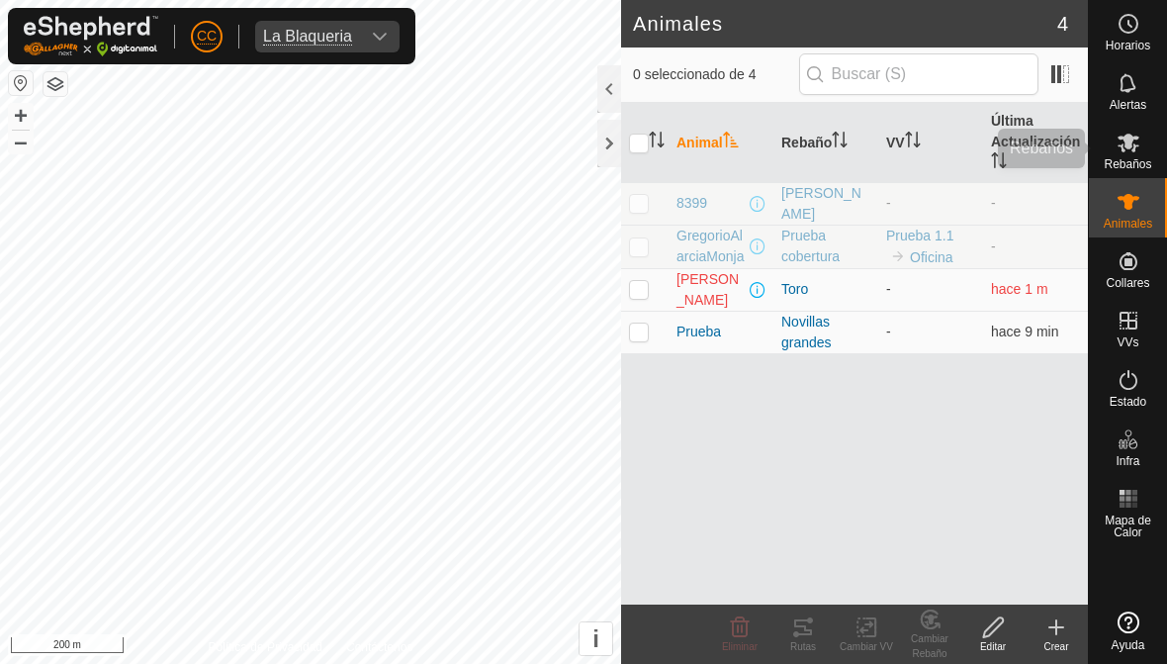
click at [1117, 161] on span "Rebaños" at bounding box center [1127, 164] width 47 height 12
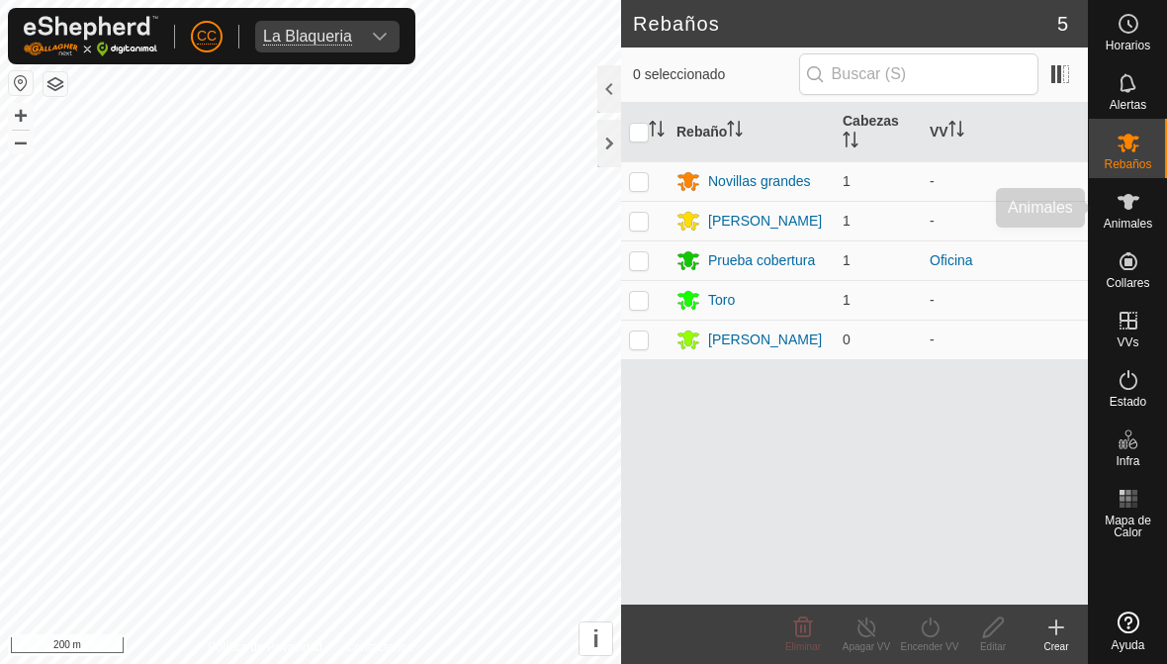
click at [1123, 219] on span "Animales" at bounding box center [1128, 224] width 48 height 12
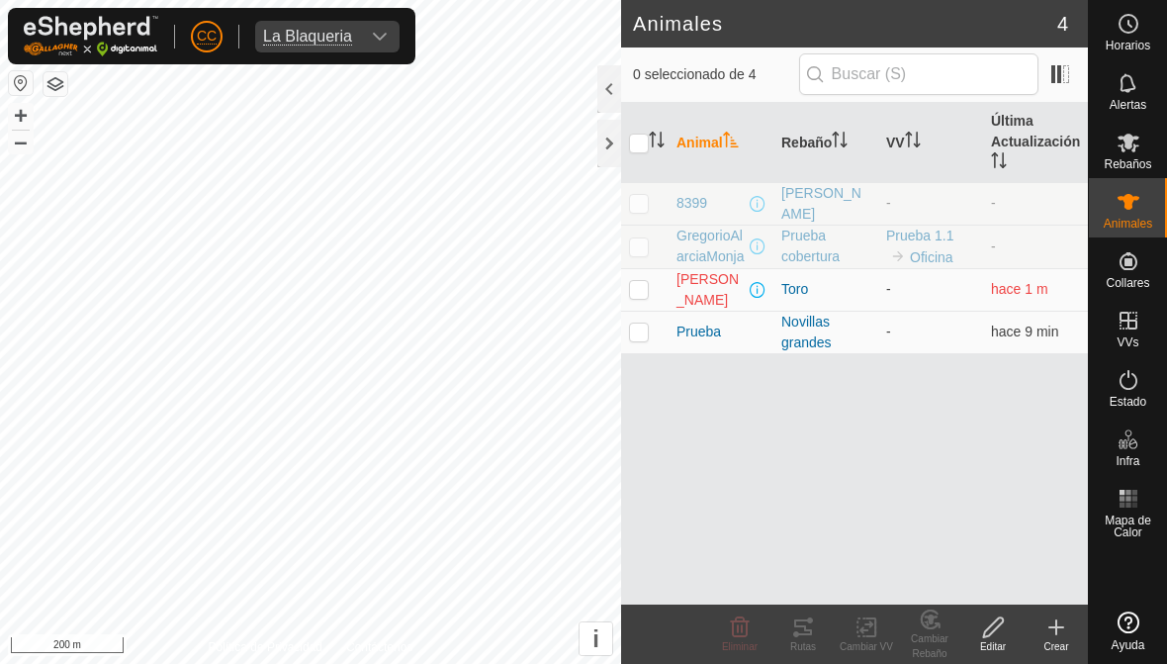
click at [648, 323] on p-checkbox at bounding box center [639, 331] width 20 height 16
click at [944, 637] on div "Cambiar Rebaño" at bounding box center [929, 646] width 63 height 30
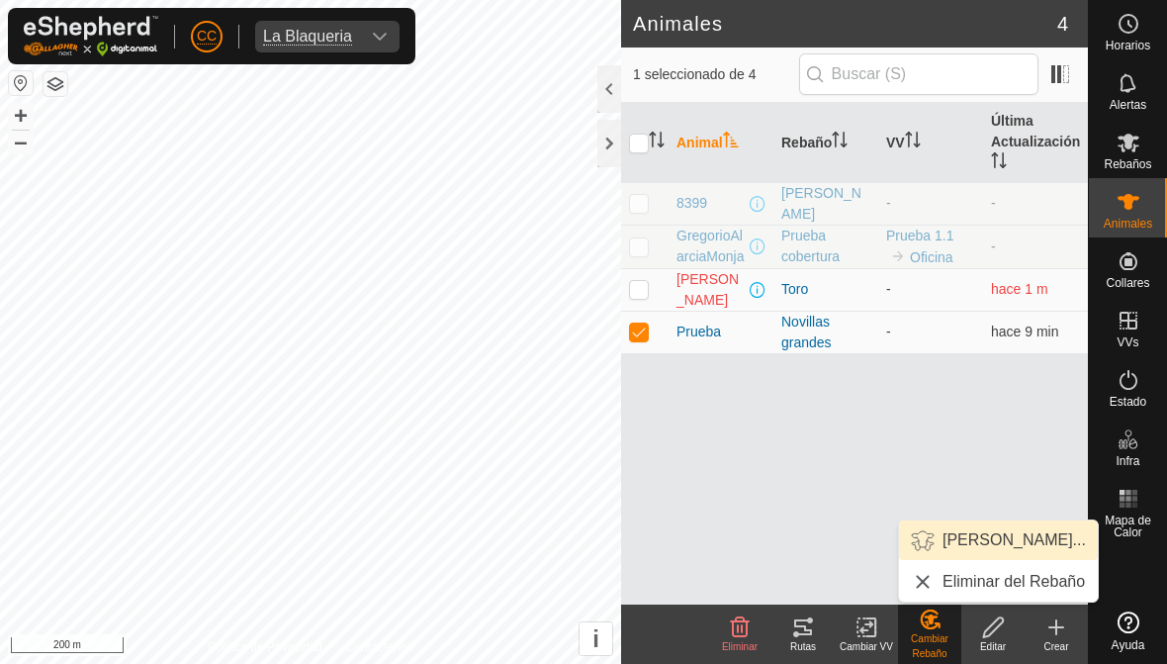
click at [1032, 549] on span "Elegir Rebaño..." at bounding box center [1014, 540] width 143 height 24
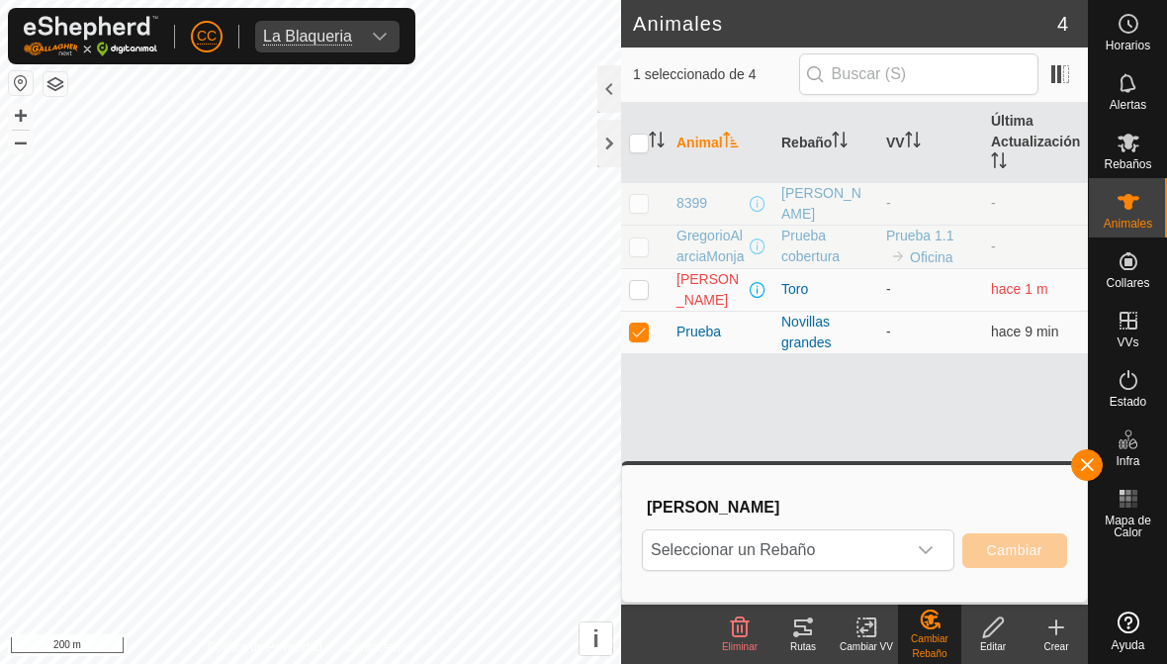
click at [921, 549] on icon "dropdown trigger" at bounding box center [926, 550] width 14 height 8
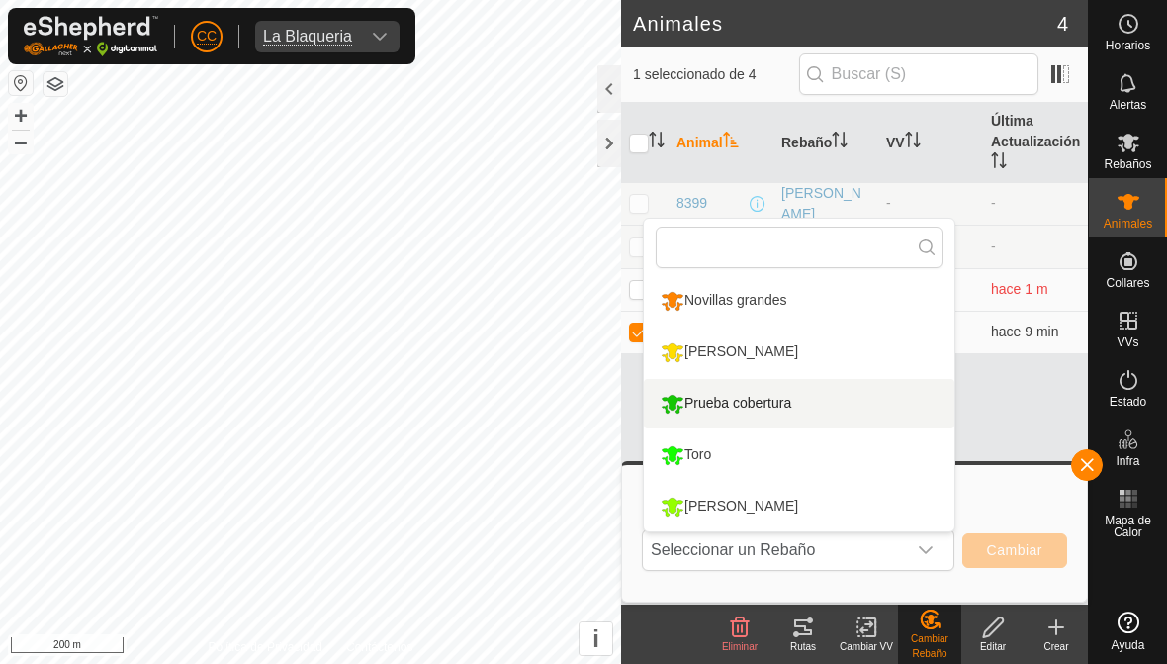
click at [778, 409] on div "Prueba cobertura" at bounding box center [726, 404] width 140 height 34
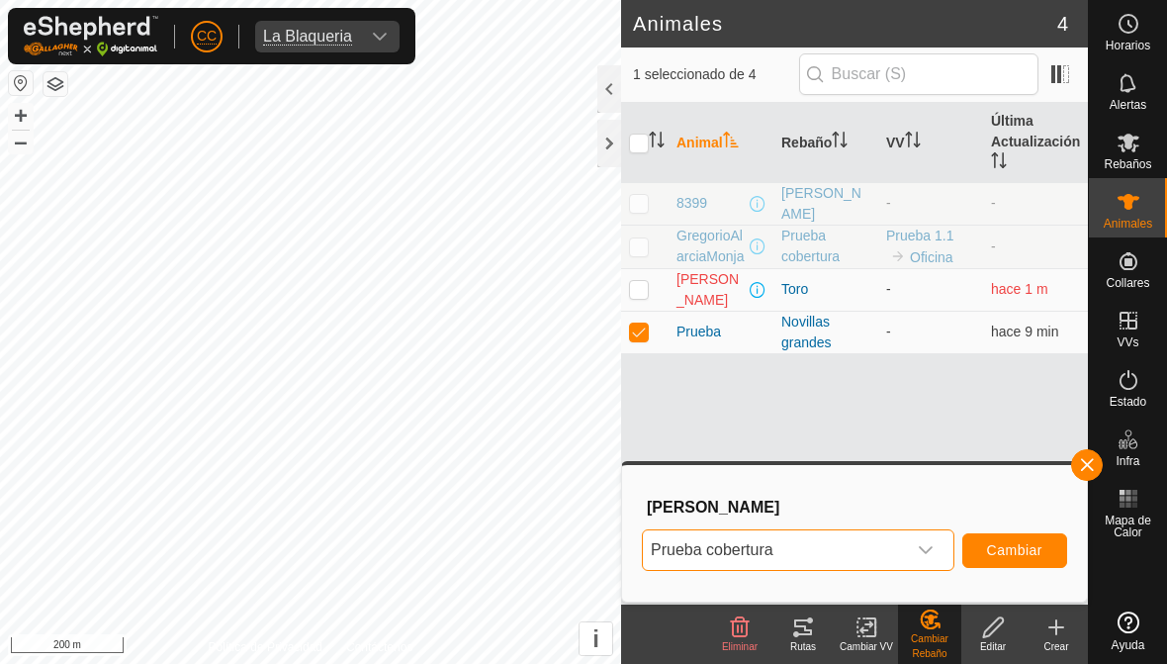
click at [1029, 562] on button "Cambiar" at bounding box center [1014, 550] width 105 height 35
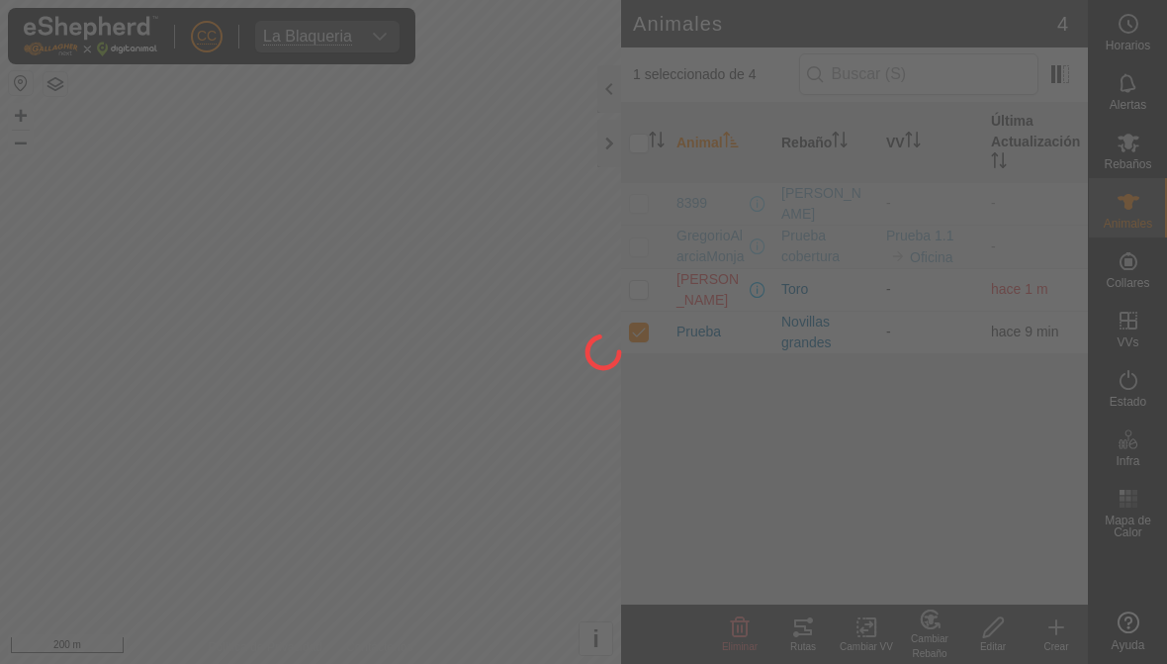
checkbox input "false"
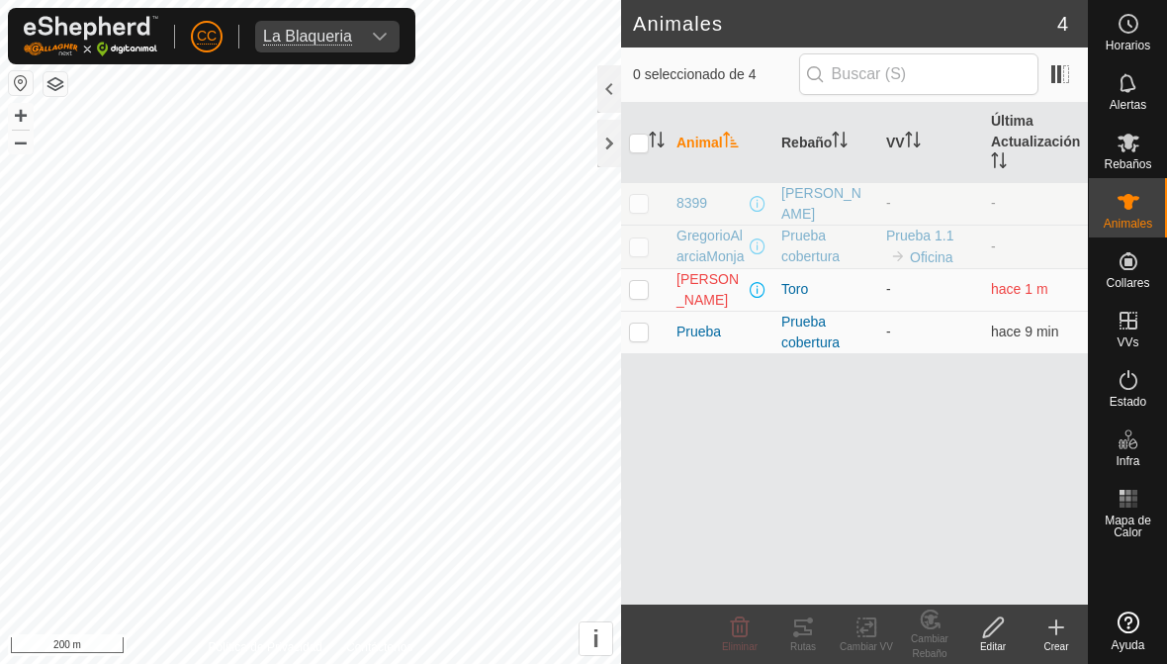
click at [1136, 155] on es-mob-svg-icon at bounding box center [1129, 143] width 36 height 32
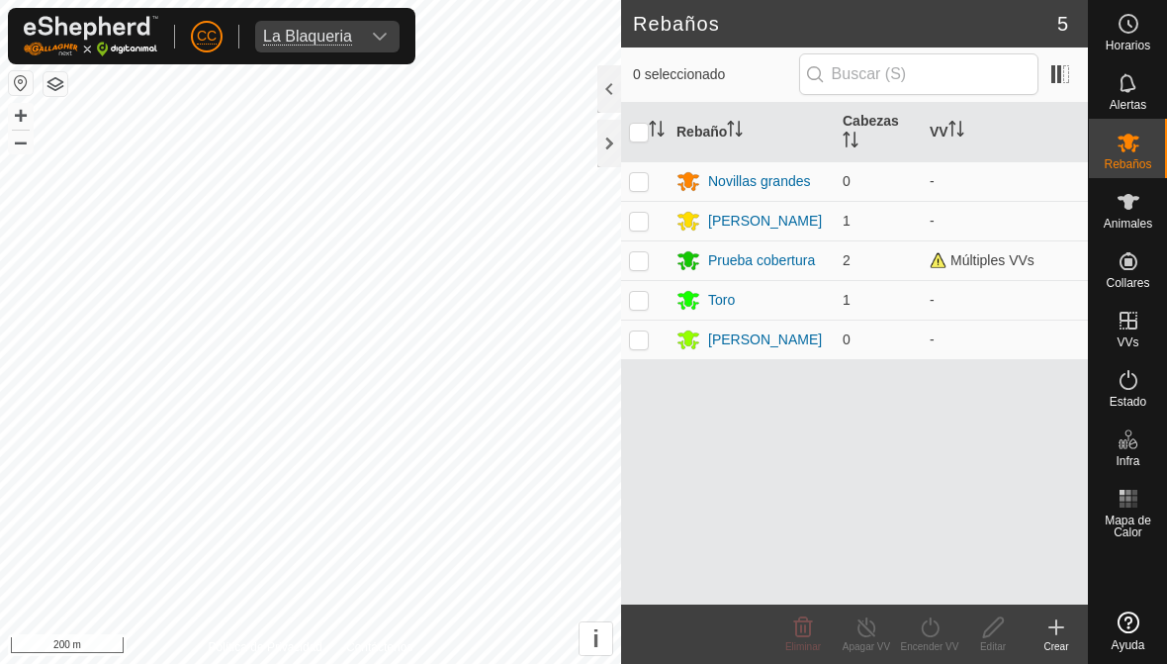
click at [727, 226] on div "Silvia" at bounding box center [765, 221] width 114 height 21
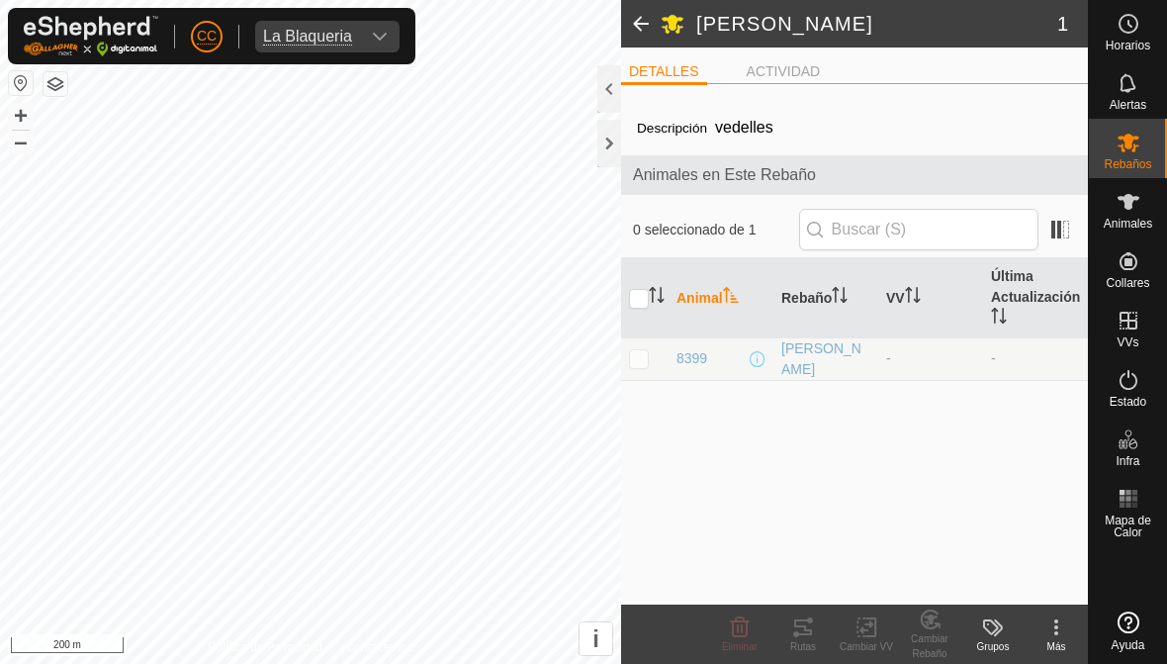
click at [686, 34] on header "Silvia 1" at bounding box center [854, 23] width 467 height 47
click at [771, 56] on div "DETALLES ACTIVIDAD Descripción vedelles Animales en Este Rebaño 0 seleccionado …" at bounding box center [854, 325] width 467 height 557
click at [608, 79] on div at bounding box center [609, 88] width 24 height 47
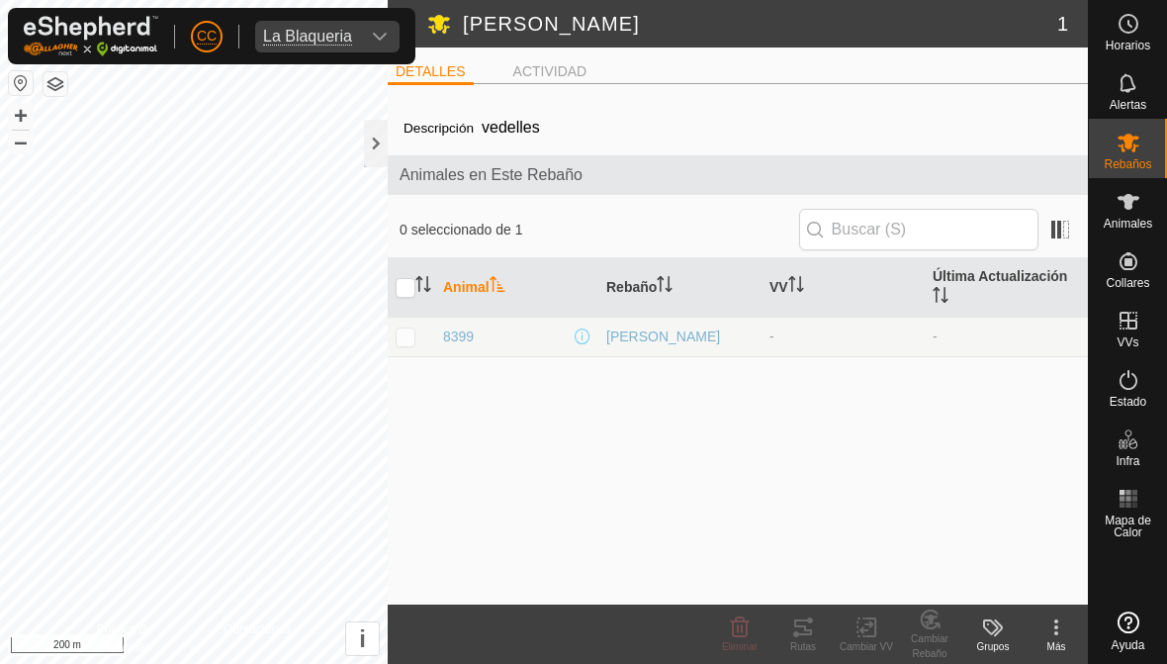
click at [442, 29] on icon at bounding box center [439, 25] width 22 height 19
click at [442, 27] on icon at bounding box center [439, 25] width 22 height 19
click at [383, 155] on div at bounding box center [376, 143] width 24 height 47
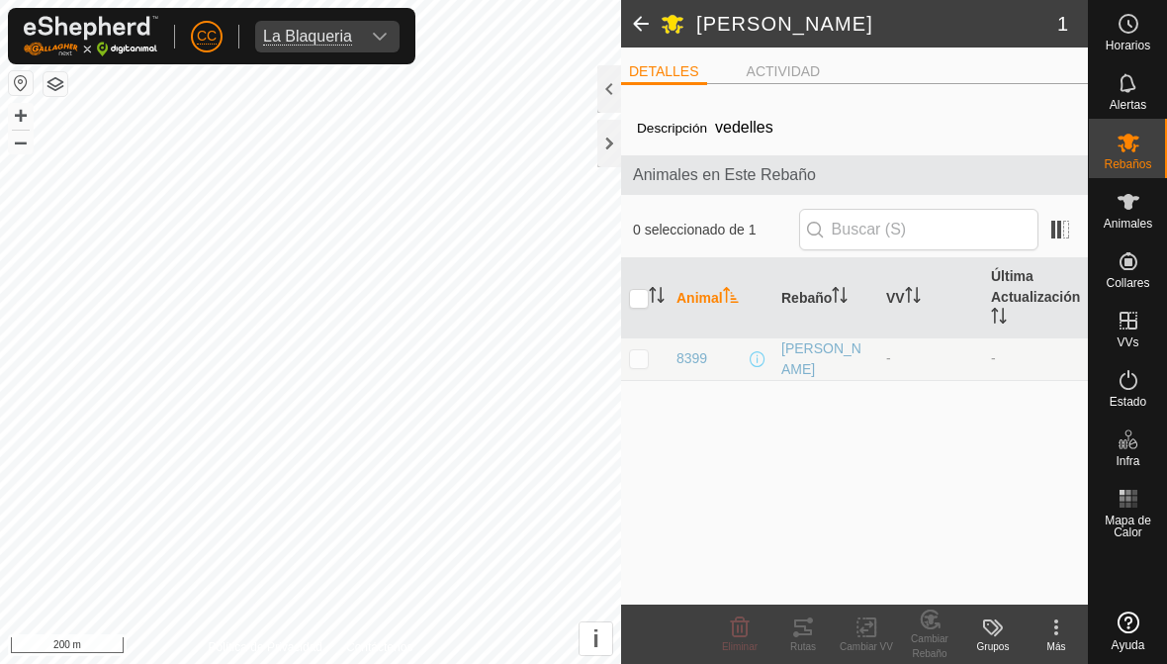
click at [1063, 633] on icon at bounding box center [1057, 627] width 24 height 24
click at [1034, 588] on span "Editar Detalle del Rebaño" at bounding box center [985, 582] width 180 height 24
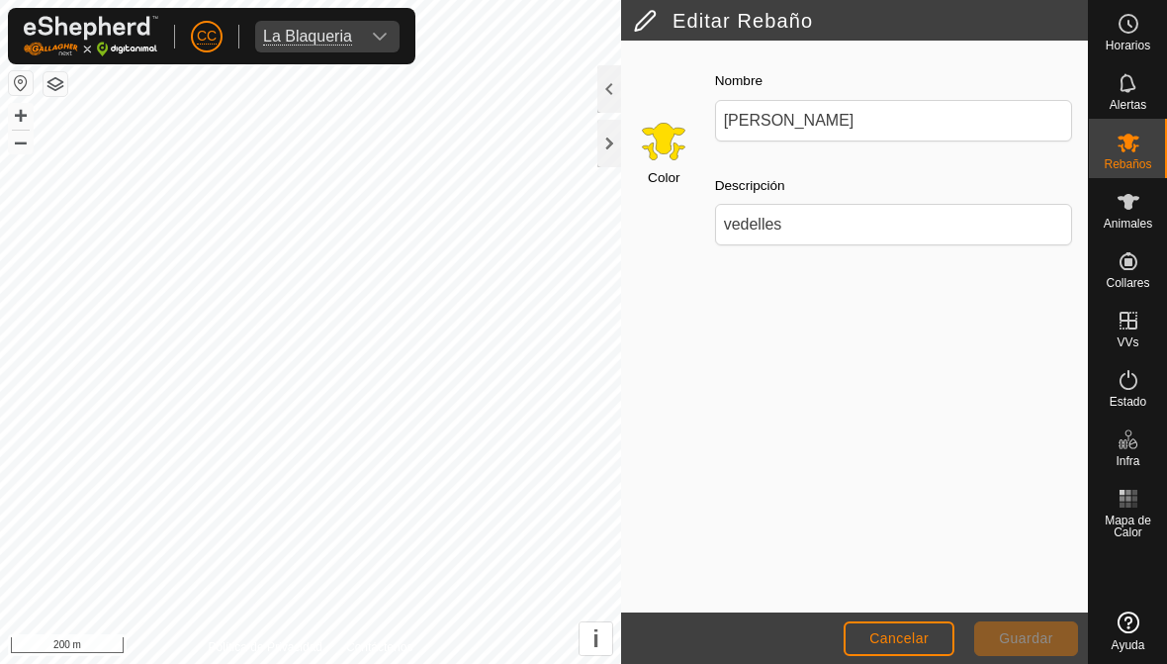
click at [673, 146] on input "Select a color" at bounding box center [663, 140] width 47 height 47
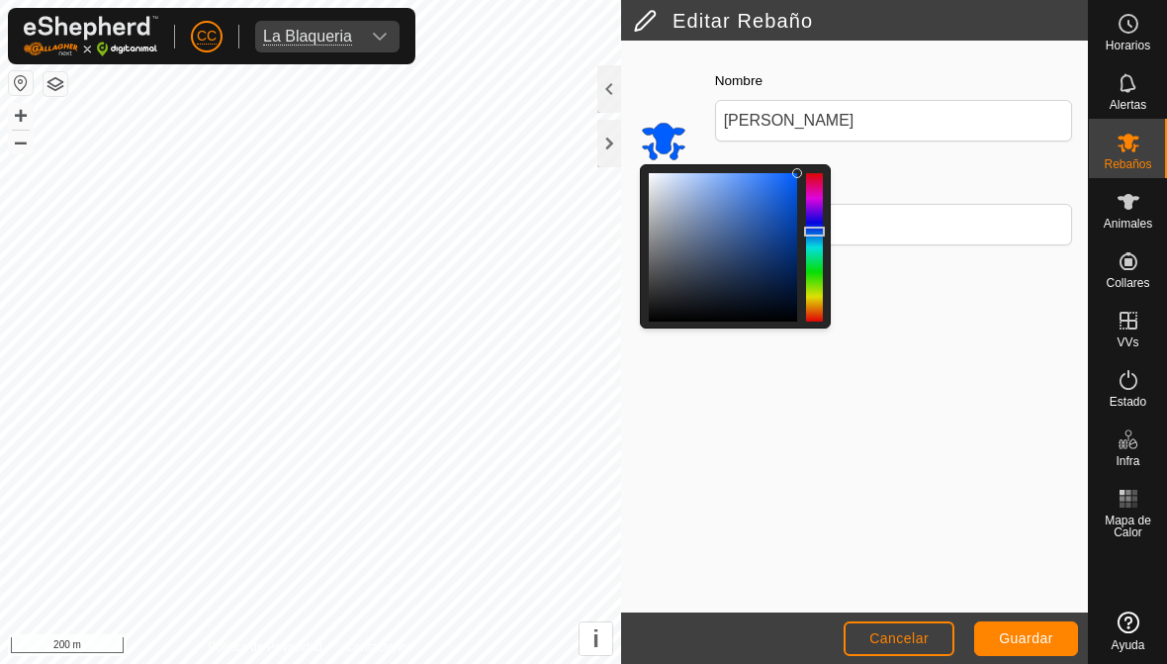
click at [812, 232] on div at bounding box center [814, 232] width 21 height 10
click at [1035, 649] on button "Guardar" at bounding box center [1026, 638] width 104 height 35
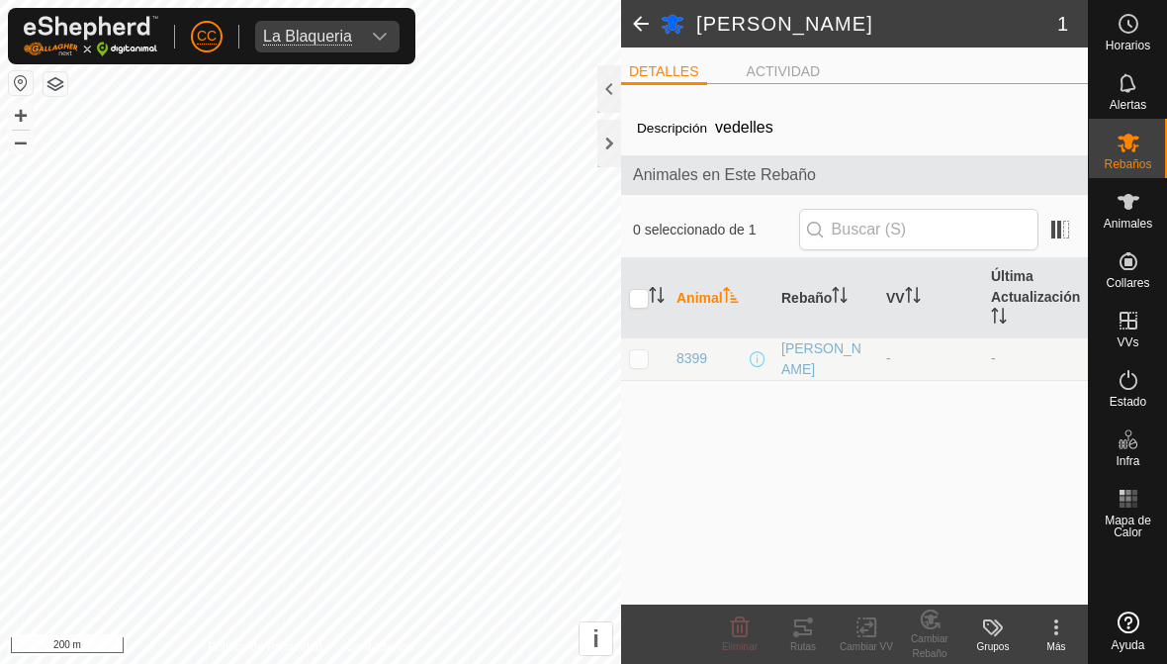
click at [649, 29] on span at bounding box center [641, 23] width 40 height 47
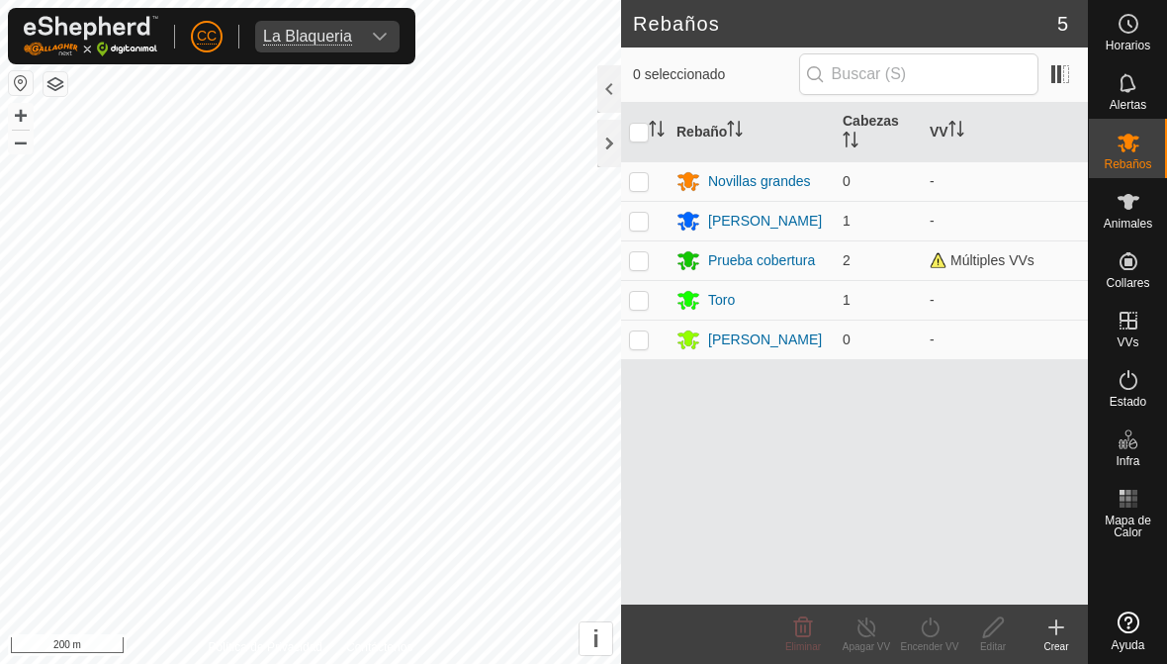
click at [642, 271] on td at bounding box center [644, 260] width 47 height 40
checkbox input "true"
click at [874, 632] on icon at bounding box center [867, 627] width 25 height 24
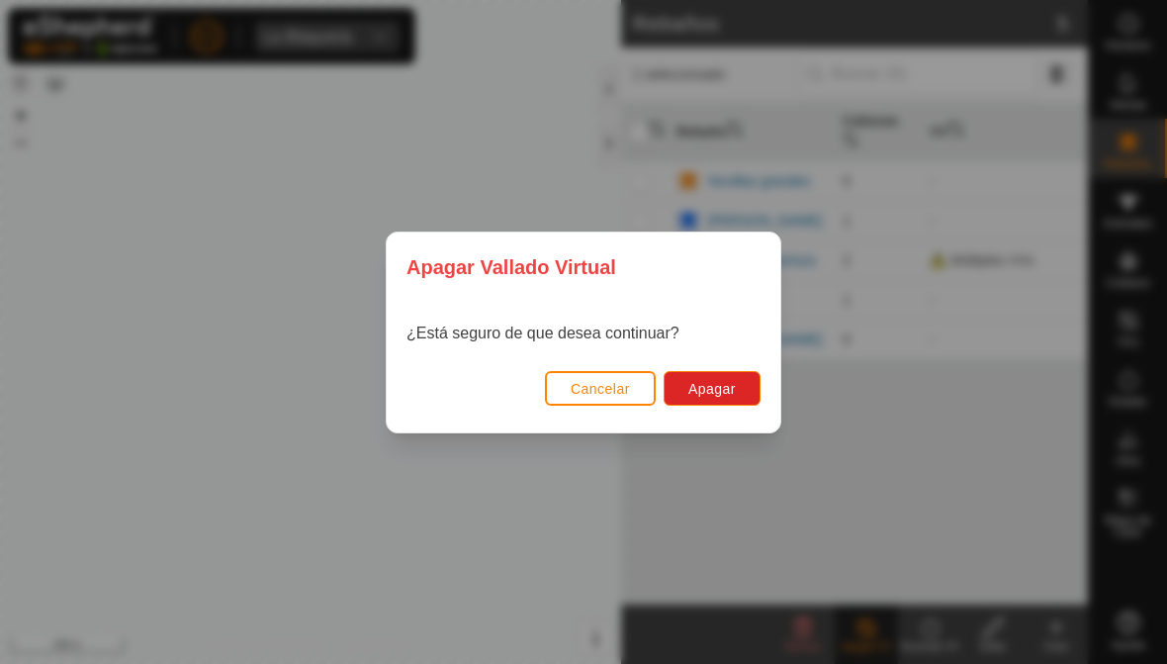
click at [712, 394] on span "Apagar" at bounding box center [711, 389] width 47 height 16
